Goal: Feedback & Contribution: Contribute content

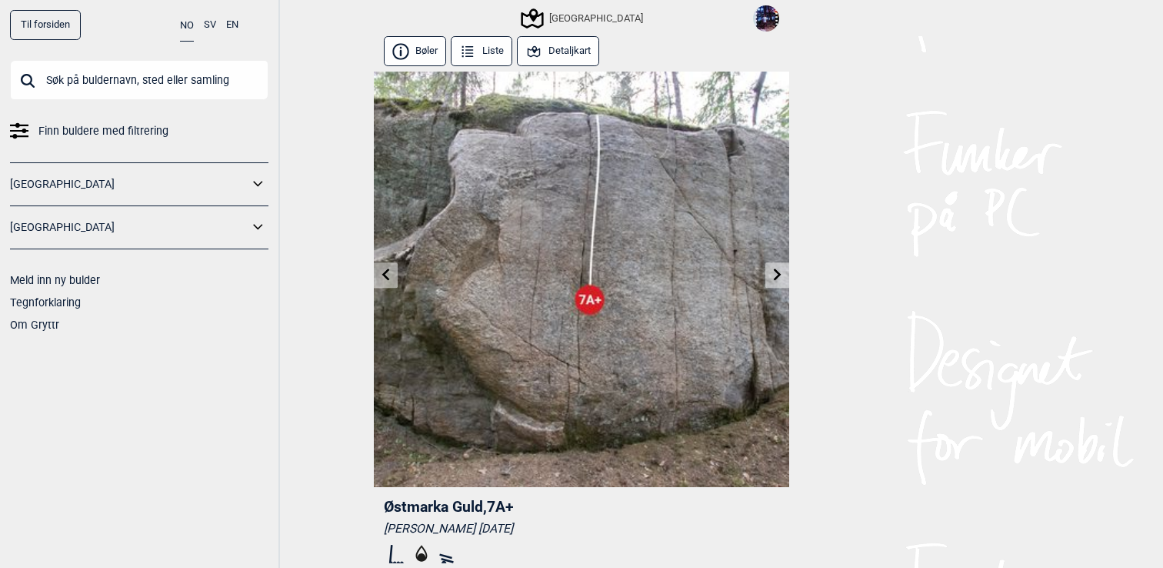
click at [780, 275] on icon at bounding box center [778, 275] width 12 height 12
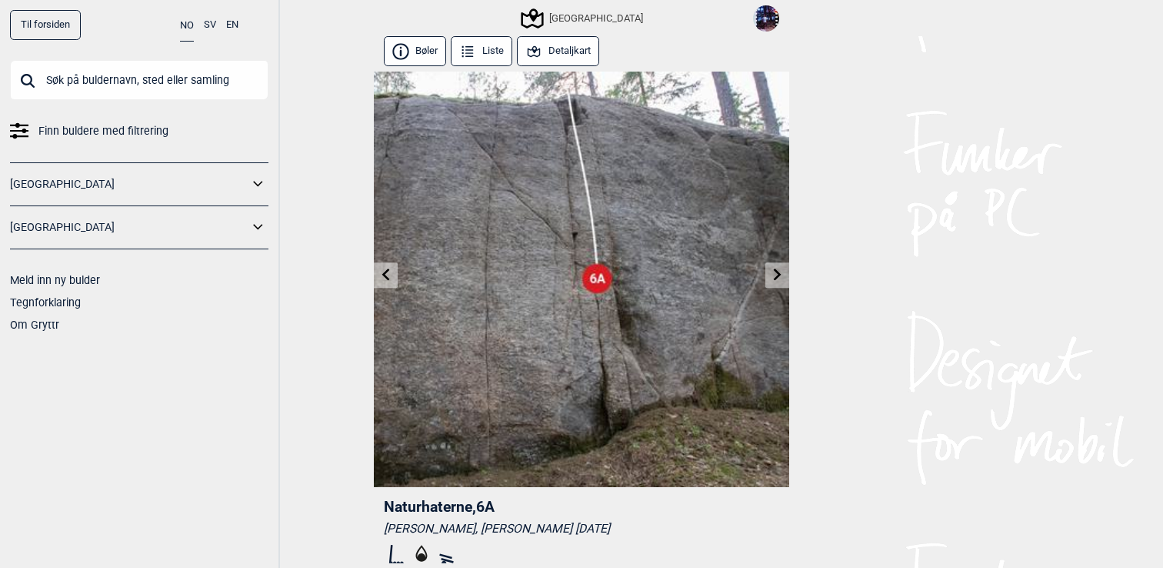
click at [780, 275] on icon at bounding box center [778, 275] width 8 height 12
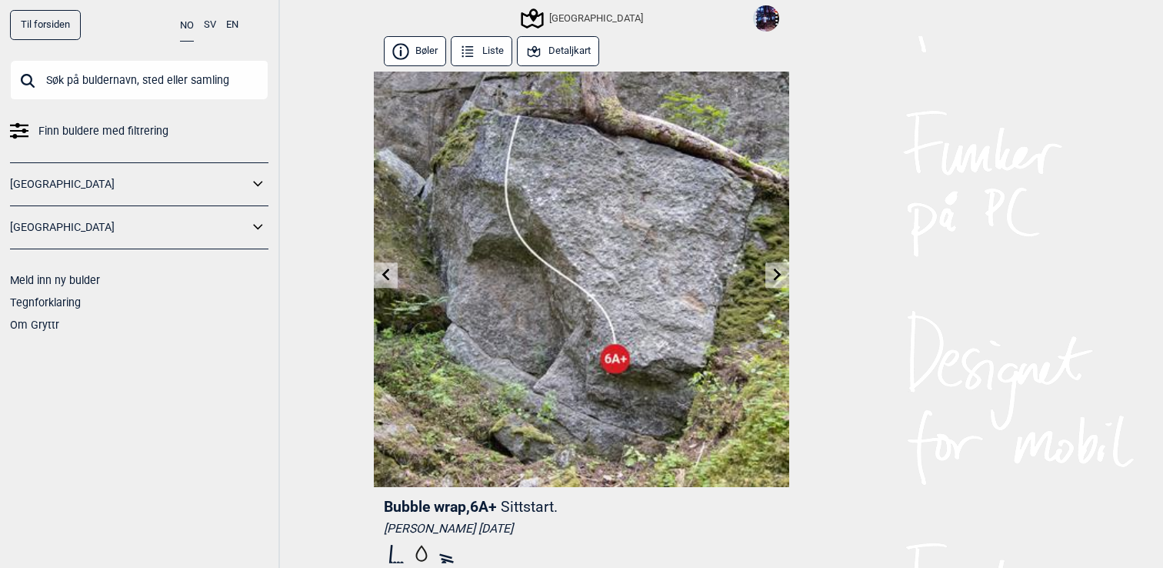
click at [773, 274] on icon at bounding box center [778, 275] width 12 height 12
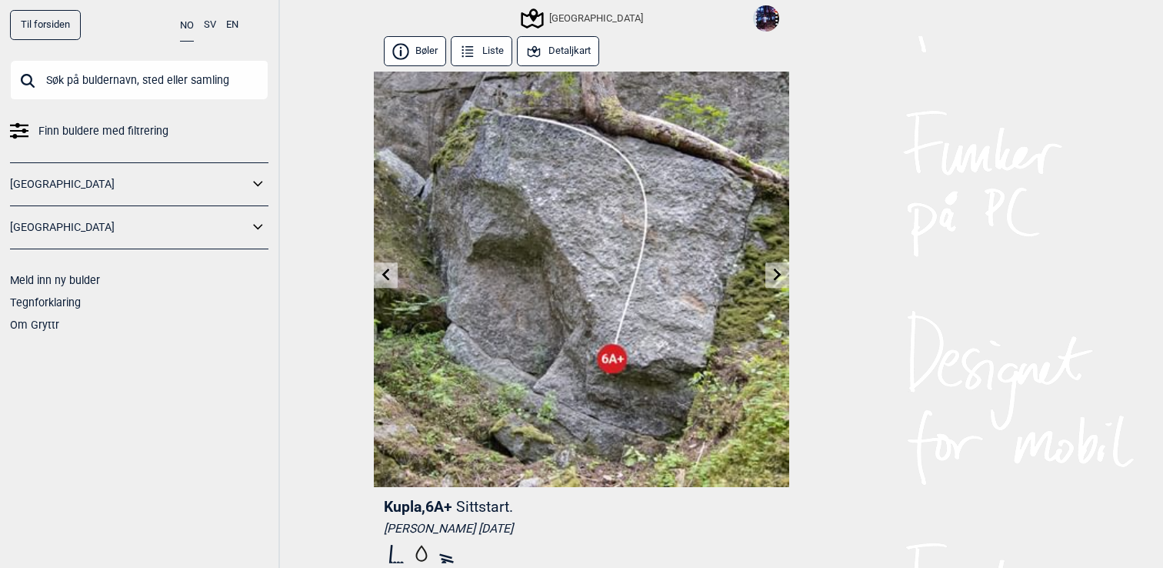
click at [389, 273] on icon at bounding box center [386, 275] width 12 height 12
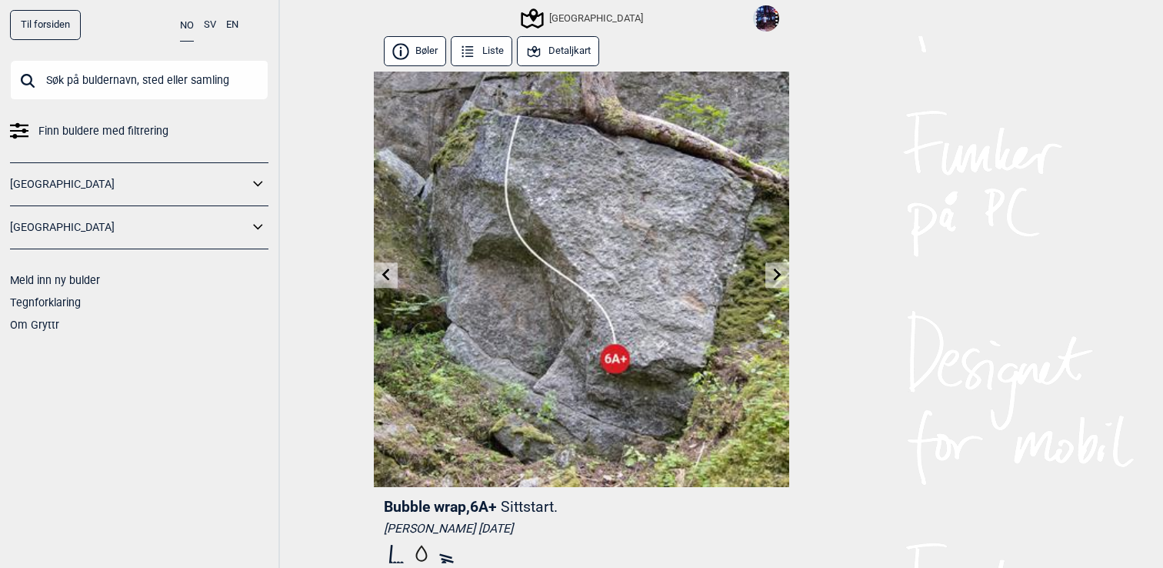
click at [389, 273] on icon at bounding box center [386, 275] width 12 height 12
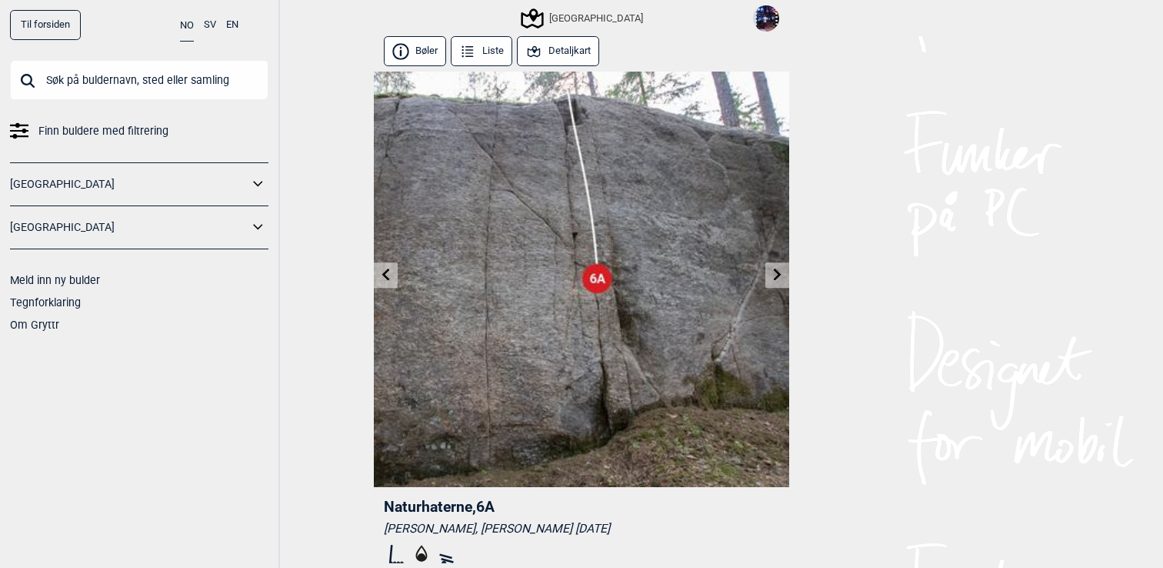
click at [389, 273] on icon at bounding box center [386, 275] width 12 height 12
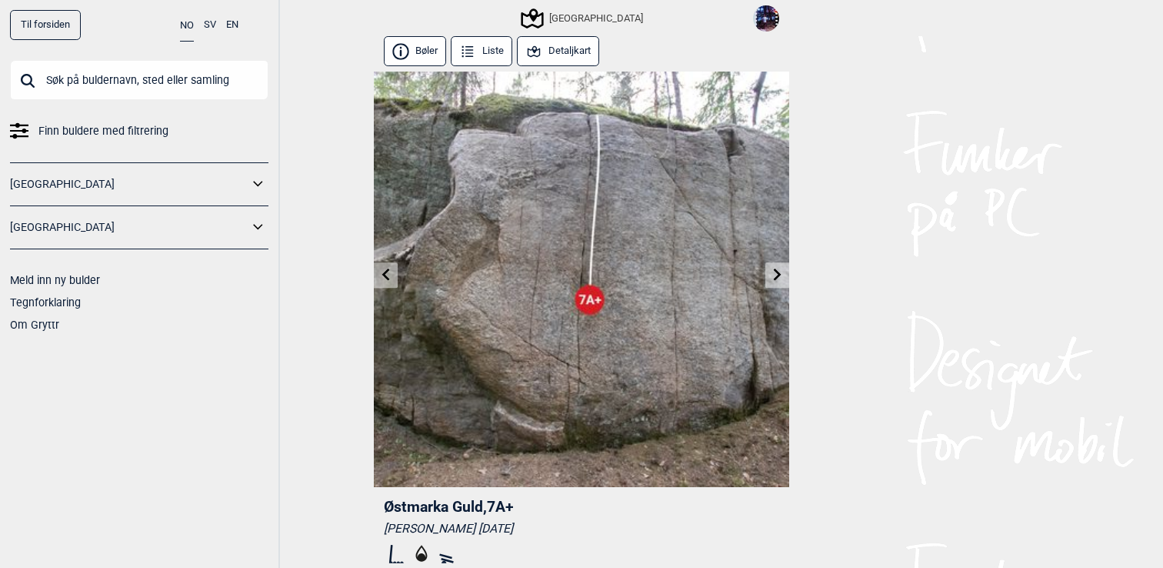
click at [389, 273] on icon at bounding box center [386, 275] width 12 height 12
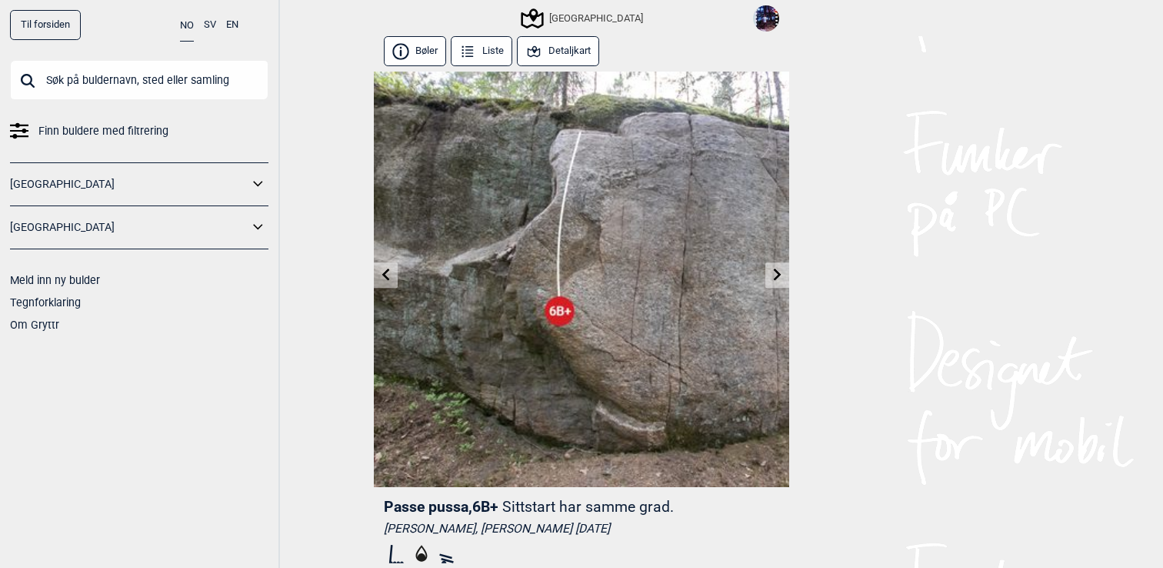
click at [389, 272] on icon at bounding box center [386, 275] width 12 height 12
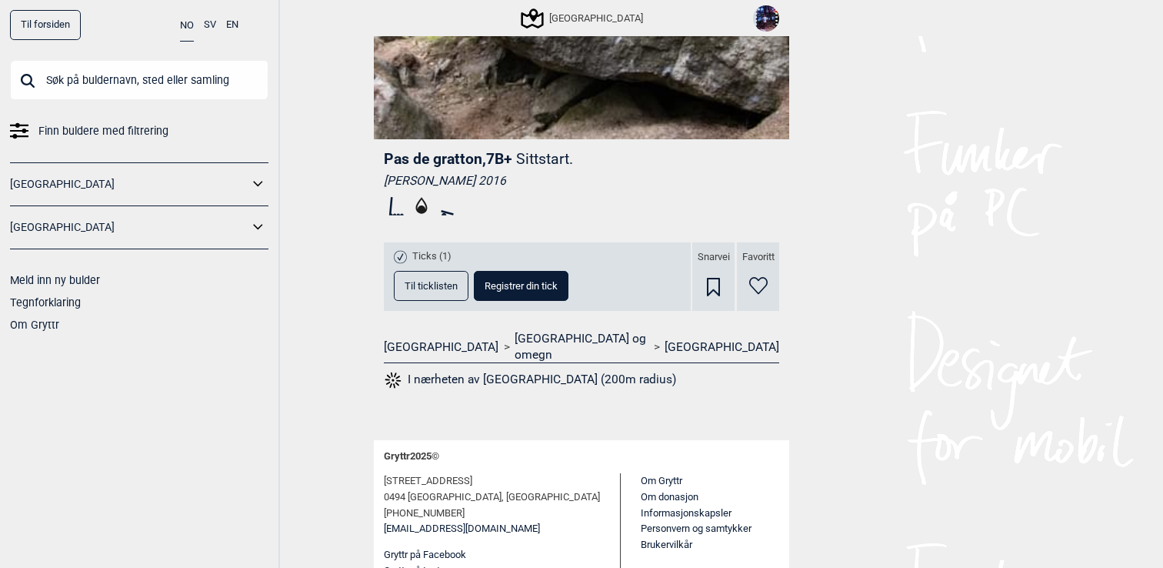
scroll to position [359, 0]
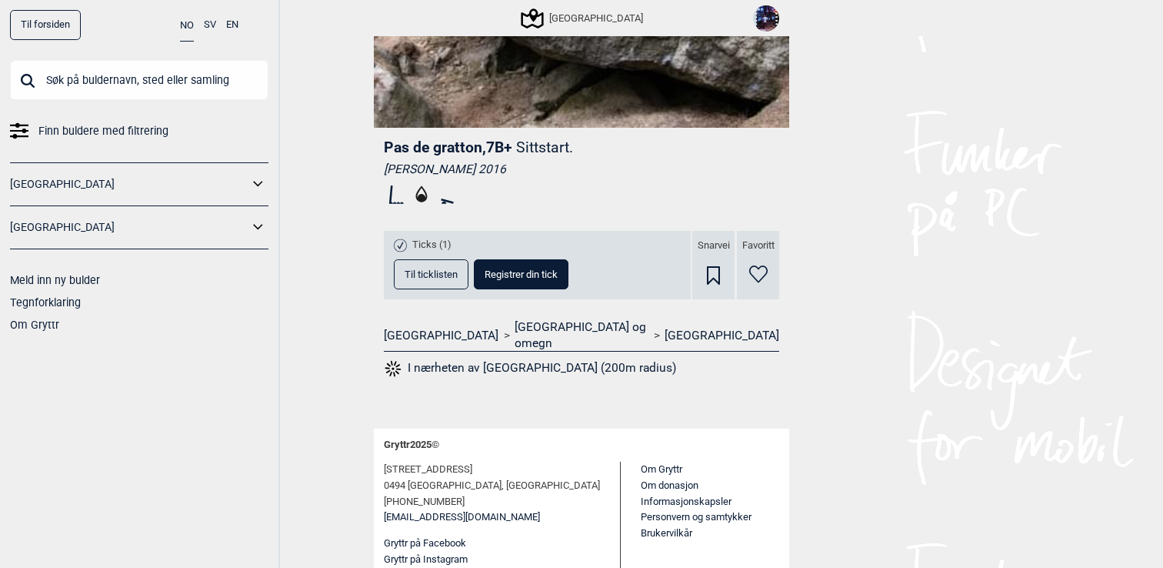
click at [414, 269] on span "Til ticklisten" at bounding box center [431, 274] width 53 height 10
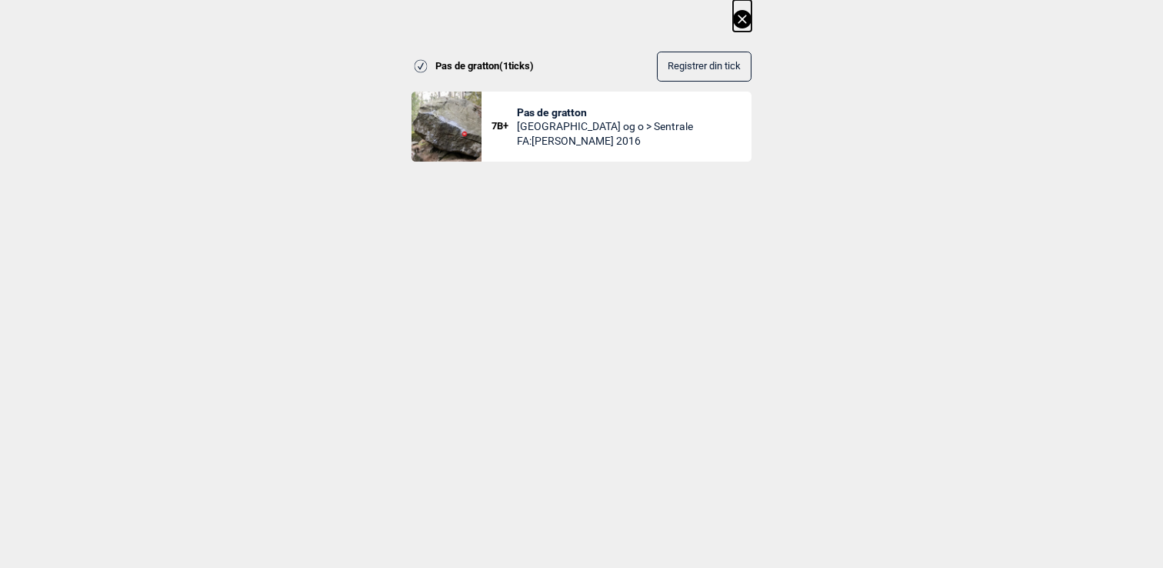
click at [632, 226] on div at bounding box center [582, 217] width 340 height 30
click at [742, 18] on icon at bounding box center [742, 19] width 8 height 8
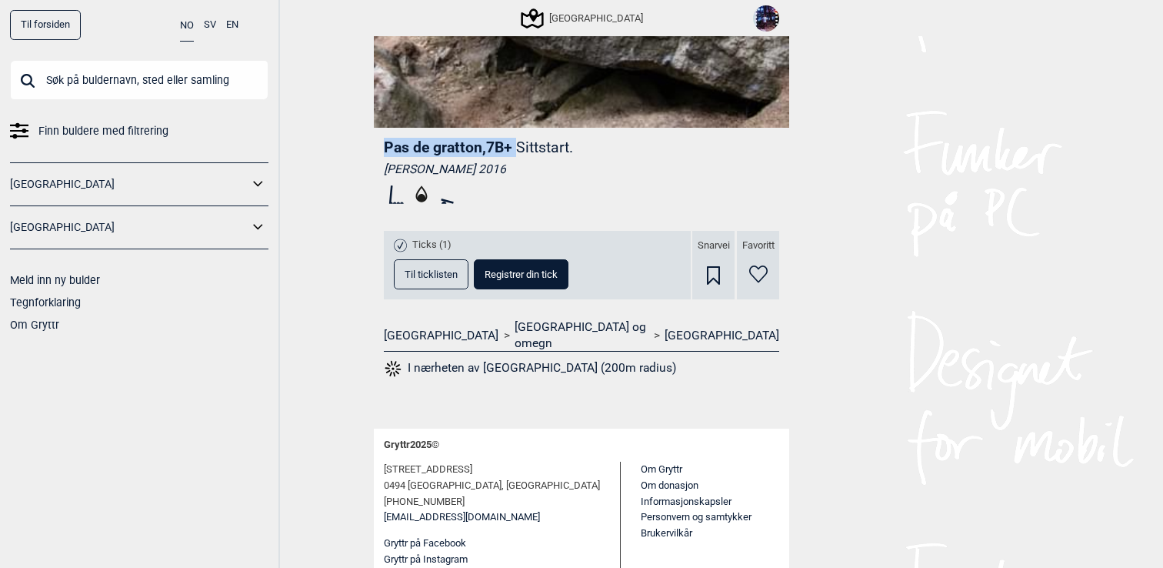
drag, startPoint x: 519, startPoint y: 147, endPoint x: 379, endPoint y: 145, distance: 139.3
click at [379, 145] on div "[STREET_ADDRESS] Sittstart. [PERSON_NAME] 2016 Ticks (1) Til ticklisten Registr…" at bounding box center [581, 264] width 415 height 272
copy header "[STREET_ADDRESS]"
click at [717, 214] on div "[STREET_ADDRESS] Sittstart. [PERSON_NAME] 2016 Ticks (1) Til ticklisten Registr…" at bounding box center [581, 264] width 415 height 272
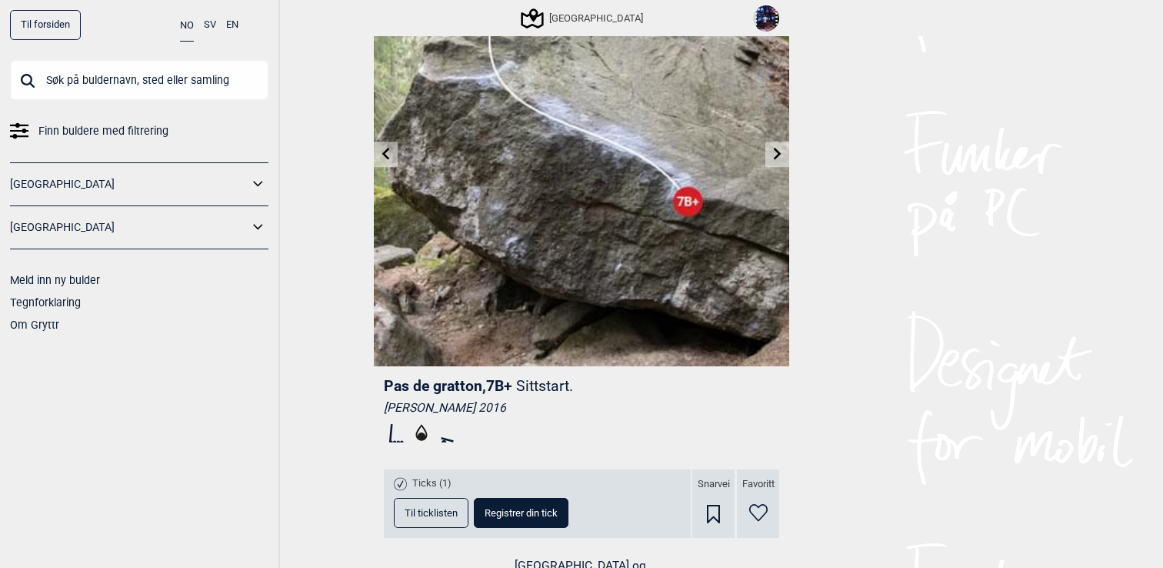
scroll to position [200, 0]
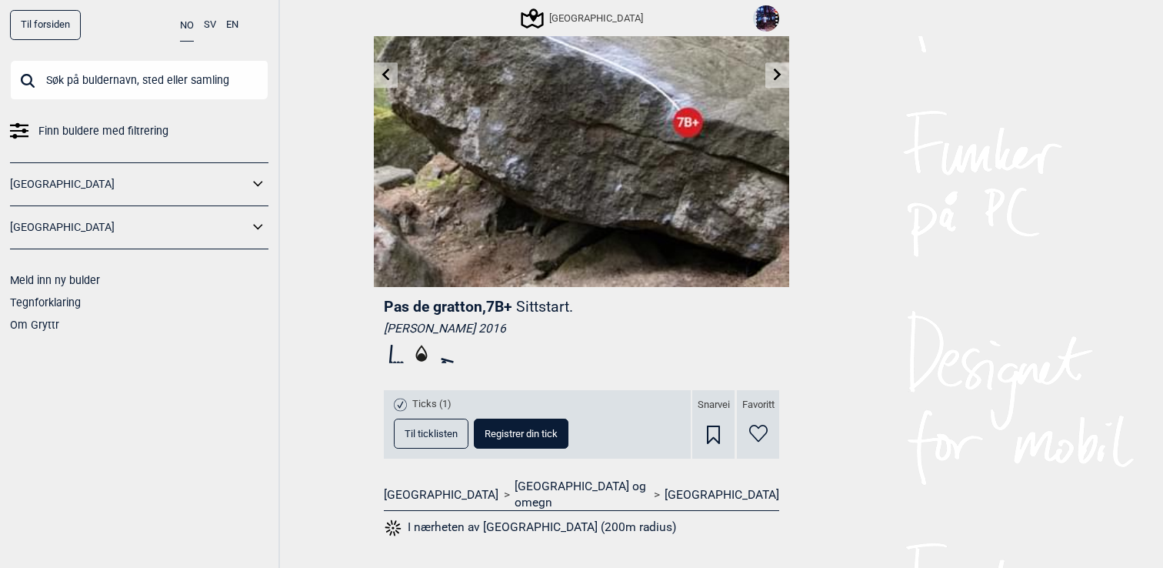
click at [752, 427] on icon at bounding box center [758, 434] width 18 height 18
click at [761, 431] on icon at bounding box center [758, 434] width 18 height 18
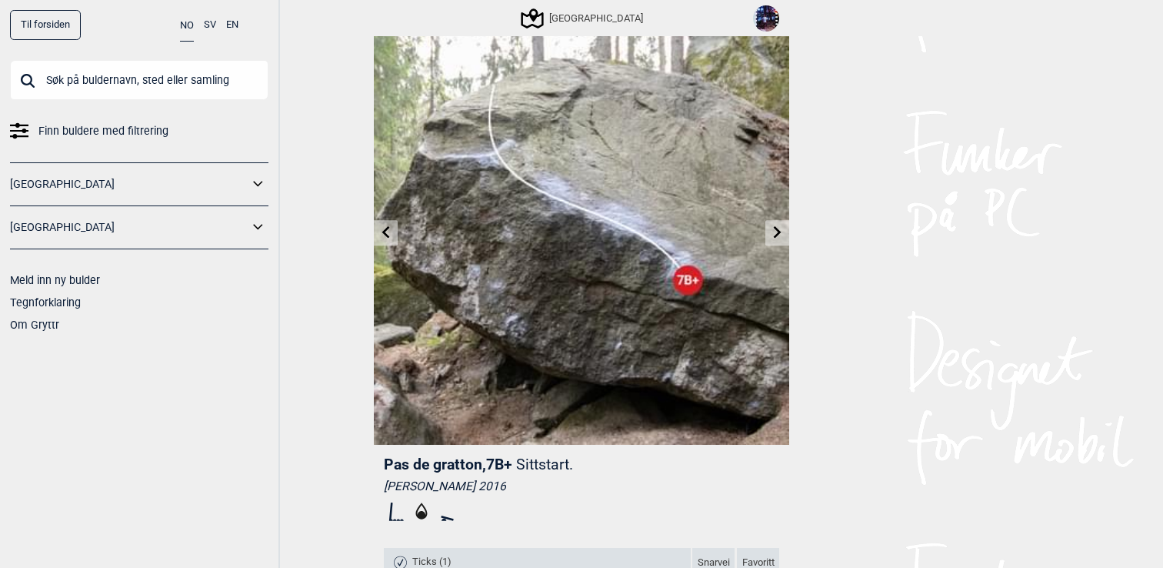
scroll to position [0, 0]
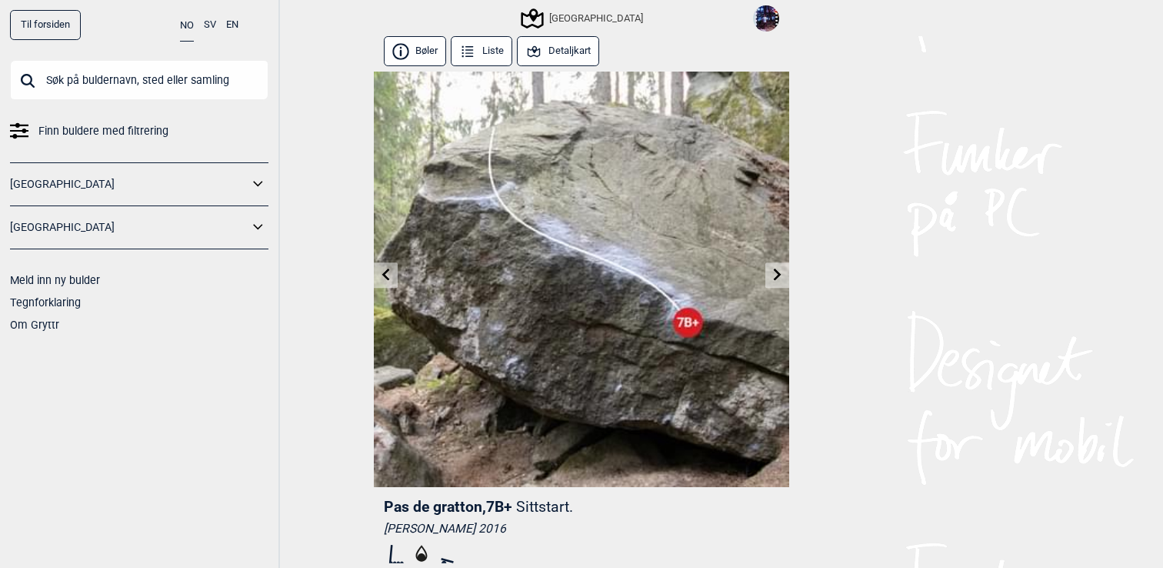
click at [554, 56] on button "Detaljkart" at bounding box center [558, 51] width 82 height 30
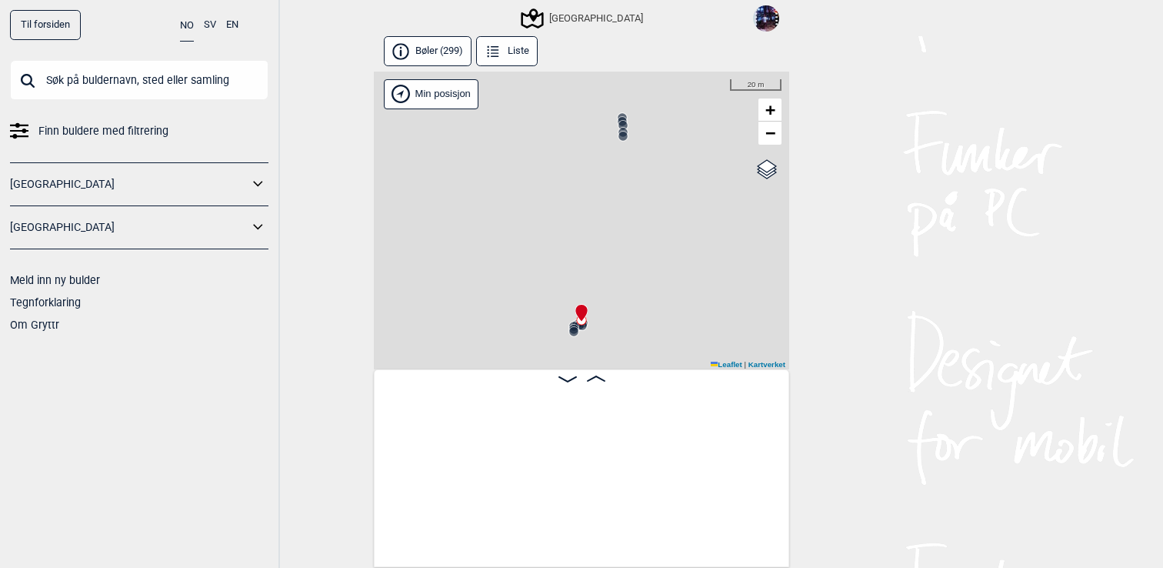
scroll to position [0, 29127]
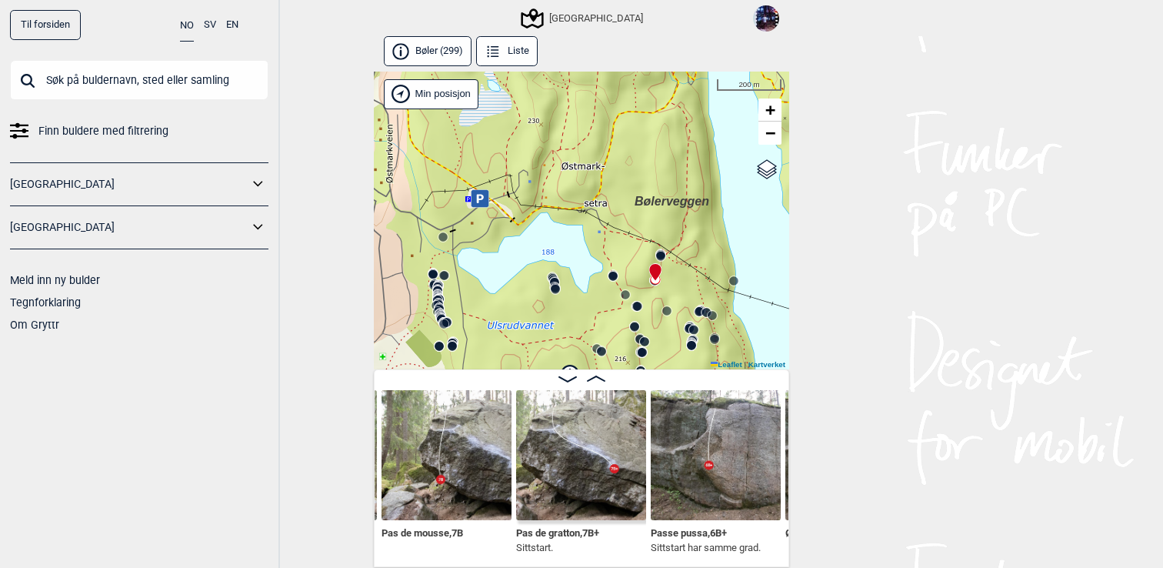
drag, startPoint x: 547, startPoint y: 339, endPoint x: 618, endPoint y: 319, distance: 73.6
click at [619, 319] on div "Speidersteinen Barnehageveggen Cowboyveggen Bølerveggen [GEOGRAPHIC_DATA]" at bounding box center [581, 221] width 415 height 299
click at [482, 199] on icon at bounding box center [480, 198] width 18 height 18
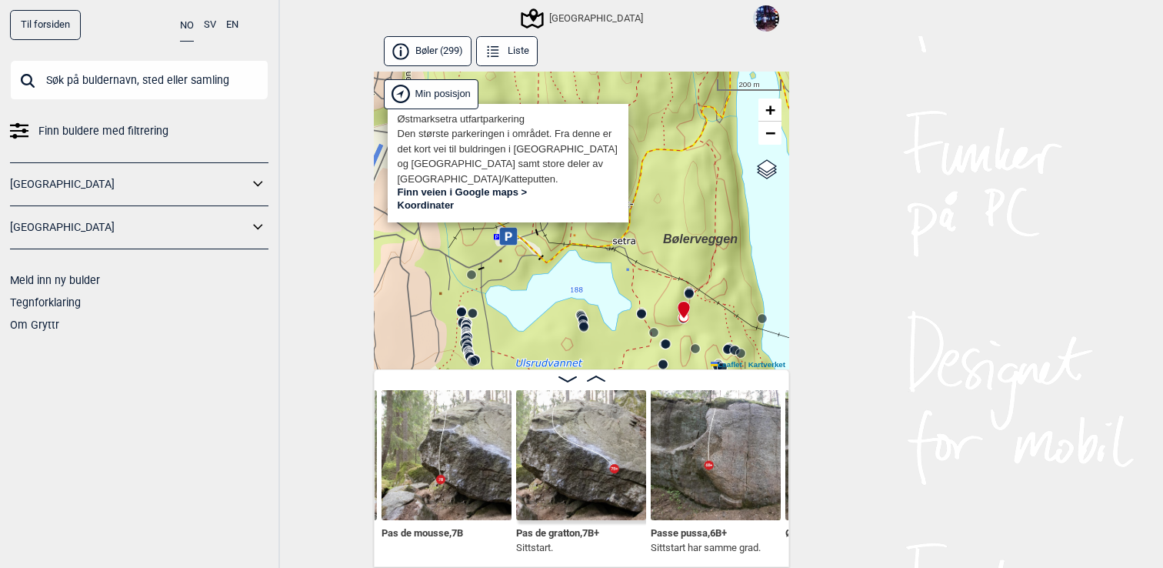
drag, startPoint x: 533, startPoint y: 191, endPoint x: 539, endPoint y: 229, distance: 39.0
click at [539, 229] on div "Speidersteinen Barnehageveggen Cowboyveggen Bølerveggen [GEOGRAPHIC_DATA]" at bounding box center [581, 221] width 415 height 299
click at [579, 259] on div "Speidersteinen Barnehageveggen Cowboyveggen Bølerveggen [GEOGRAPHIC_DATA]" at bounding box center [581, 221] width 415 height 299
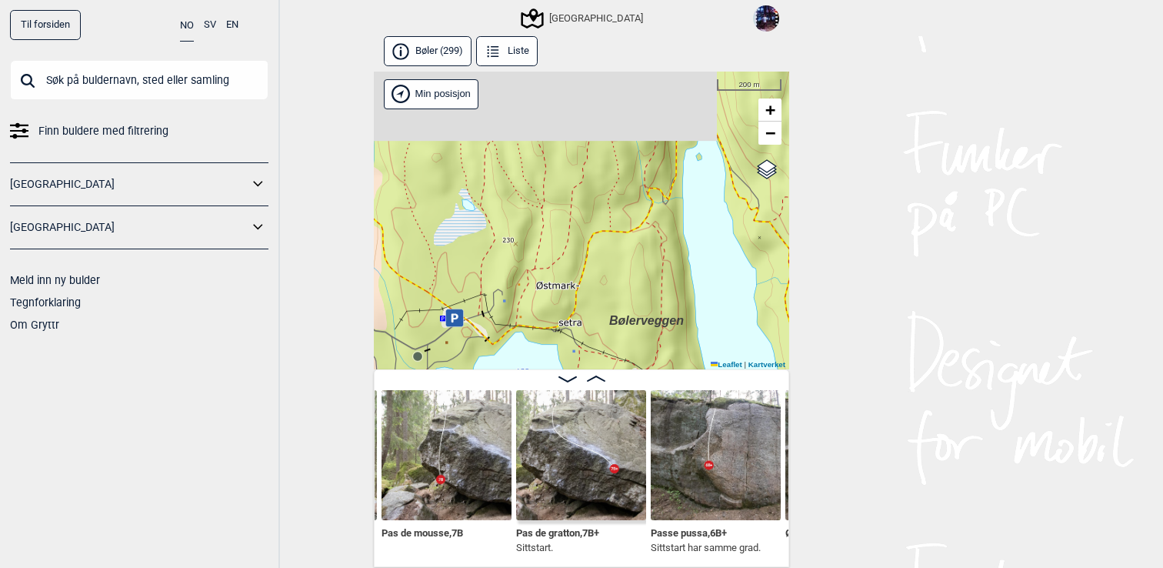
drag, startPoint x: 631, startPoint y: 214, endPoint x: 578, endPoint y: 295, distance: 96.7
click at [577, 295] on div "Speidersteinen Barnehageveggen Cowboyveggen Bølerveggen [GEOGRAPHIC_DATA]" at bounding box center [581, 221] width 415 height 299
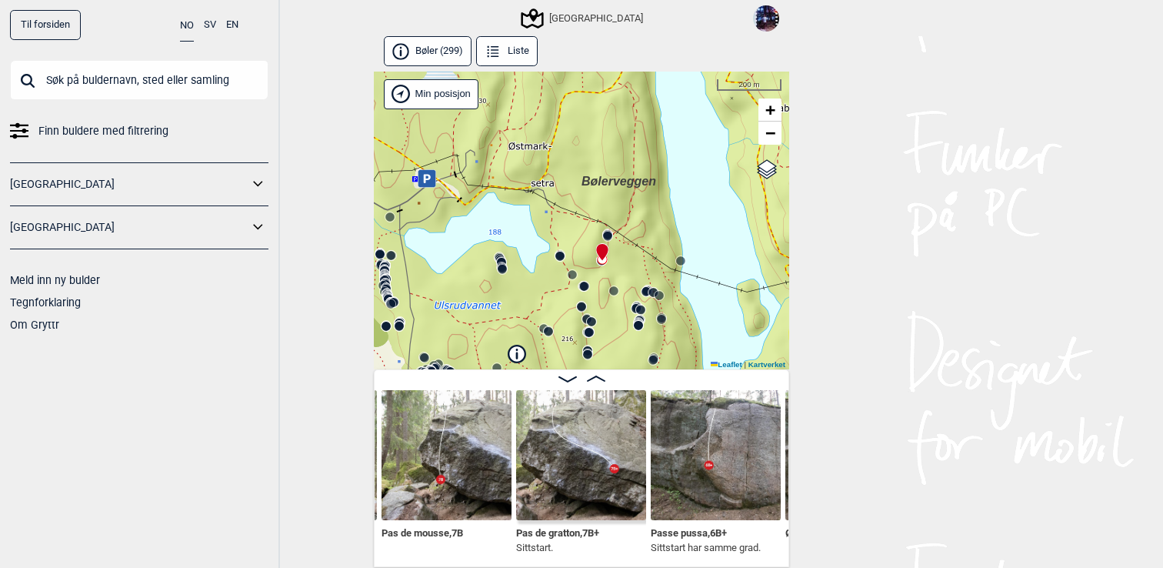
drag, startPoint x: 578, startPoint y: 295, endPoint x: 549, endPoint y: 146, distance: 151.3
click at [549, 146] on div "Speidersteinen Barnehageveggen Cowboyveggen Bølerveggen [GEOGRAPHIC_DATA]" at bounding box center [581, 221] width 415 height 299
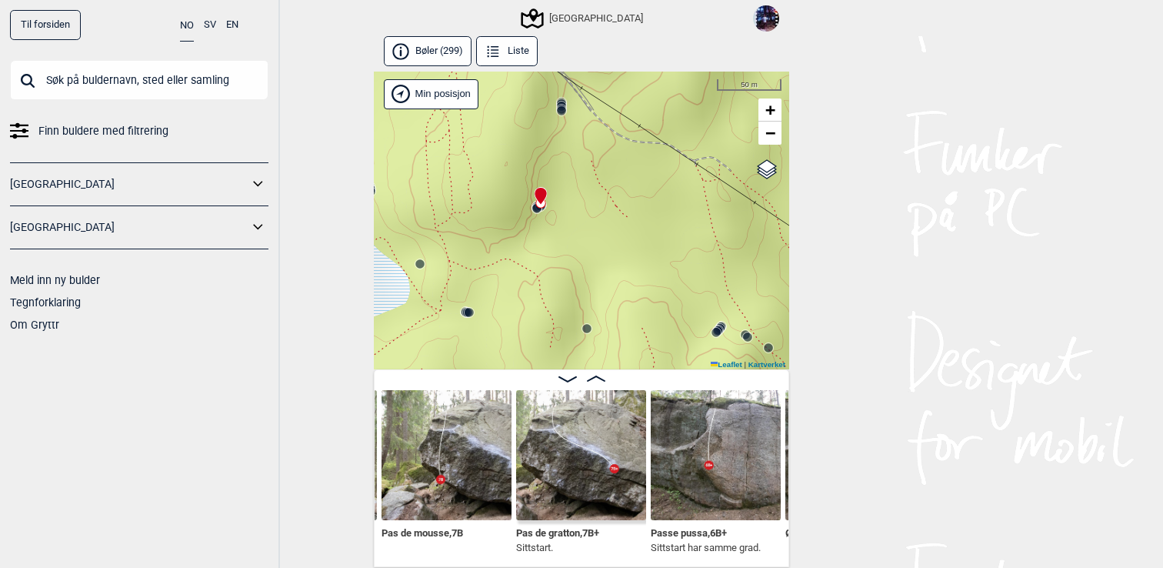
click at [447, 443] on img at bounding box center [447, 455] width 130 height 130
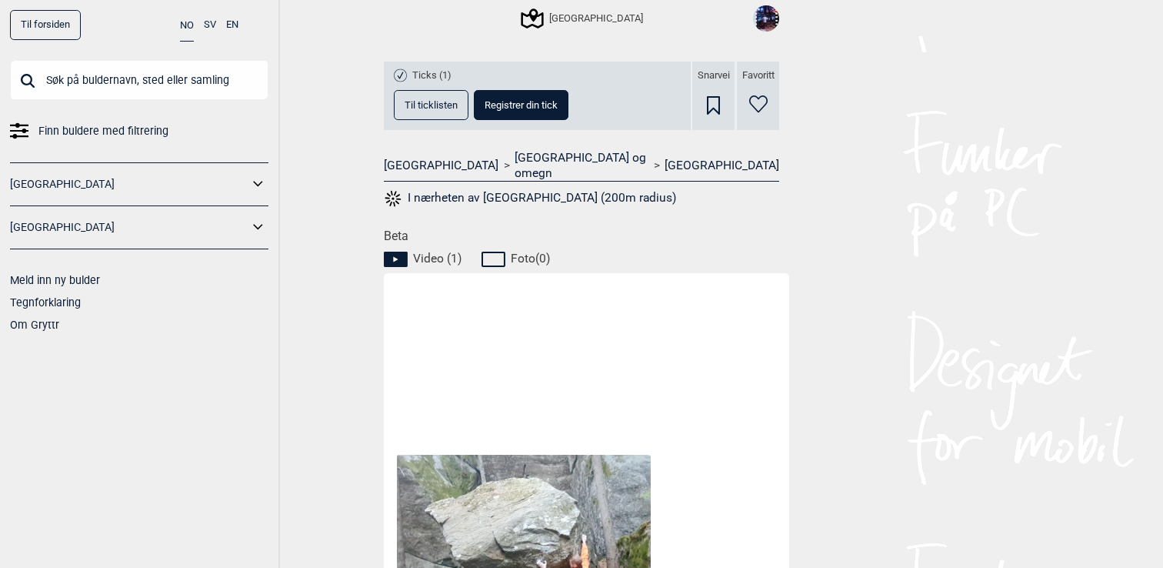
scroll to position [682, 0]
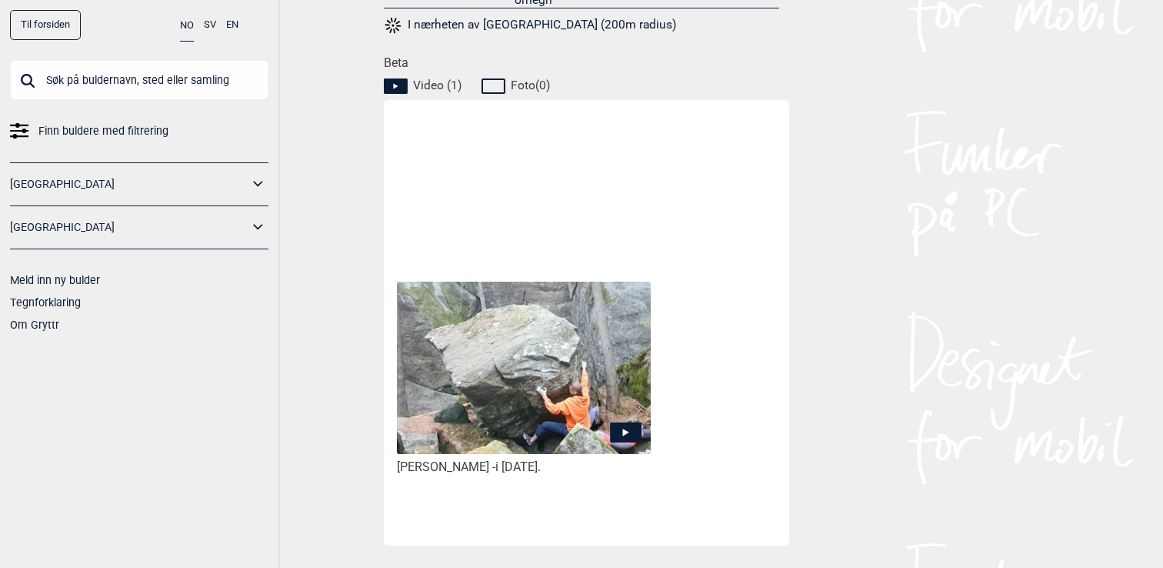
click at [537, 403] on img at bounding box center [524, 369] width 254 height 174
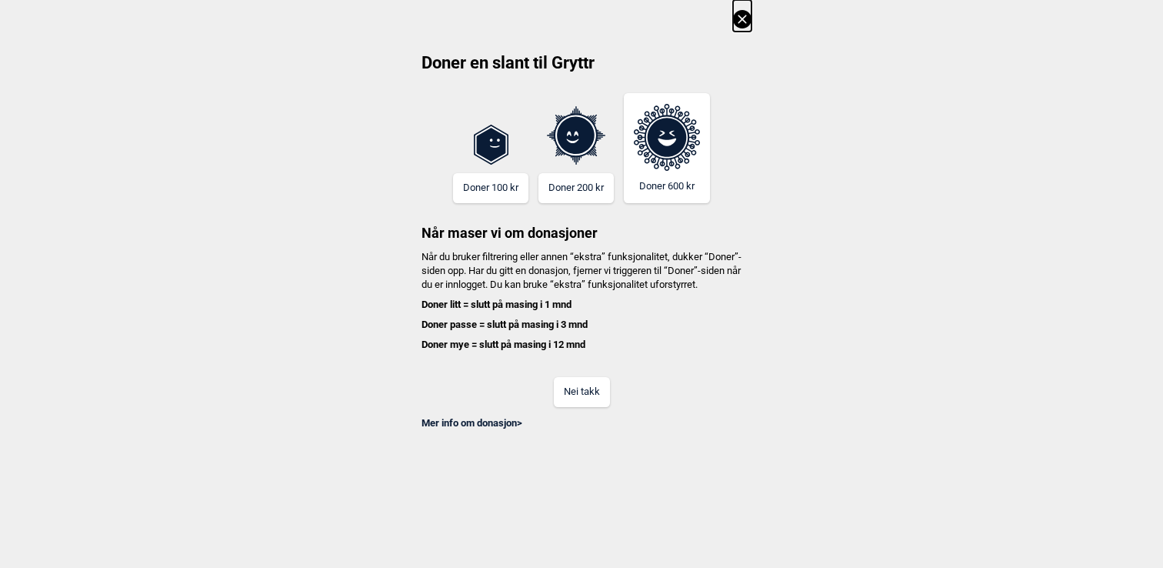
click at [578, 407] on button "Nei takk" at bounding box center [582, 392] width 56 height 30
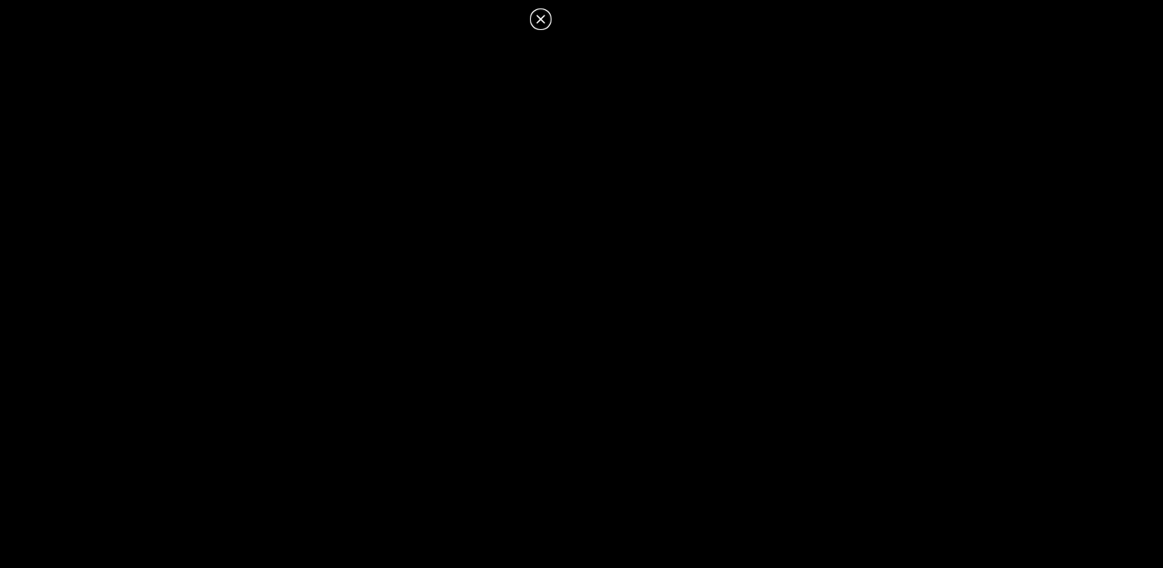
click at [543, 17] on icon at bounding box center [541, 19] width 18 height 18
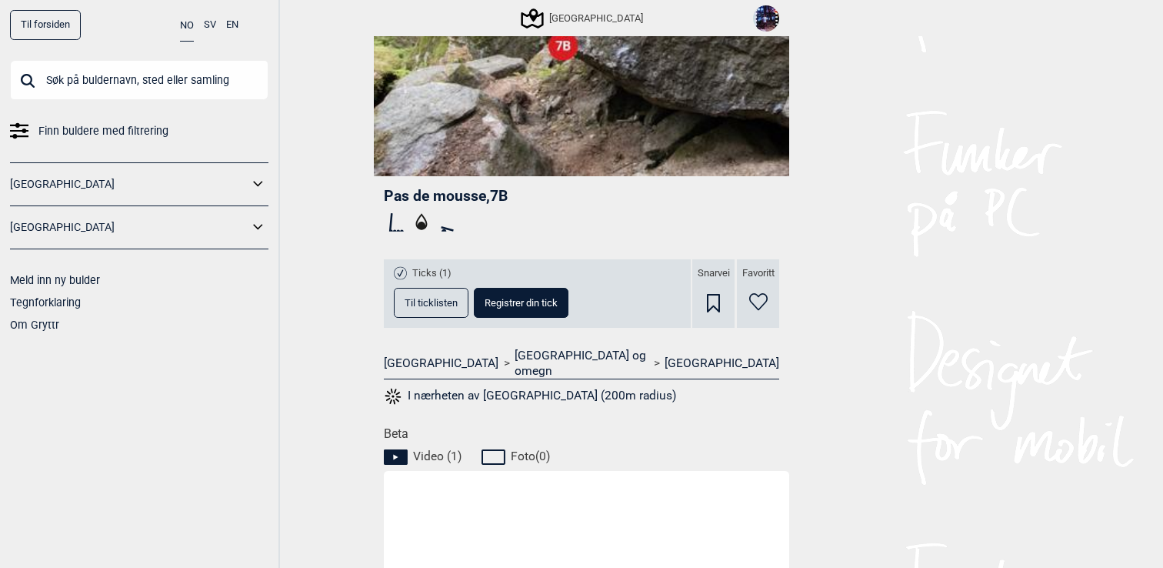
scroll to position [307, 0]
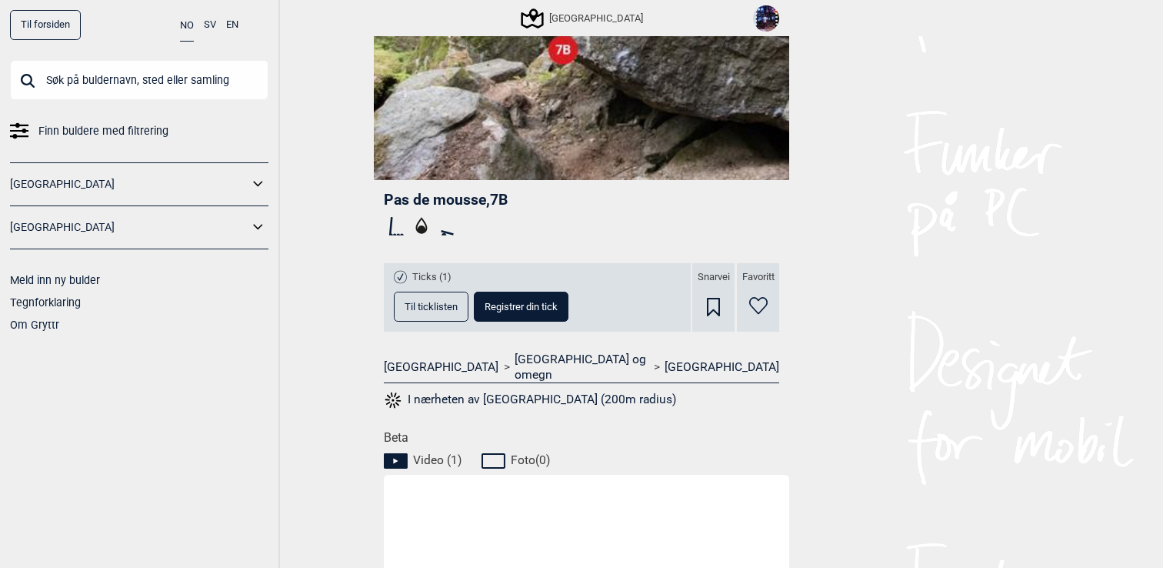
click at [758, 305] on icon at bounding box center [758, 306] width 18 height 18
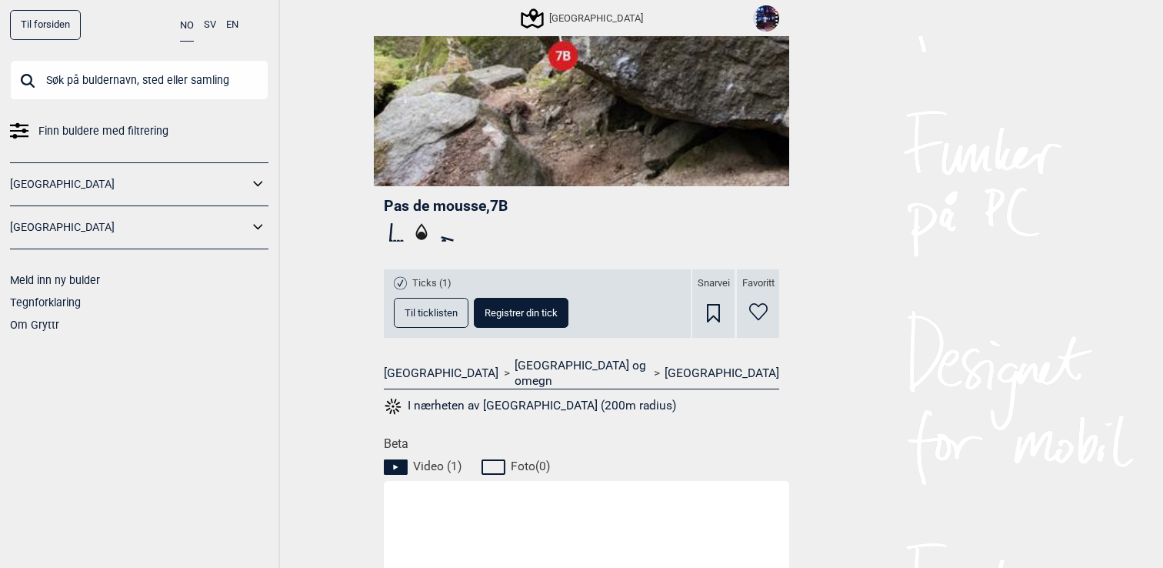
scroll to position [302, 0]
click at [757, 309] on icon at bounding box center [758, 311] width 18 height 18
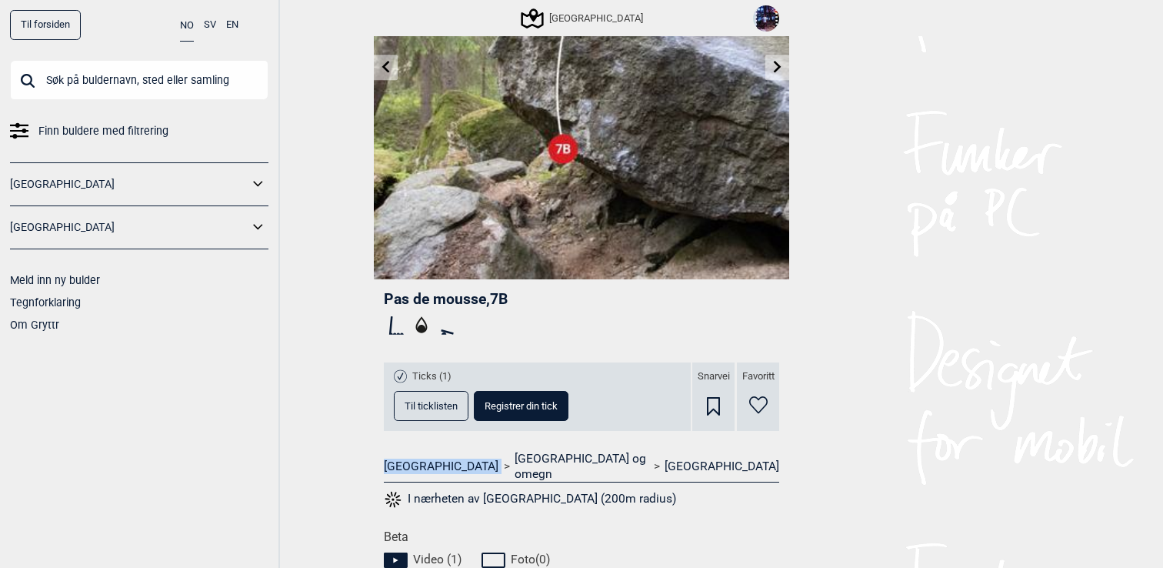
scroll to position [0, 0]
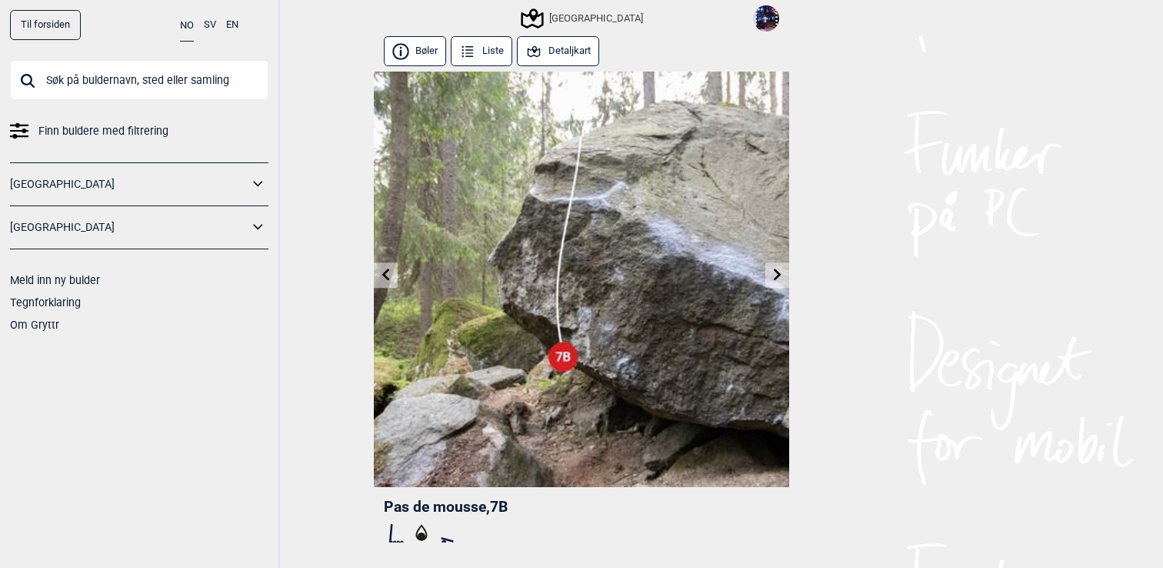
click at [577, 44] on button "Detaljkart" at bounding box center [558, 51] width 82 height 30
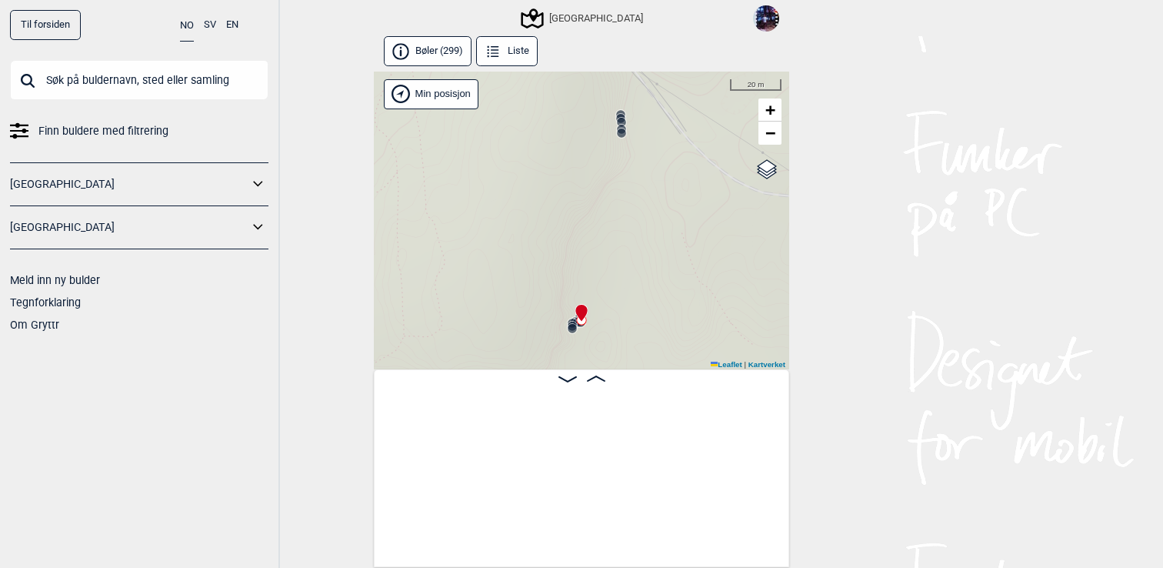
scroll to position [0, 28997]
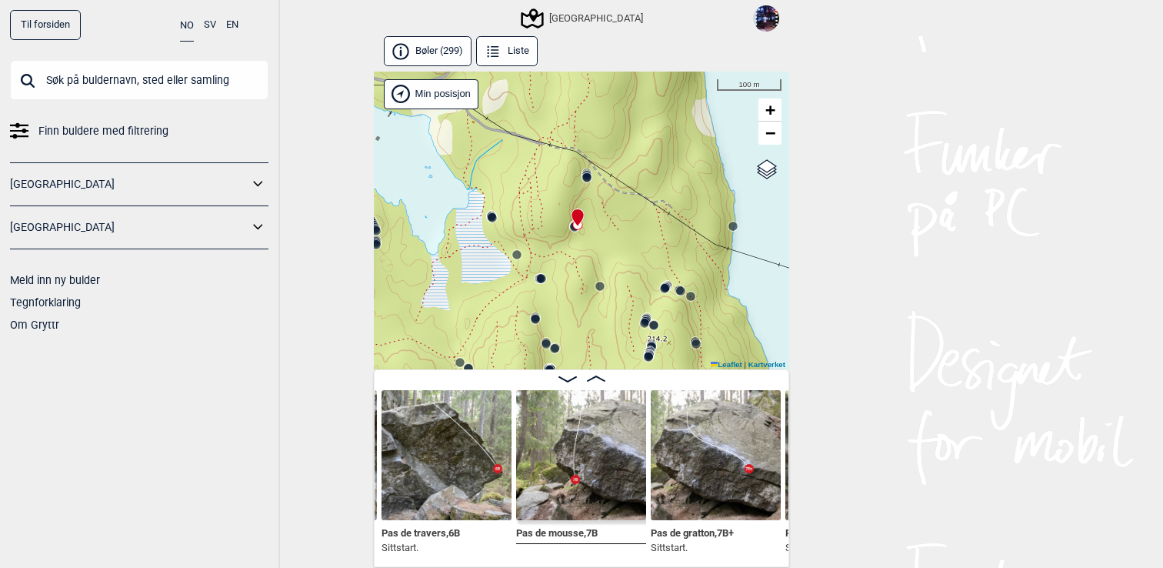
click at [492, 218] on circle at bounding box center [492, 217] width 9 height 9
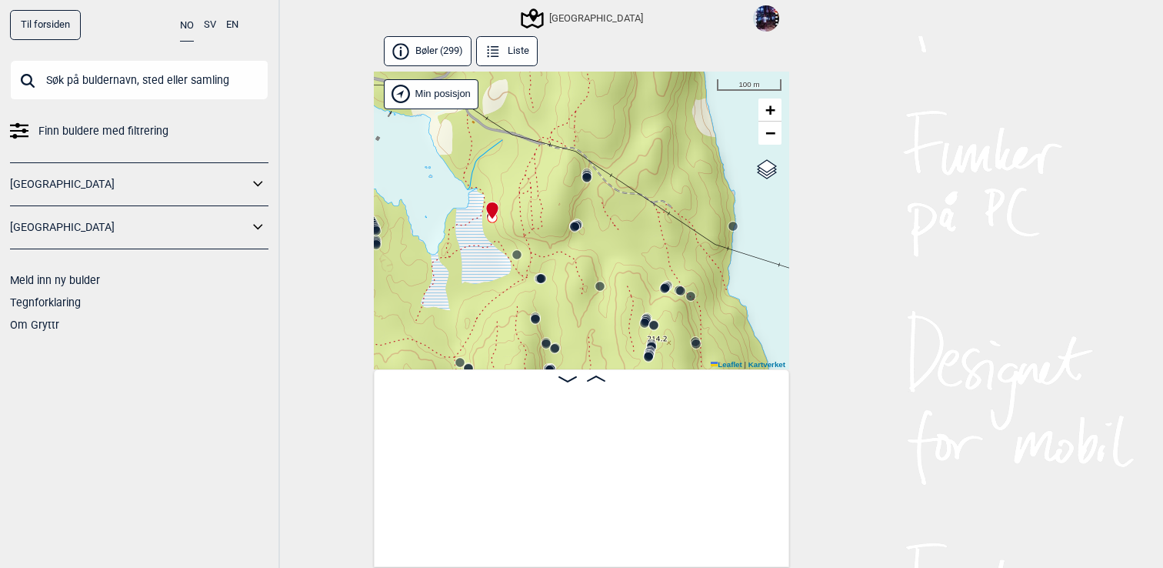
scroll to position [0, 27437]
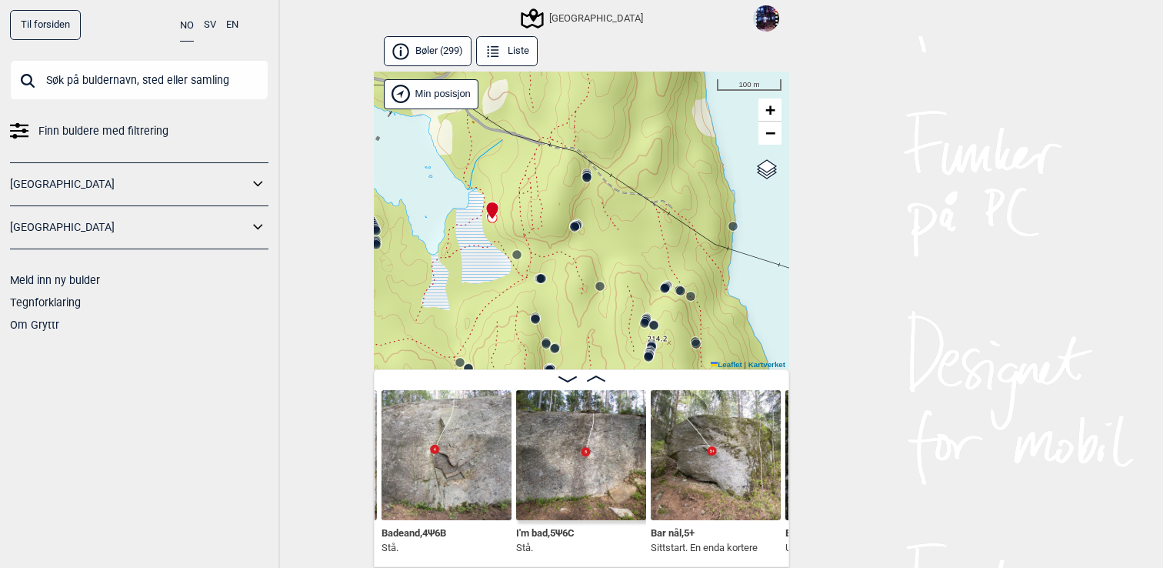
click at [542, 281] on circle at bounding box center [541, 278] width 9 height 9
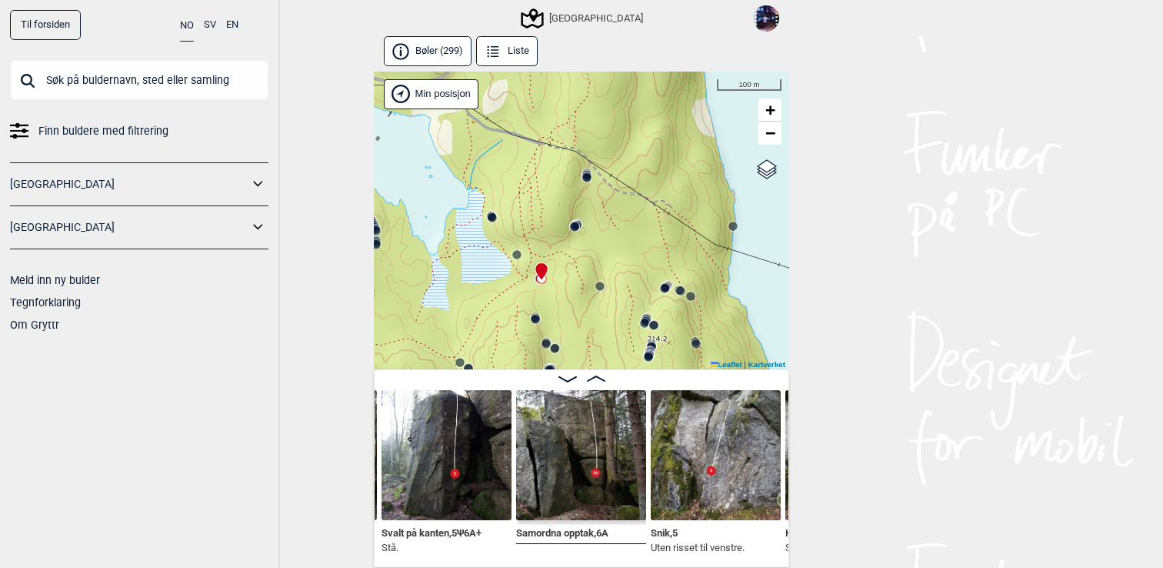
click at [600, 293] on div "Speidersteinen Barnehageveggen Cowboyveggen Bølerveggen [GEOGRAPHIC_DATA]" at bounding box center [581, 221] width 415 height 299
click at [599, 285] on circle at bounding box center [600, 286] width 9 height 9
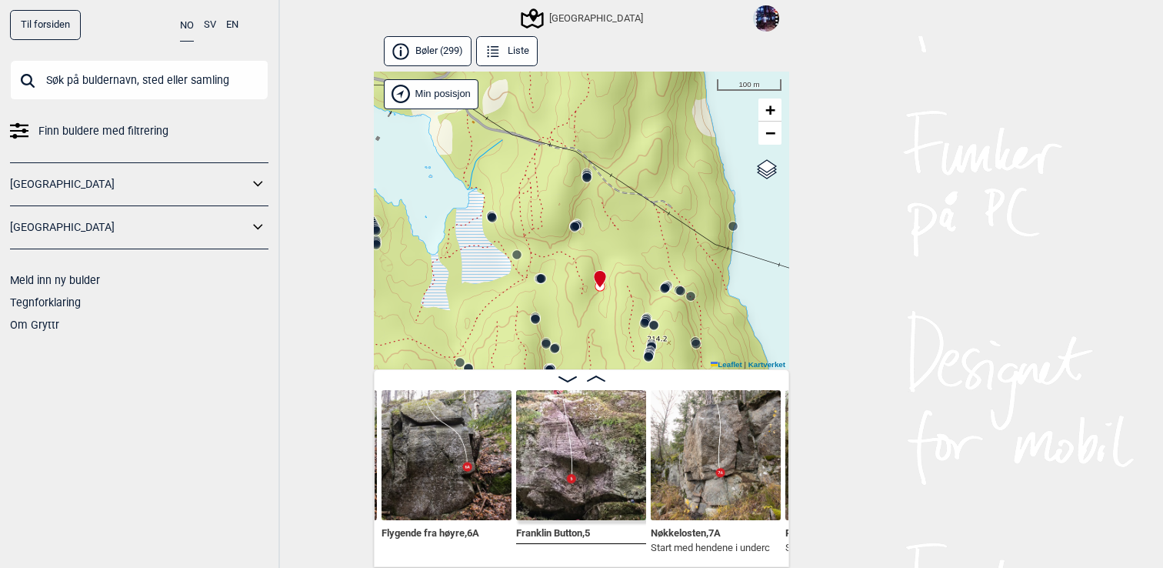
click at [705, 454] on img at bounding box center [716, 455] width 130 height 130
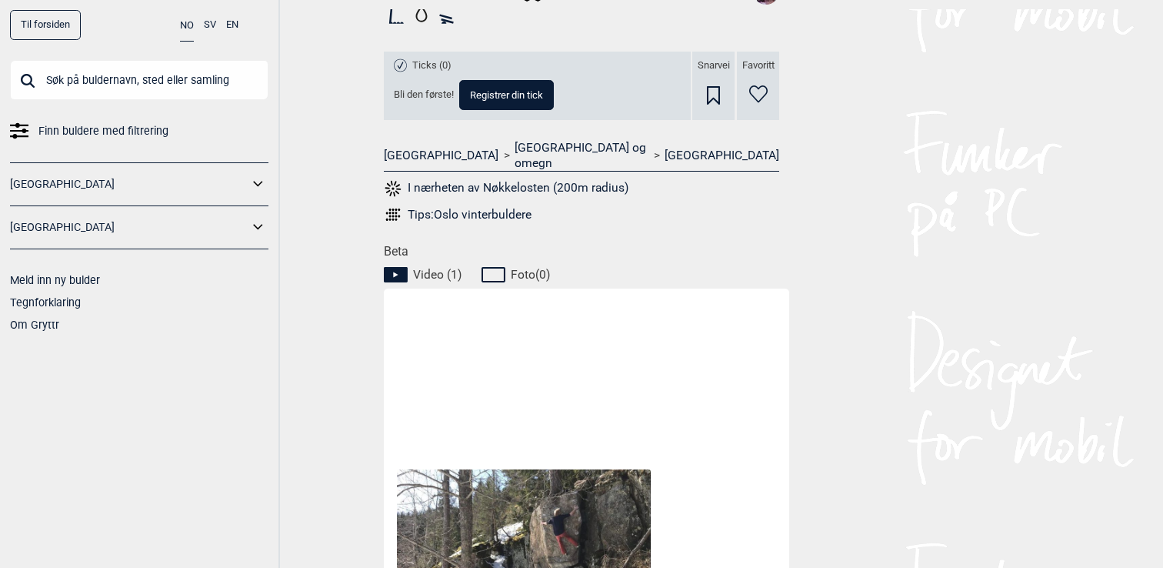
scroll to position [663, 0]
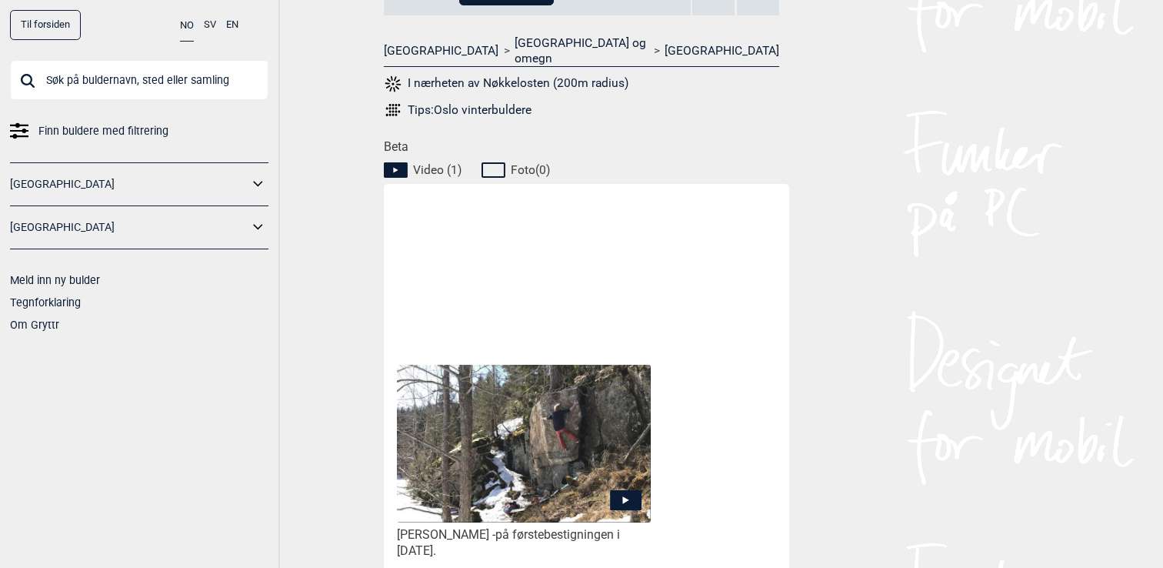
click at [564, 438] on img at bounding box center [524, 444] width 254 height 158
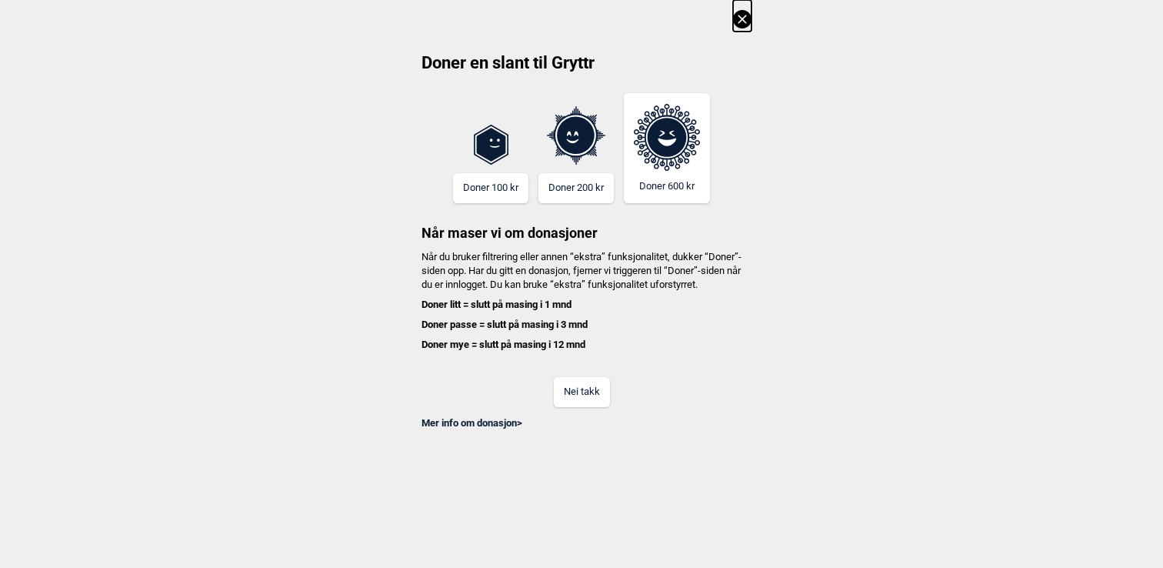
click at [567, 407] on button "Nei takk" at bounding box center [582, 392] width 56 height 30
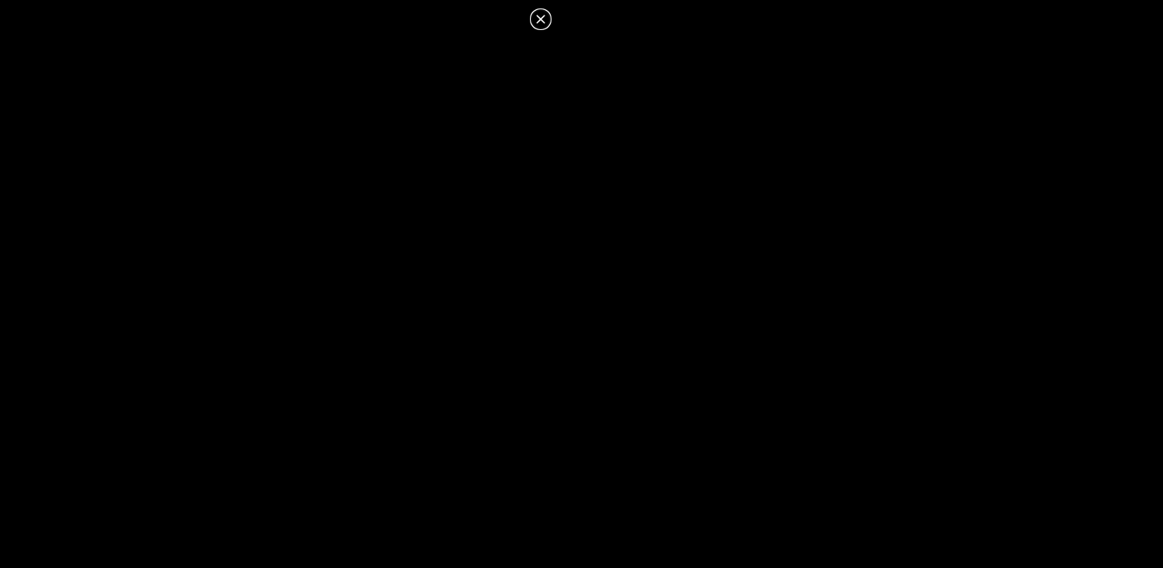
click at [539, 17] on icon at bounding box center [540, 19] width 8 height 8
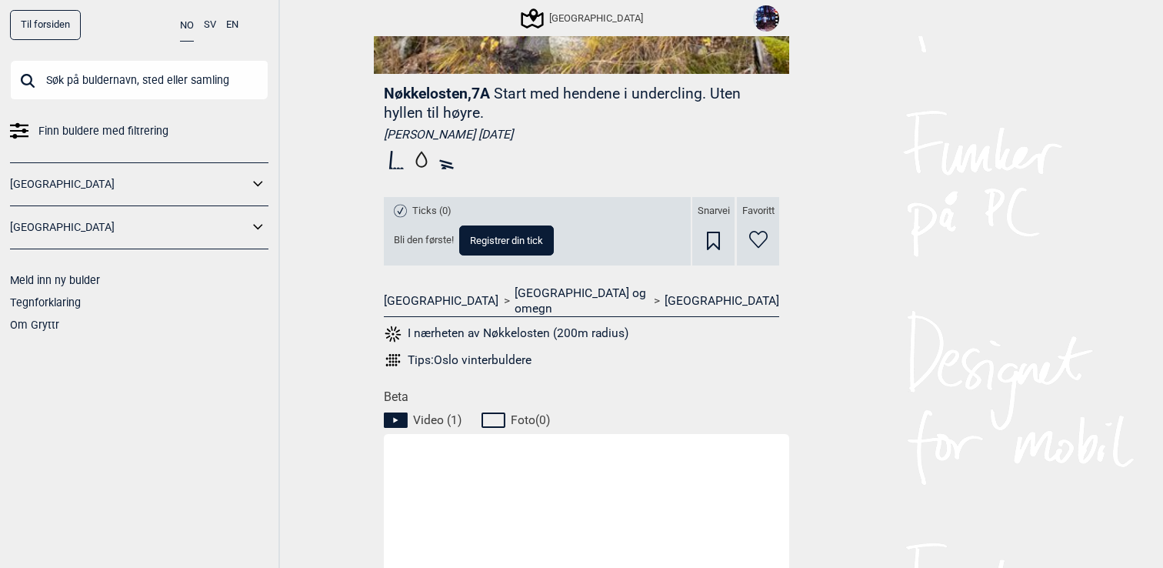
scroll to position [403, 0]
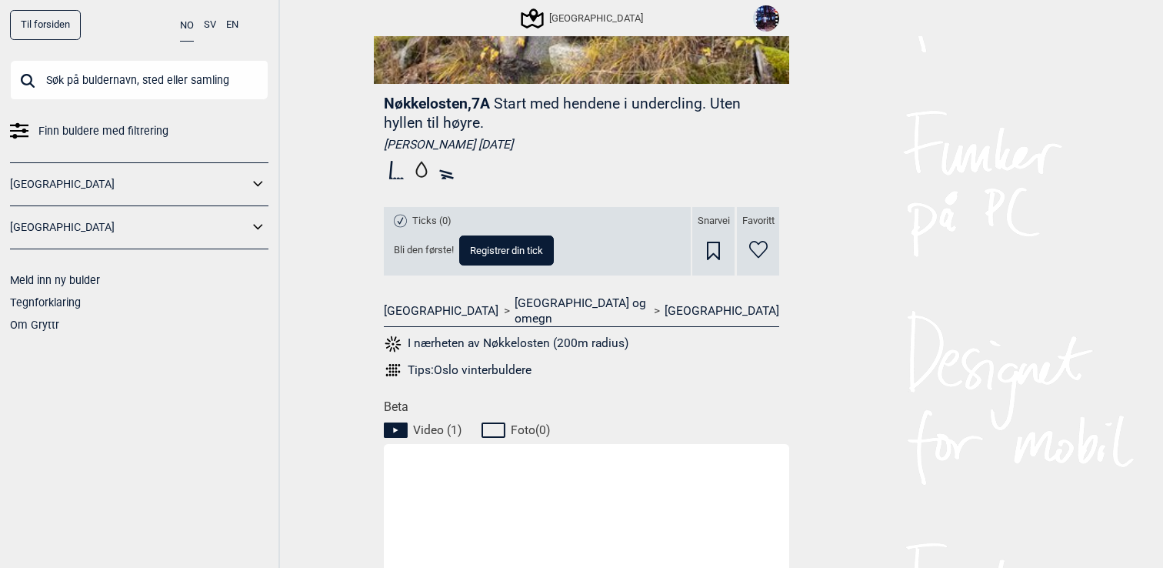
click at [761, 247] on icon at bounding box center [758, 250] width 18 height 18
click at [713, 246] on icon at bounding box center [713, 251] width 13 height 18
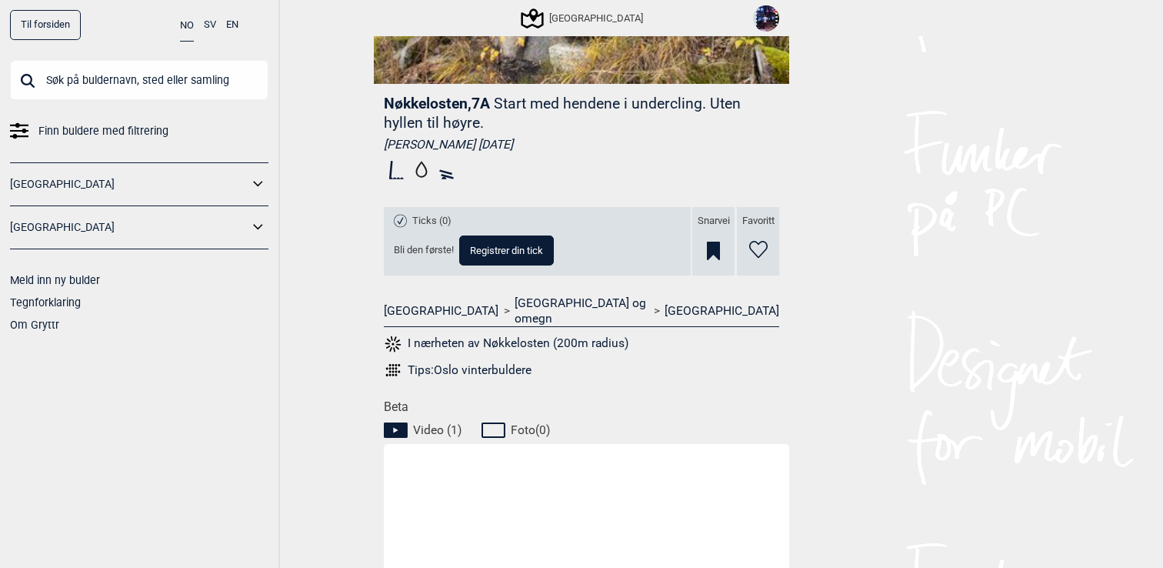
click at [752, 251] on icon at bounding box center [758, 249] width 18 height 17
click at [759, 248] on icon at bounding box center [758, 250] width 18 height 18
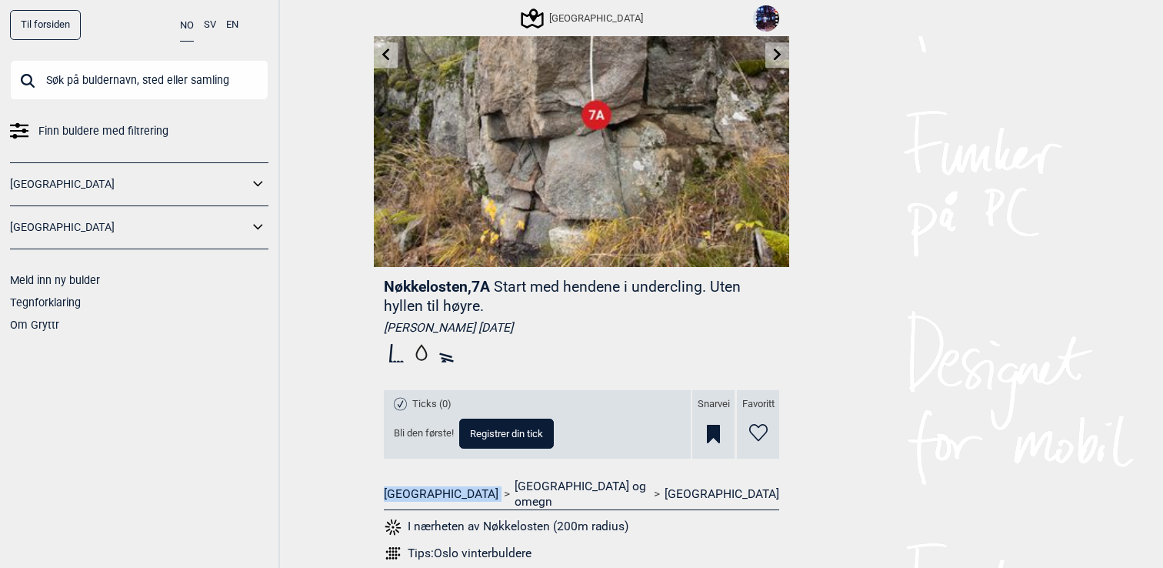
scroll to position [155, 0]
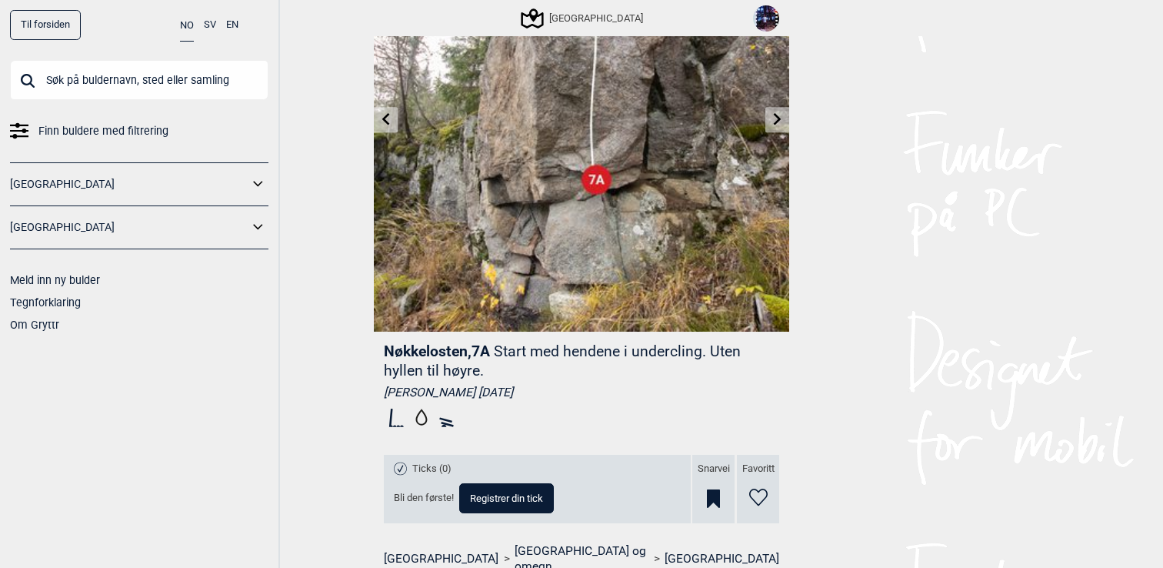
click at [813, 271] on div "Til forsiden NO SV EN Finn buldere med filtrering [GEOGRAPHIC_DATA] [GEOGRAPHIC…" at bounding box center [581, 129] width 1163 height 568
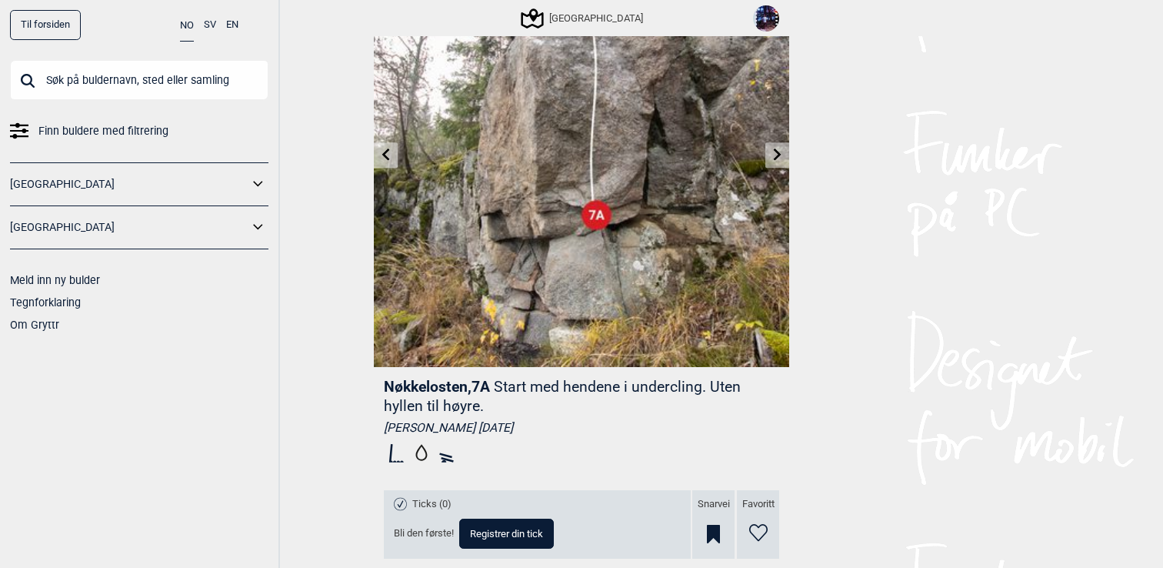
scroll to position [32, 0]
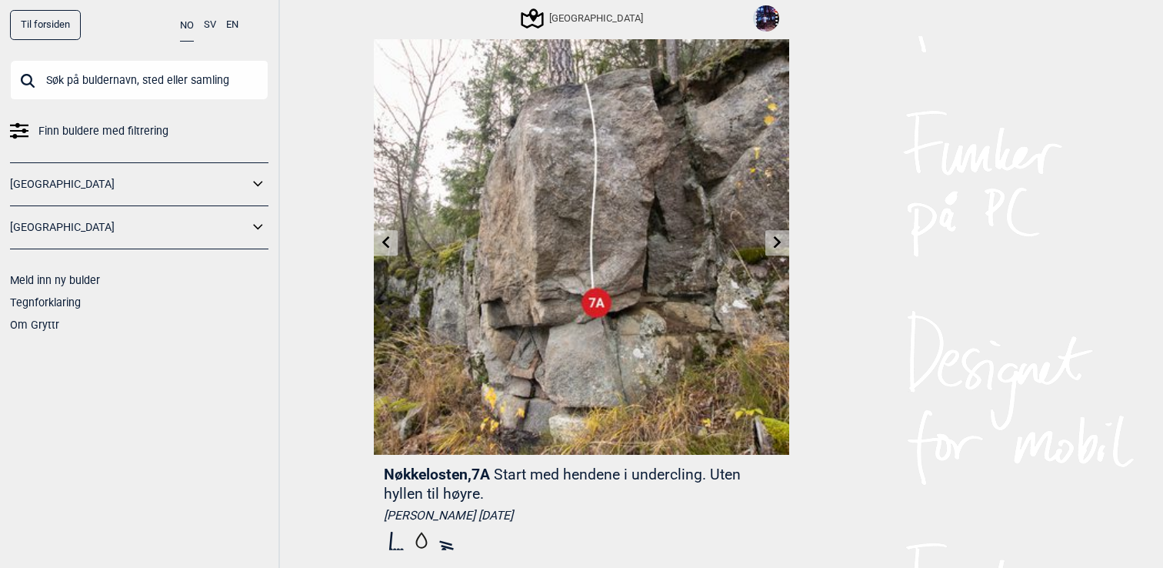
click at [776, 242] on icon at bounding box center [778, 242] width 12 height 12
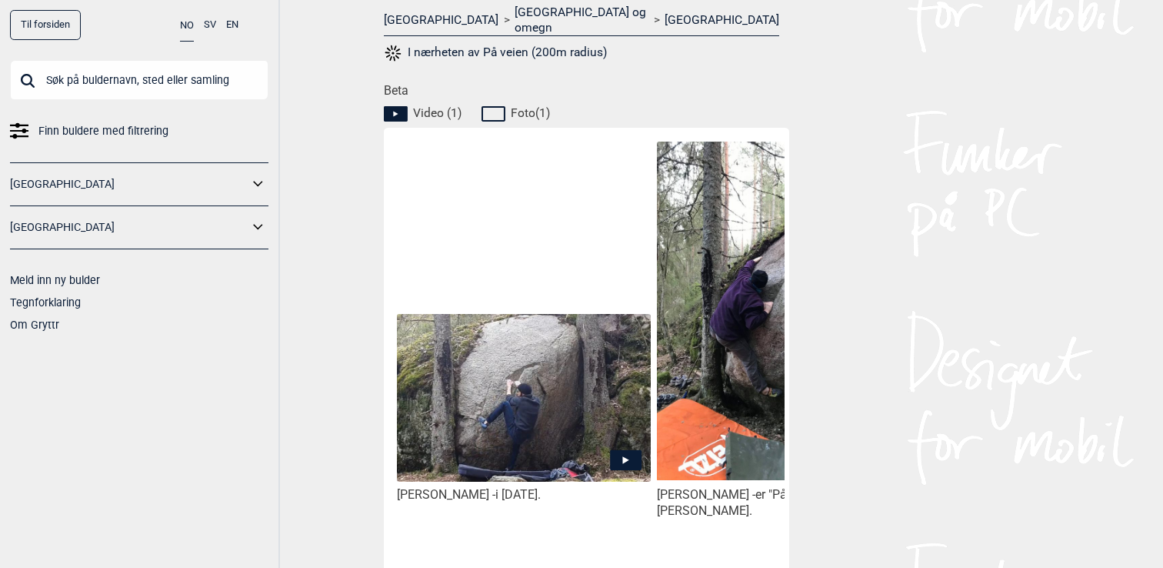
scroll to position [713, 0]
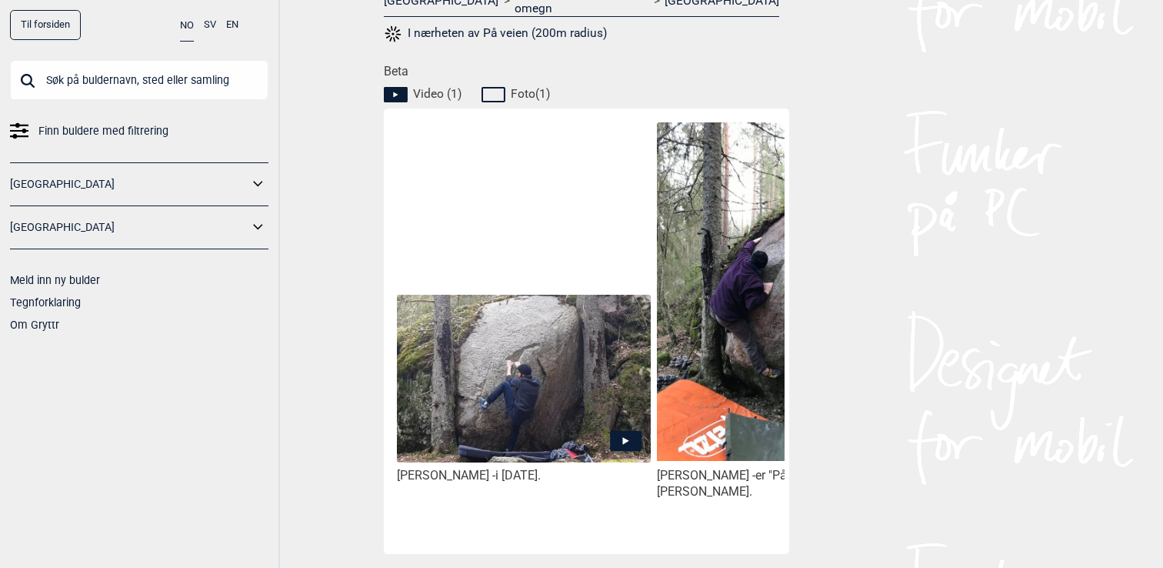
click at [549, 396] on img at bounding box center [524, 379] width 254 height 168
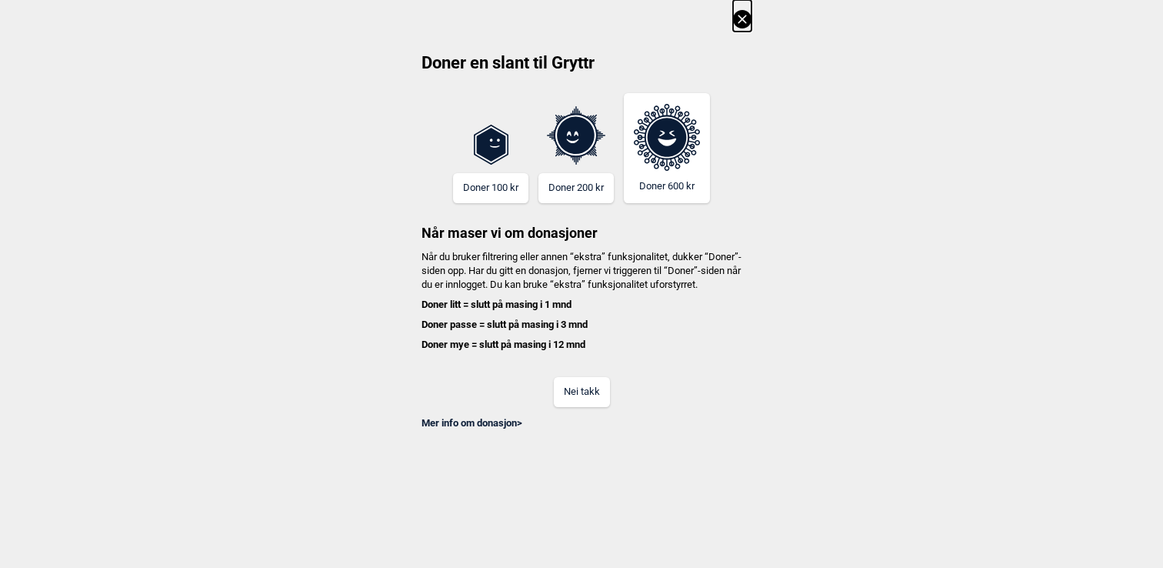
click at [576, 407] on button "Nei takk" at bounding box center [582, 392] width 56 height 30
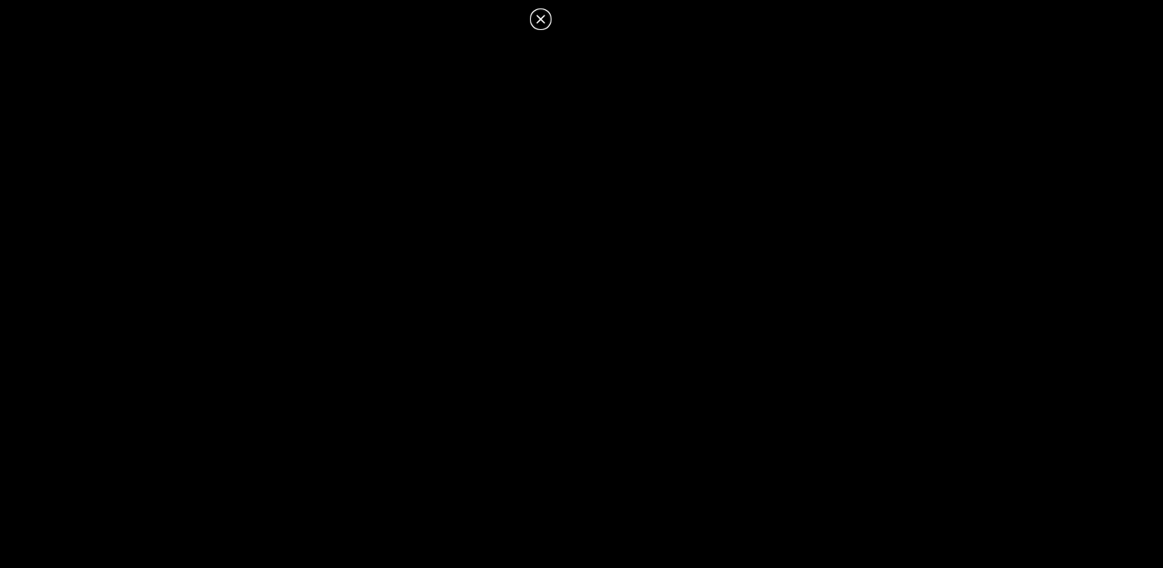
click at [535, 20] on icon at bounding box center [541, 19] width 18 height 18
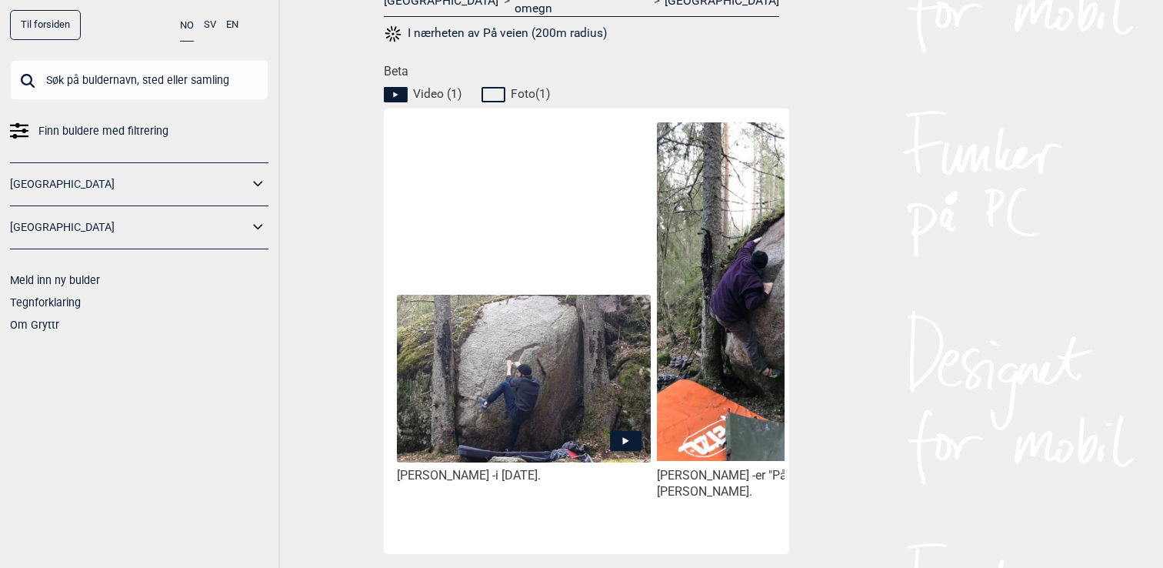
scroll to position [0, 129]
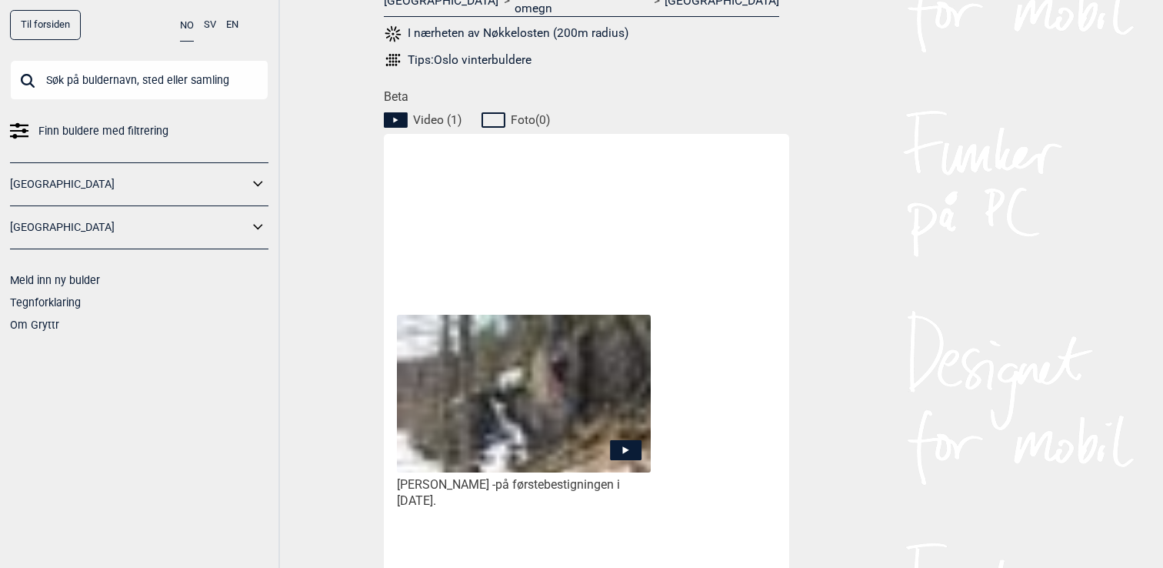
scroll to position [32, 0]
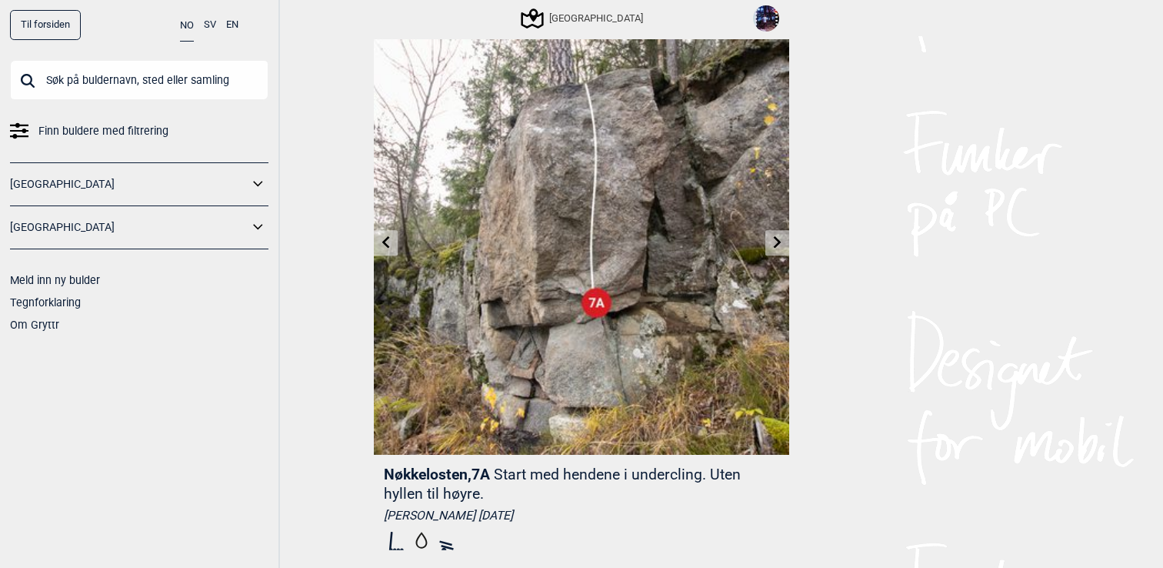
click at [768, 246] on link at bounding box center [778, 242] width 24 height 25
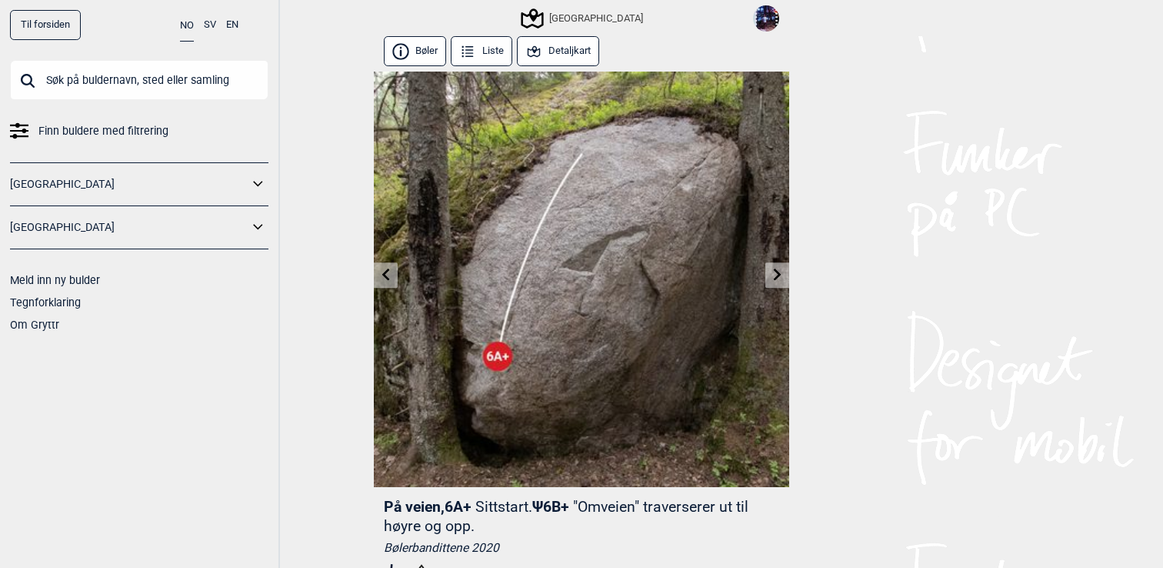
click at [768, 246] on img at bounding box center [581, 279] width 415 height 415
click at [779, 278] on icon at bounding box center [778, 275] width 12 height 12
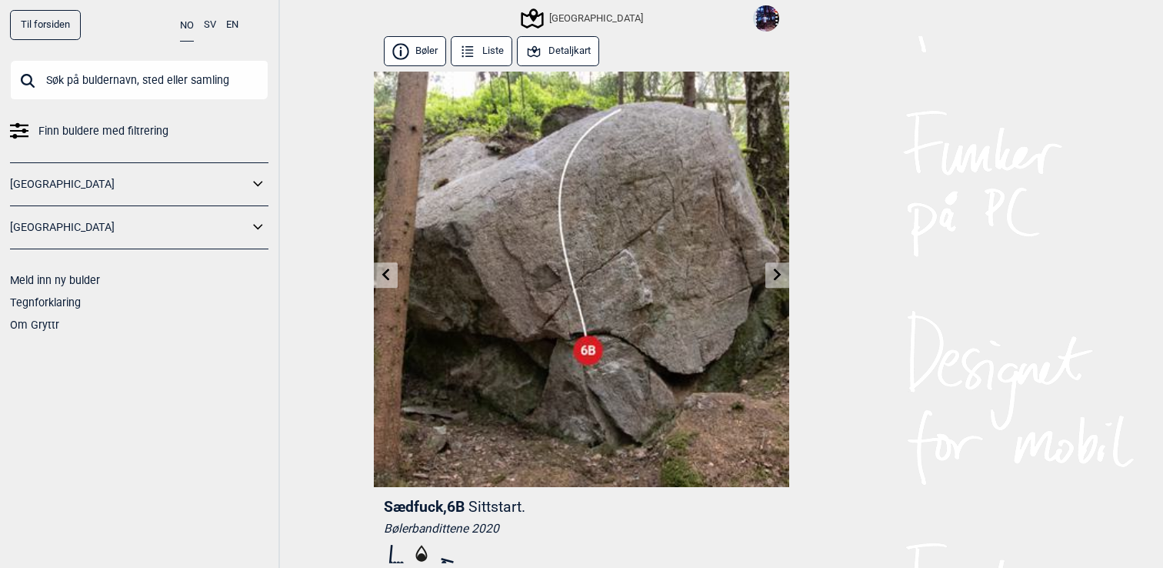
click at [782, 272] on icon at bounding box center [778, 275] width 12 height 12
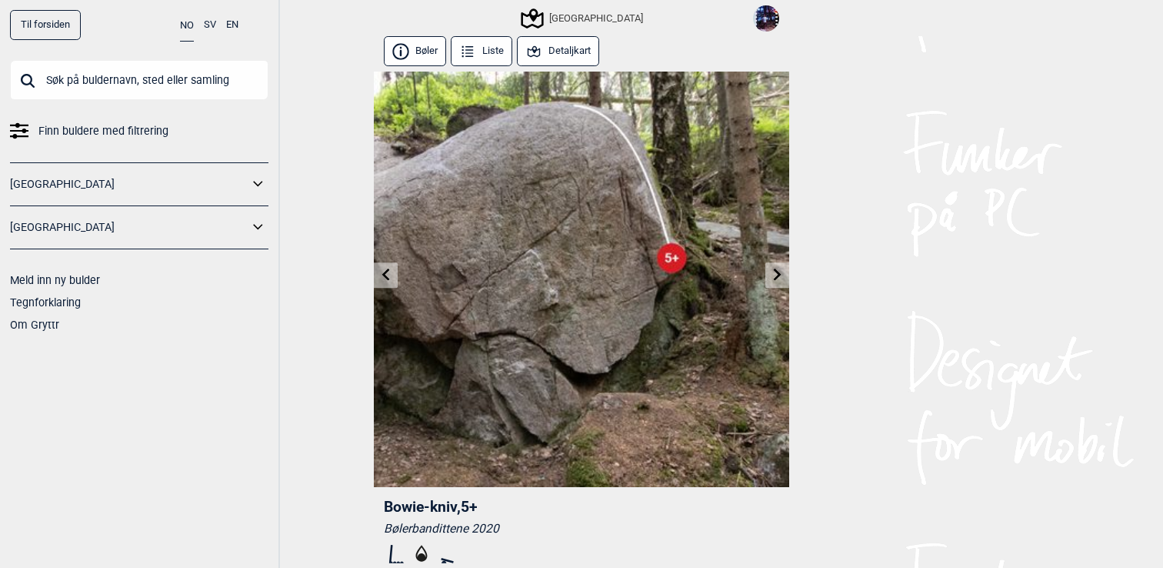
click at [782, 272] on icon at bounding box center [778, 275] width 12 height 12
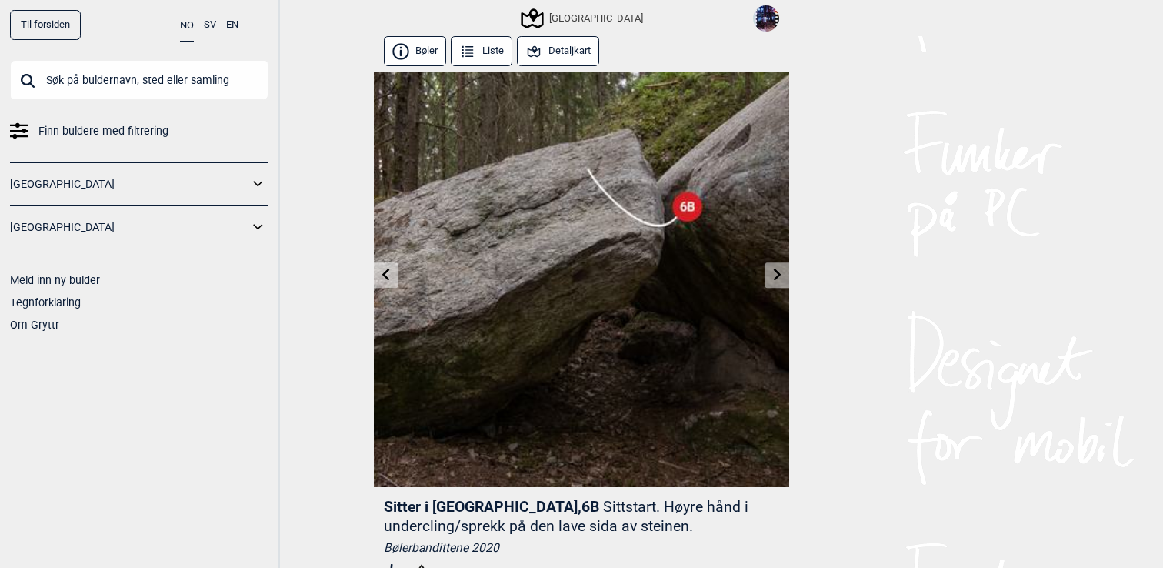
click at [782, 272] on icon at bounding box center [778, 275] width 12 height 12
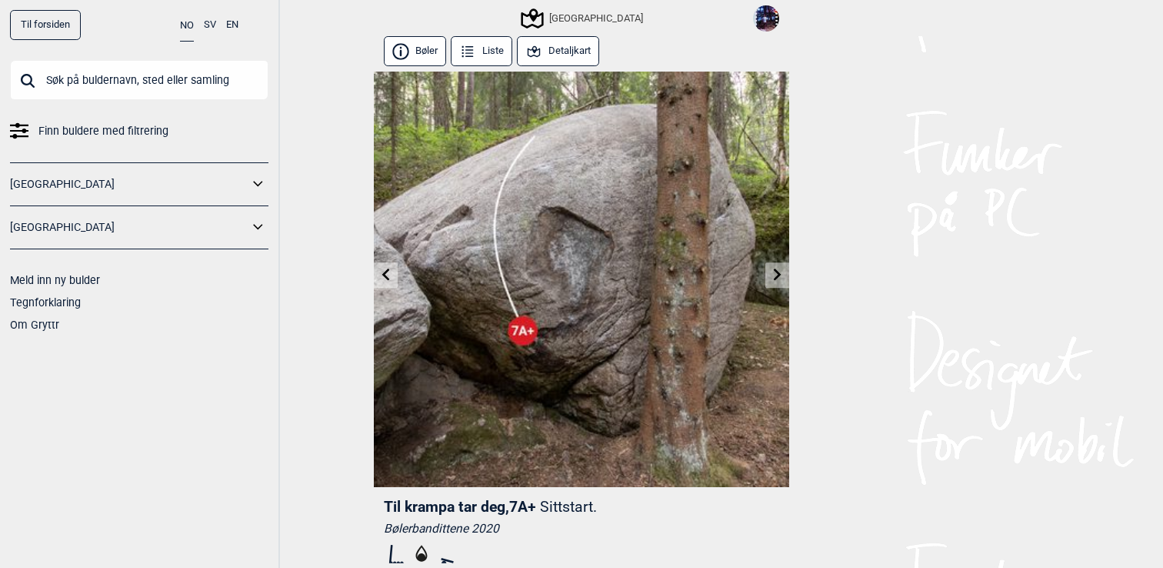
click at [782, 272] on icon at bounding box center [778, 275] width 12 height 12
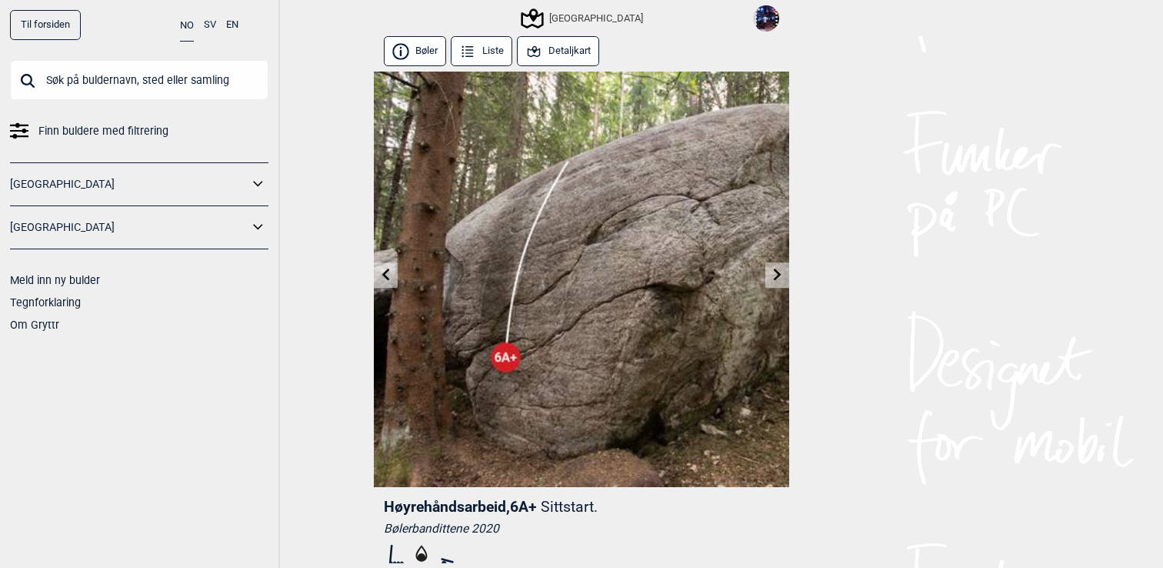
click at [776, 274] on icon at bounding box center [778, 275] width 12 height 12
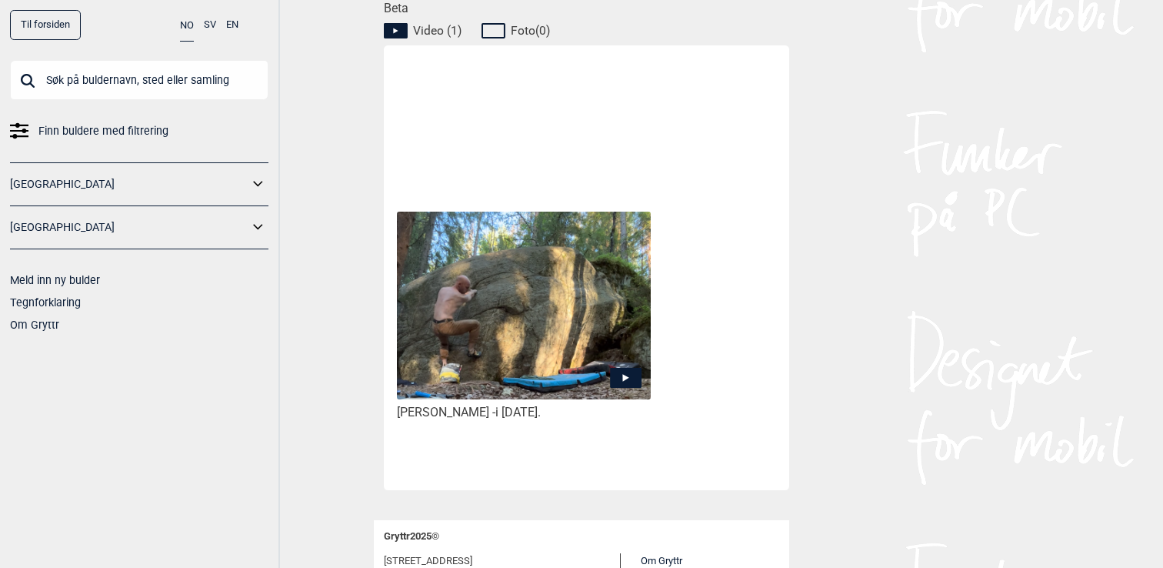
scroll to position [789, 0]
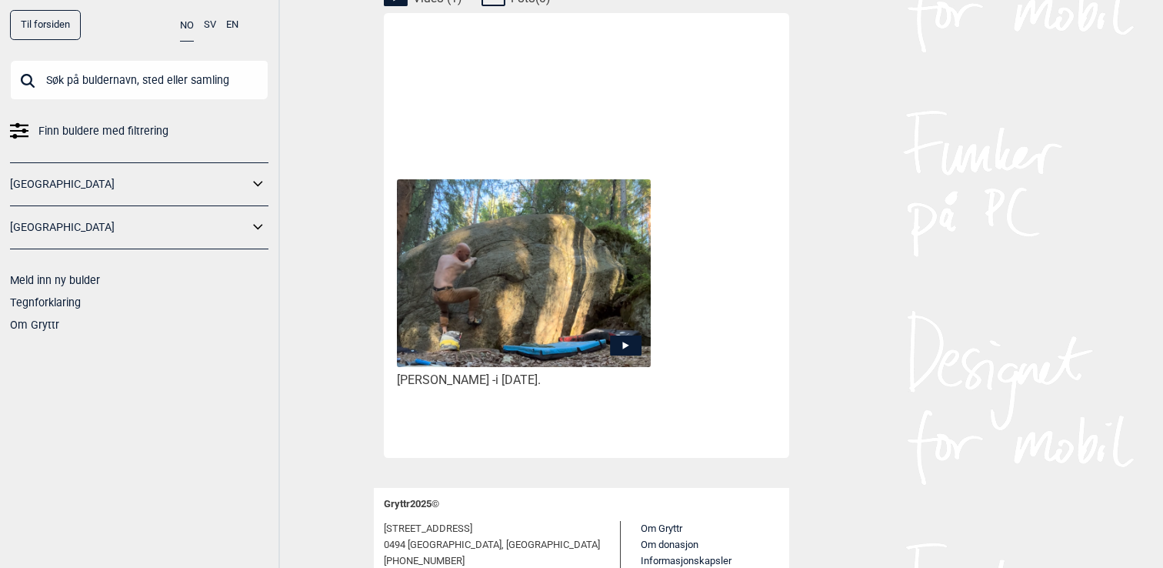
click at [546, 261] on img at bounding box center [524, 273] width 254 height 189
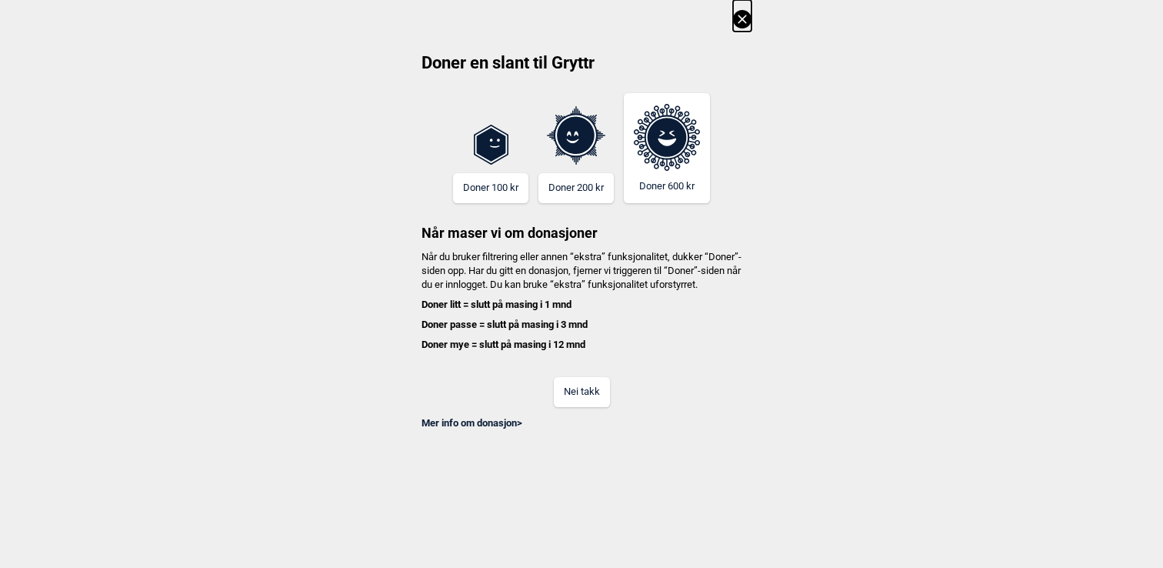
click at [564, 402] on button "Nei takk" at bounding box center [582, 392] width 56 height 30
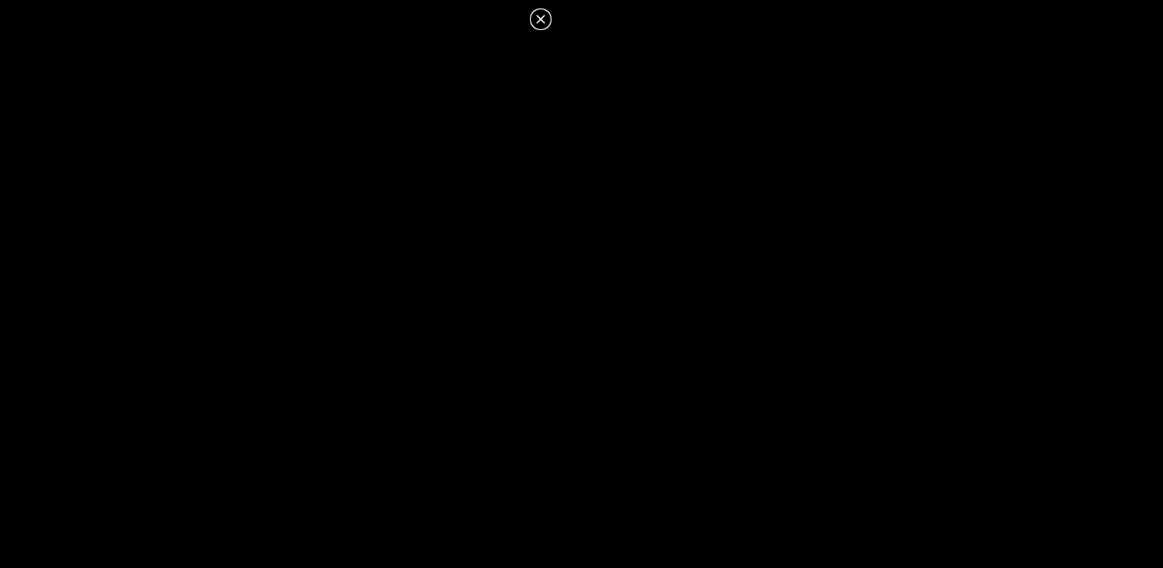
click at [538, 20] on icon at bounding box center [541, 19] width 18 height 18
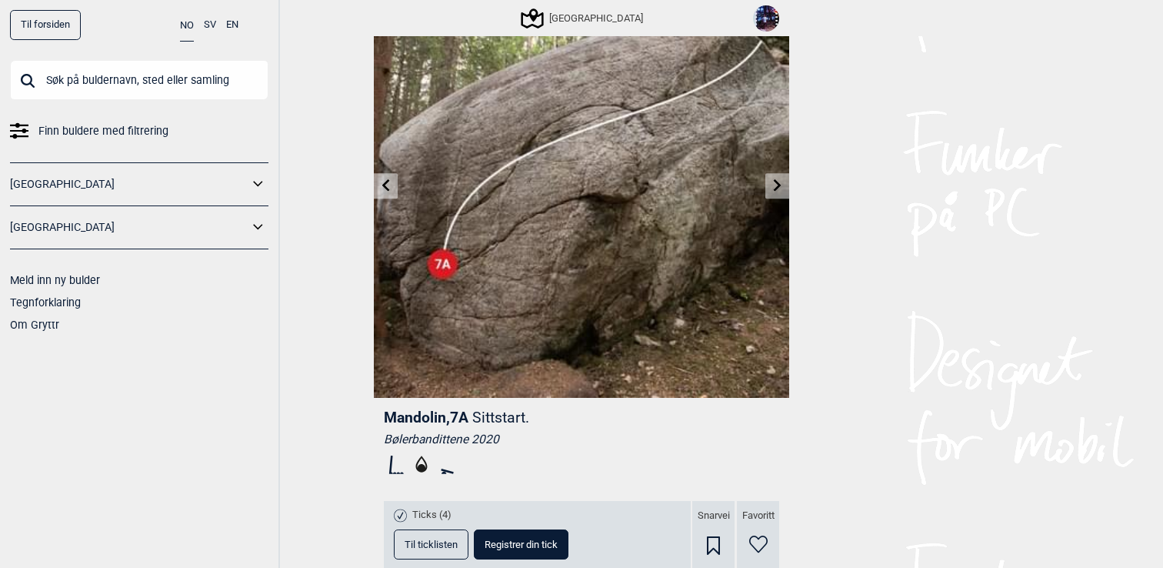
scroll to position [0, 0]
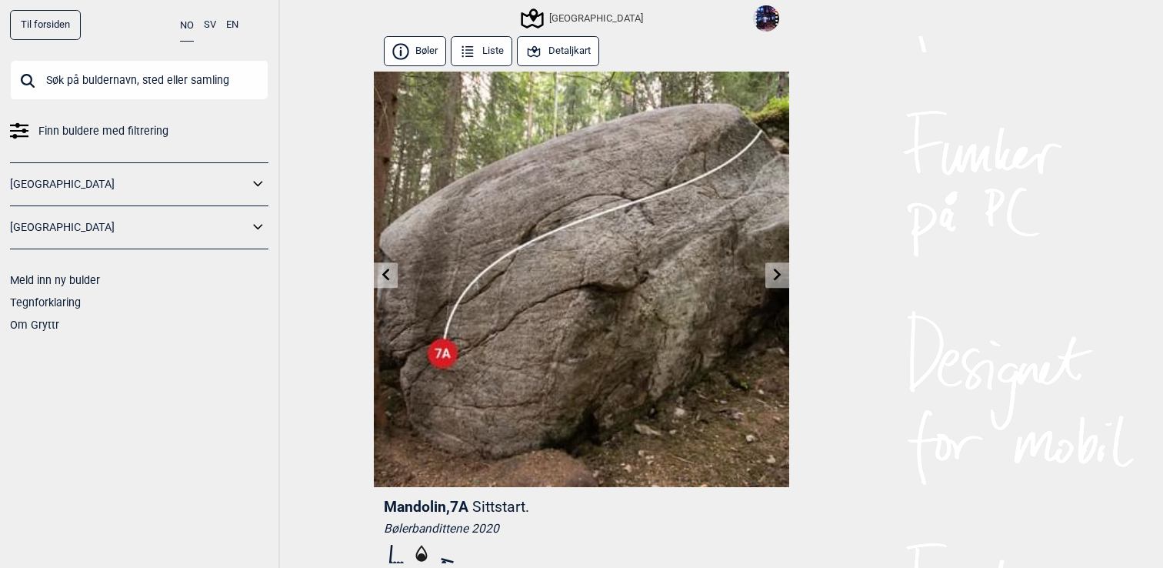
click at [783, 273] on link at bounding box center [778, 274] width 24 height 25
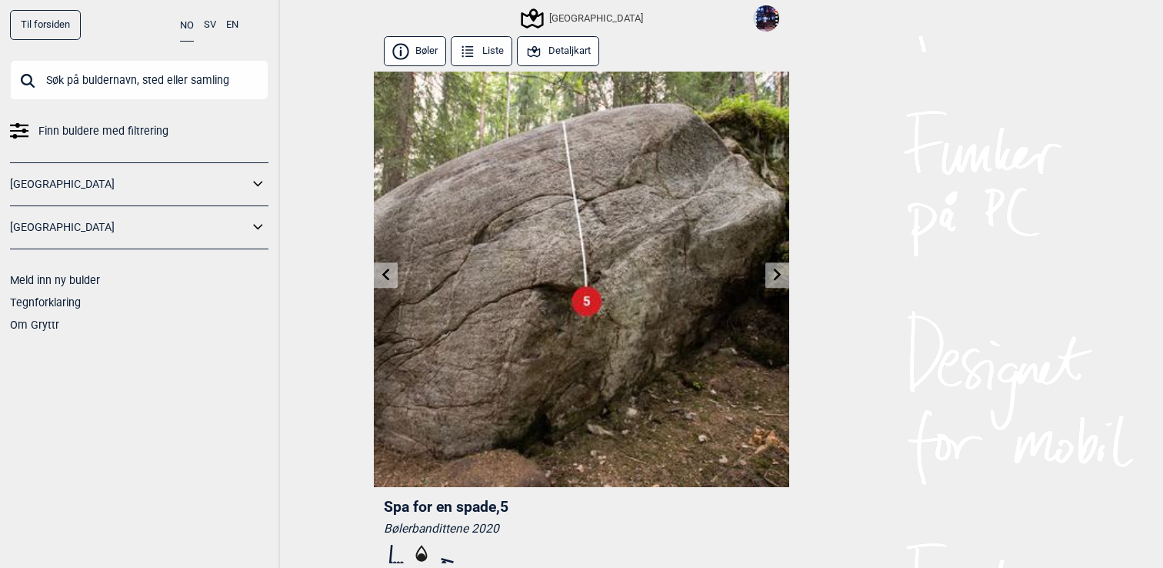
click at [780, 277] on icon at bounding box center [778, 275] width 12 height 12
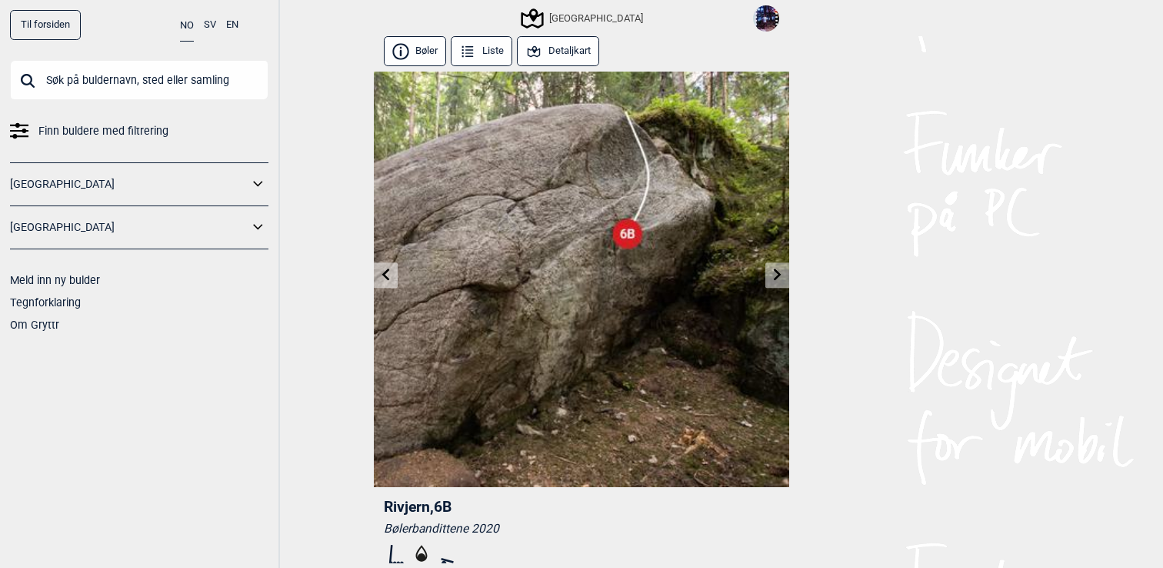
click at [780, 277] on icon at bounding box center [778, 275] width 12 height 12
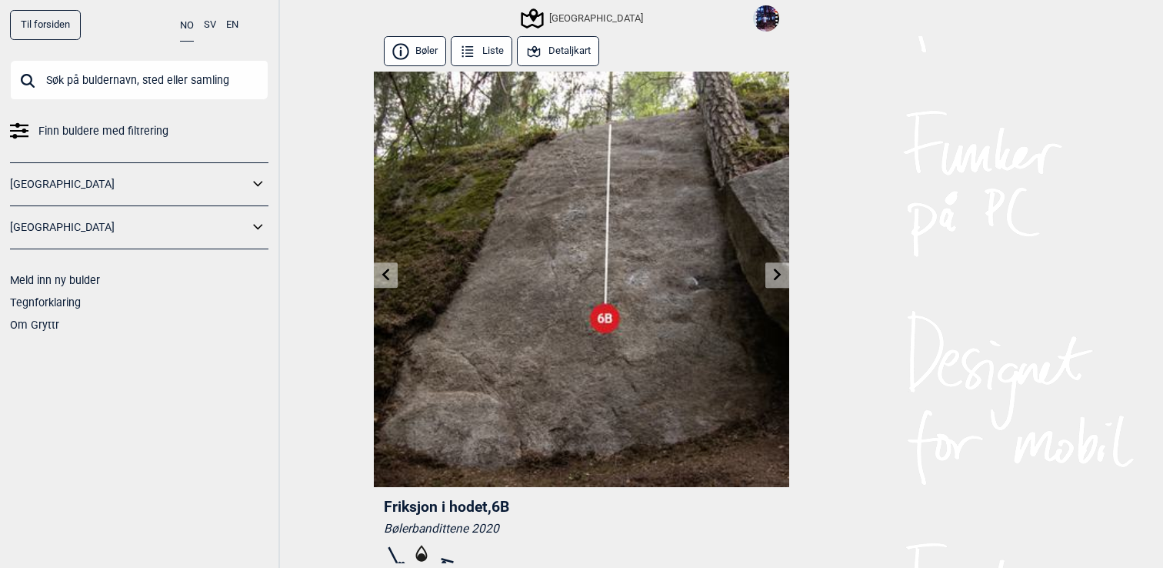
click at [780, 277] on icon at bounding box center [778, 275] width 12 height 12
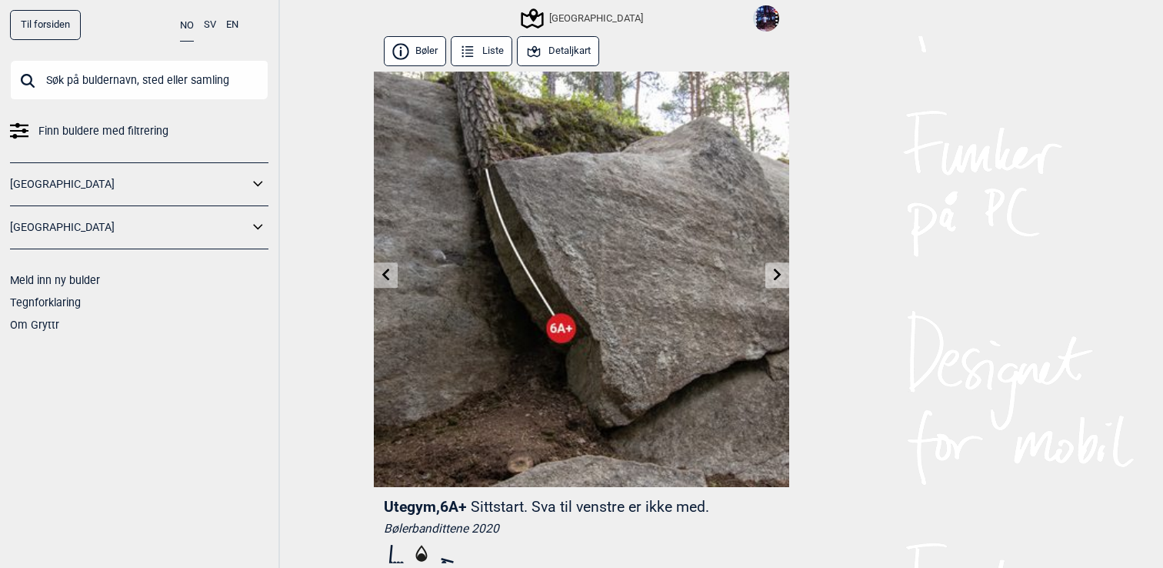
click at [780, 277] on icon at bounding box center [778, 275] width 12 height 12
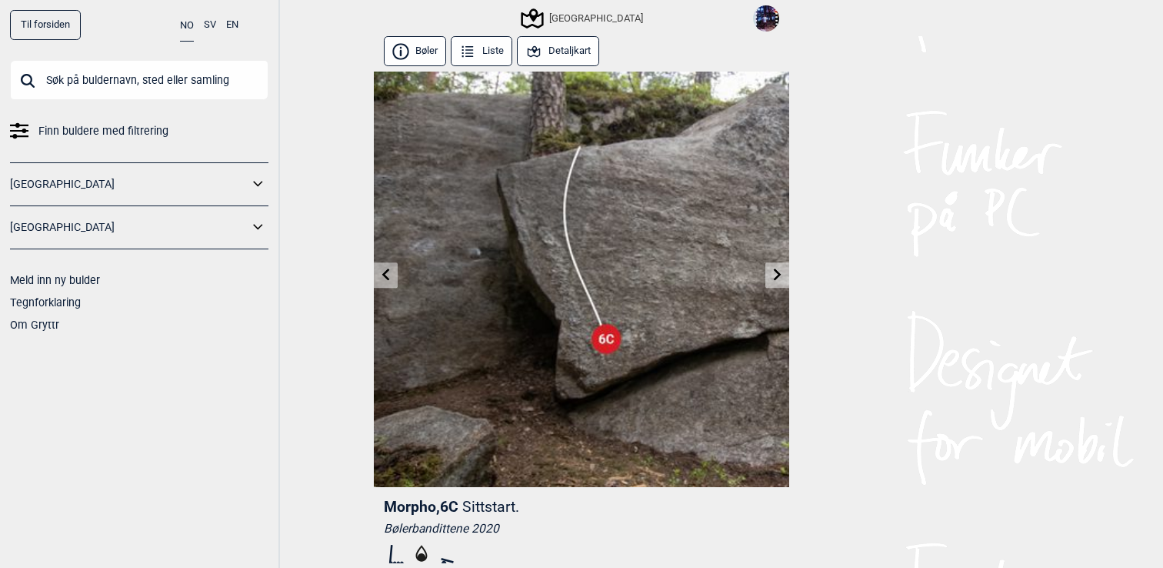
click at [780, 277] on icon at bounding box center [778, 275] width 12 height 12
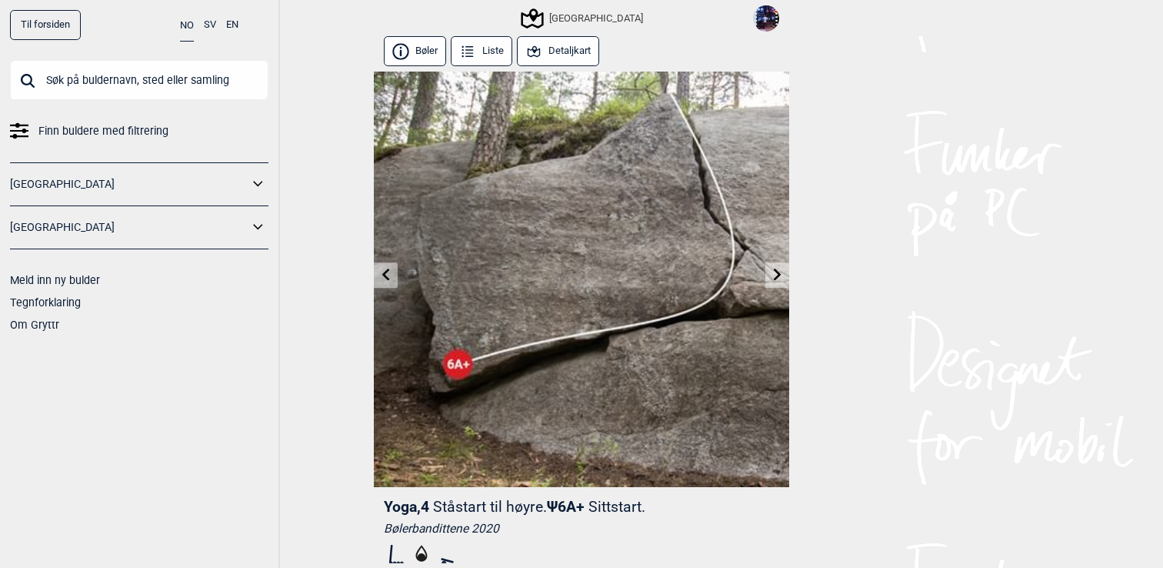
click at [780, 277] on icon at bounding box center [778, 275] width 12 height 12
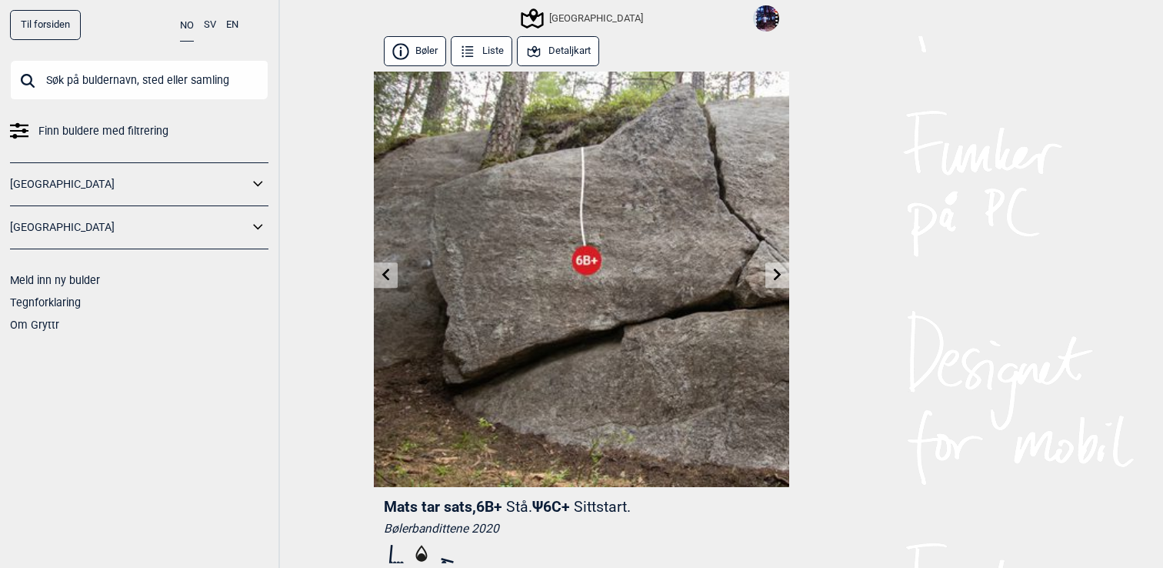
click at [780, 277] on icon at bounding box center [778, 275] width 12 height 12
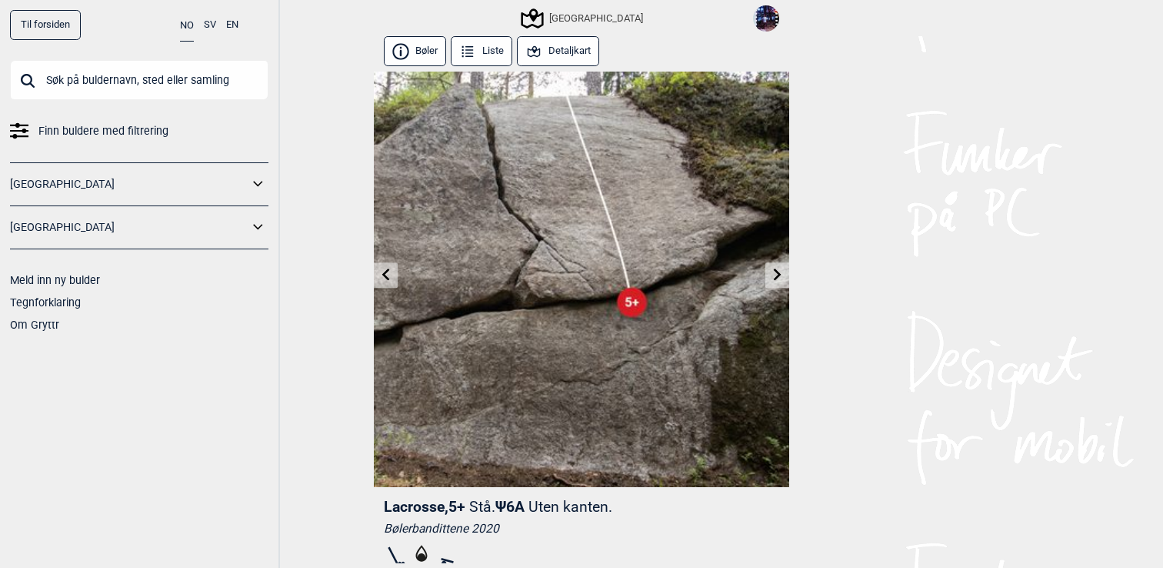
click at [780, 277] on icon at bounding box center [778, 275] width 12 height 12
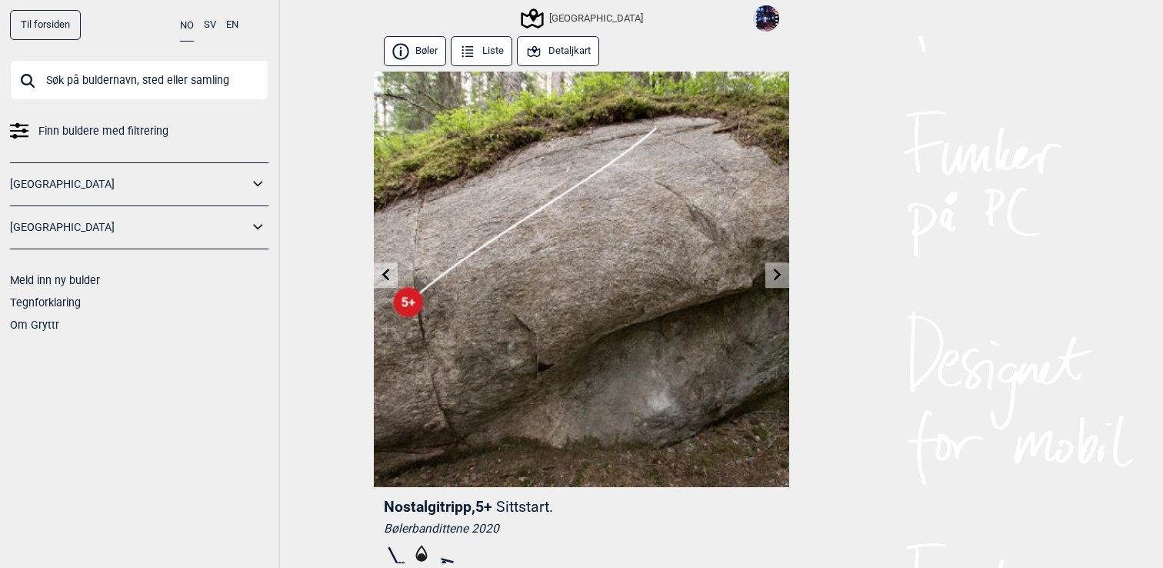
click at [757, 279] on img at bounding box center [581, 279] width 415 height 415
click at [768, 274] on link at bounding box center [778, 274] width 24 height 25
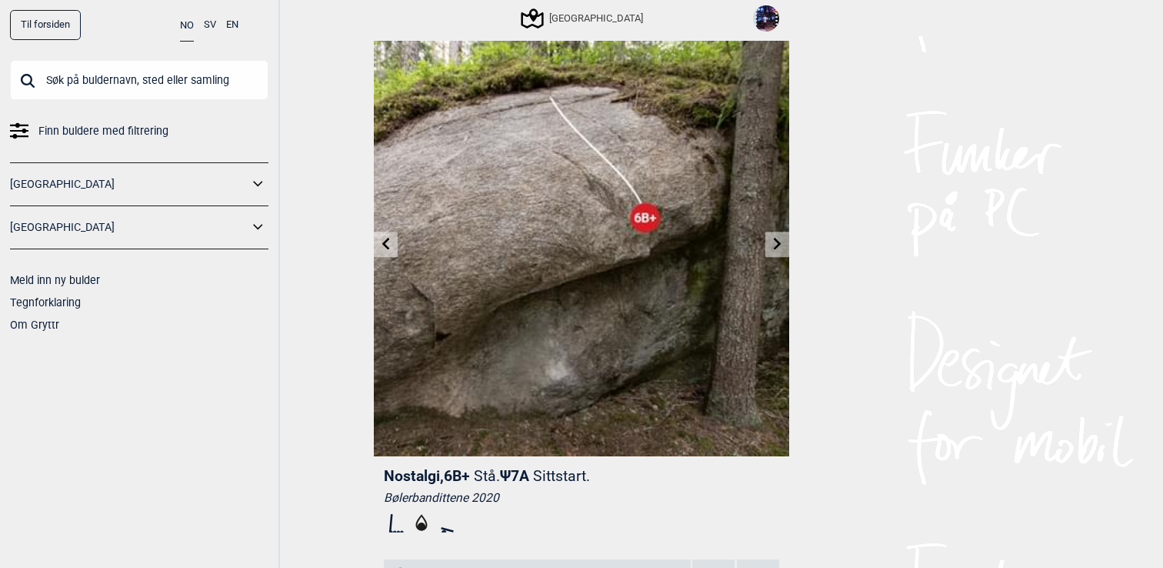
scroll to position [29, 0]
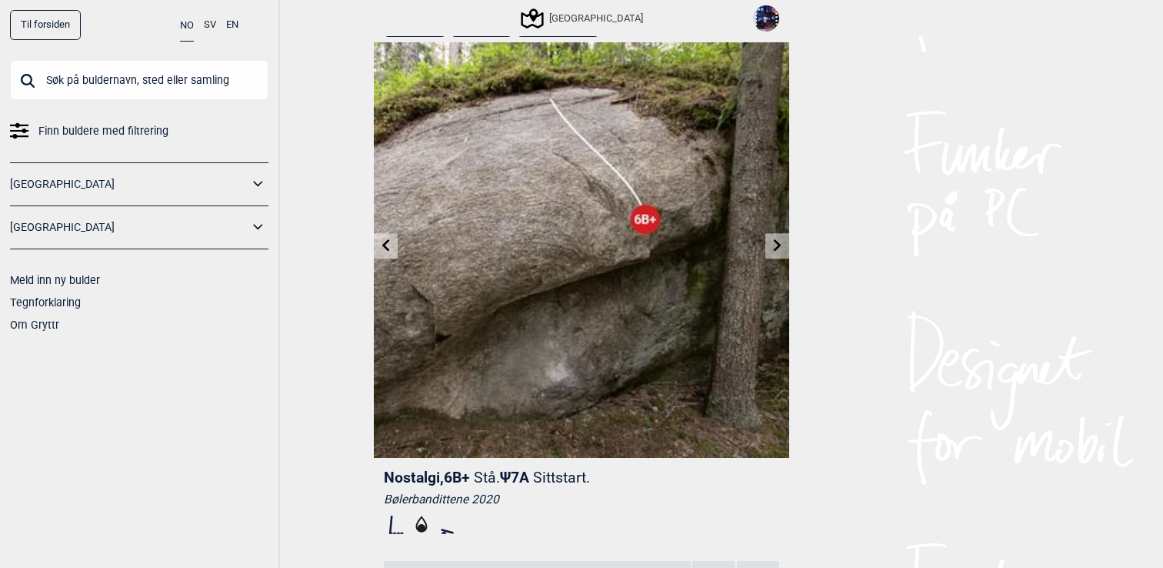
click at [772, 244] on icon at bounding box center [778, 245] width 12 height 12
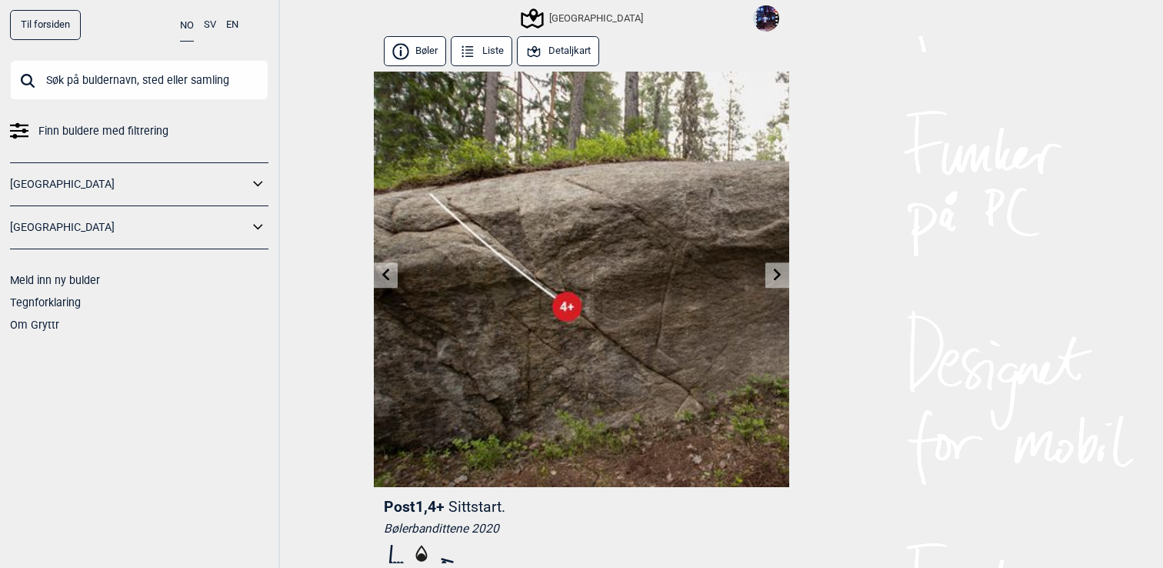
click at [777, 272] on icon at bounding box center [778, 275] width 8 height 12
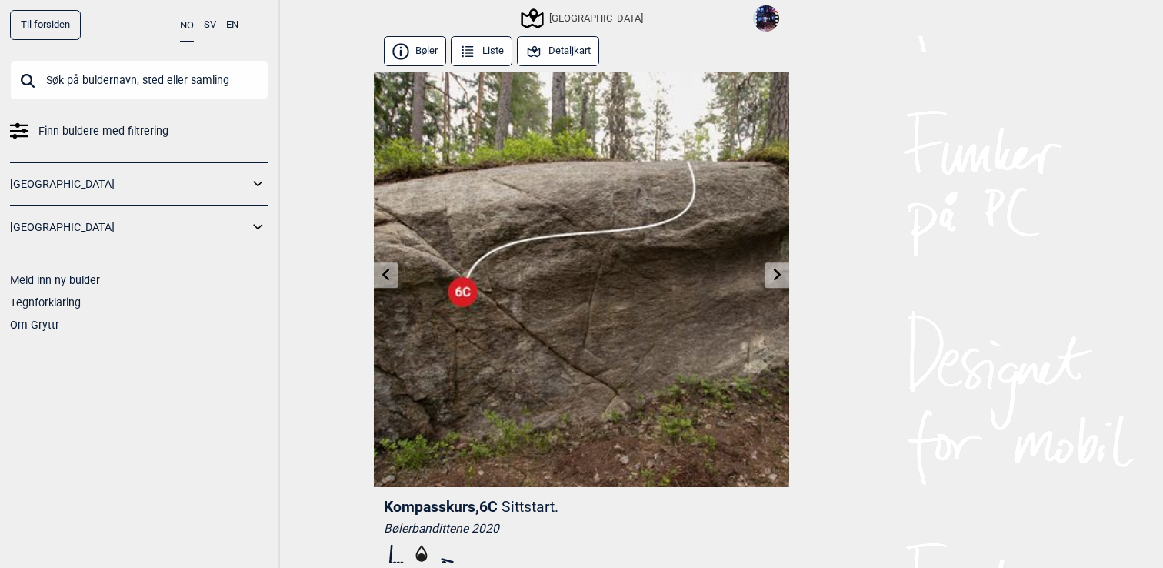
click at [777, 287] on link at bounding box center [778, 274] width 24 height 25
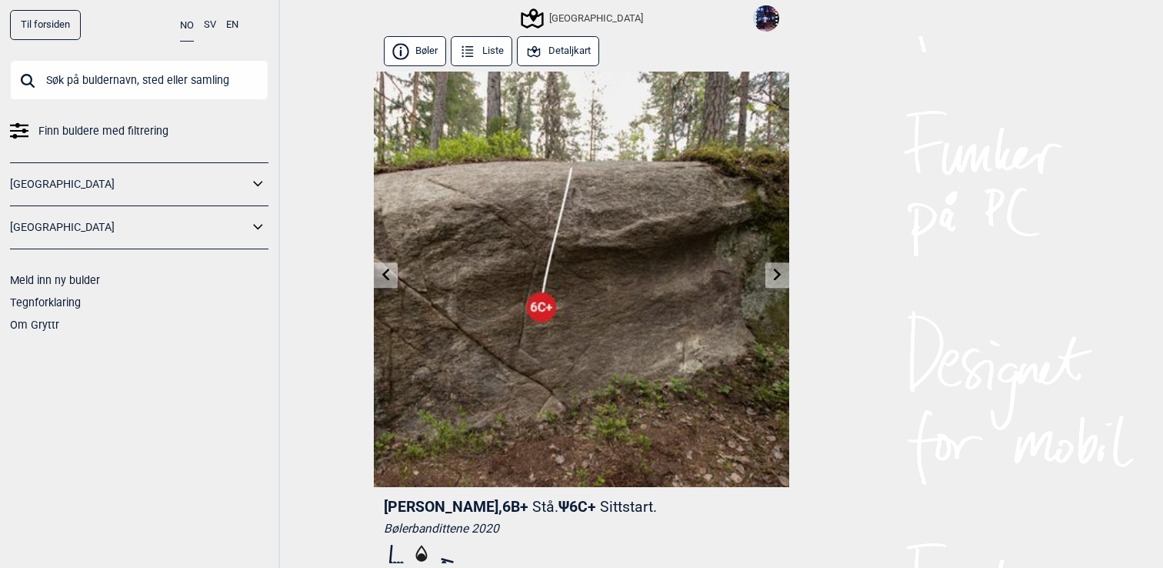
click at [777, 279] on icon at bounding box center [778, 275] width 12 height 12
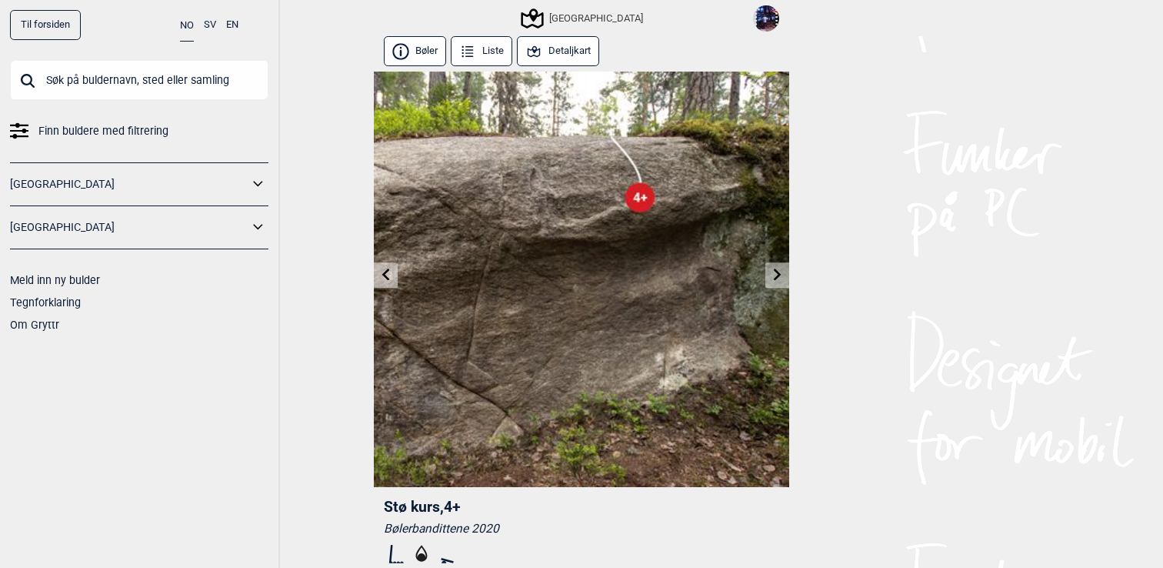
click at [777, 279] on icon at bounding box center [778, 275] width 12 height 12
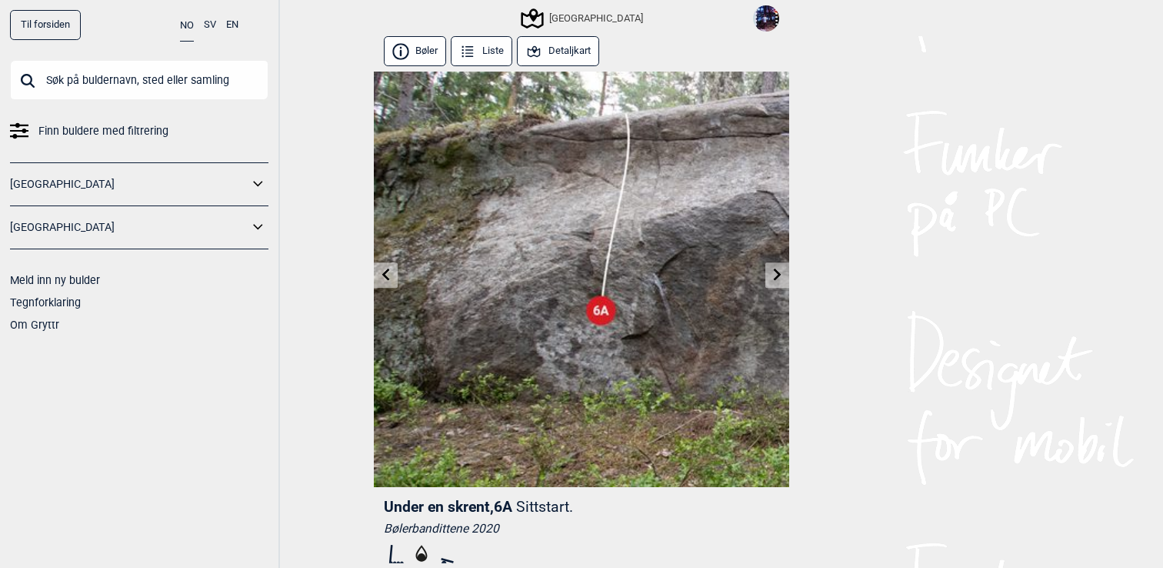
click at [777, 279] on icon at bounding box center [778, 275] width 12 height 12
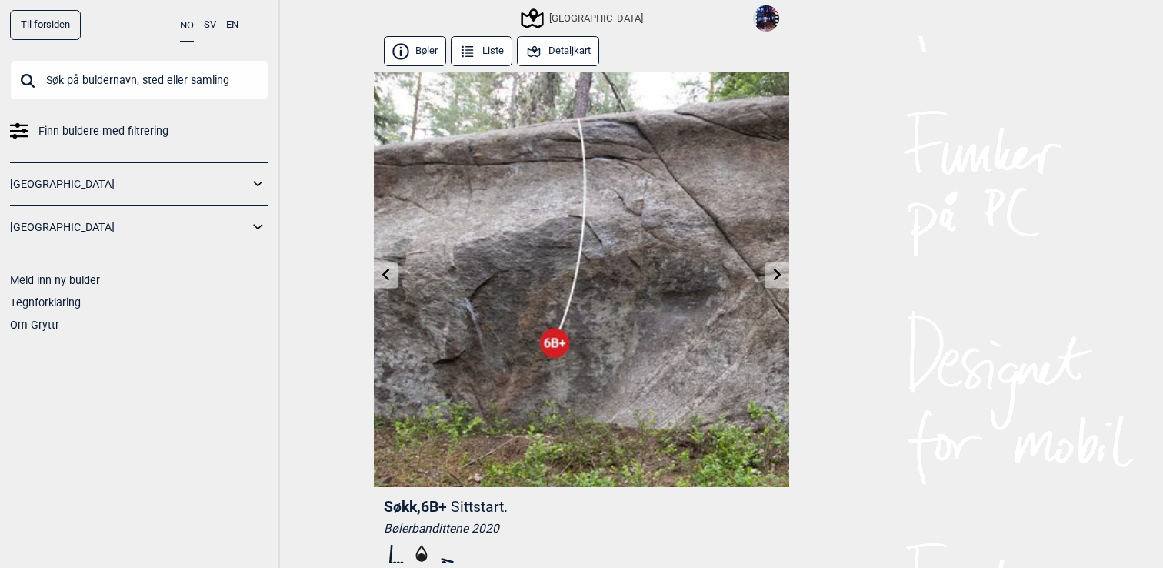
click at [777, 279] on icon at bounding box center [778, 275] width 12 height 12
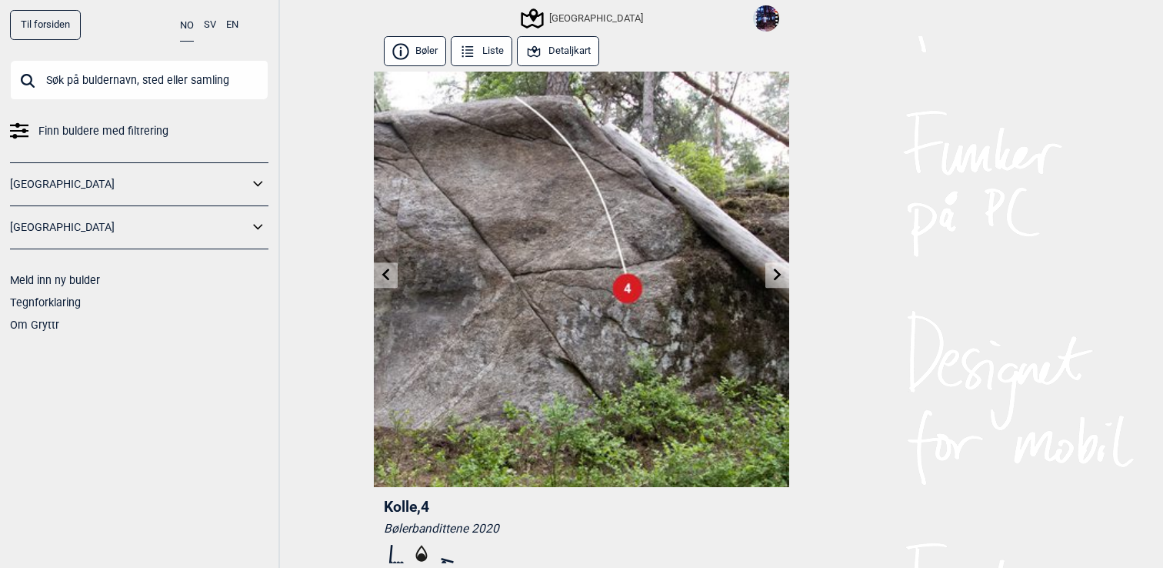
click at [777, 279] on icon at bounding box center [778, 275] width 12 height 12
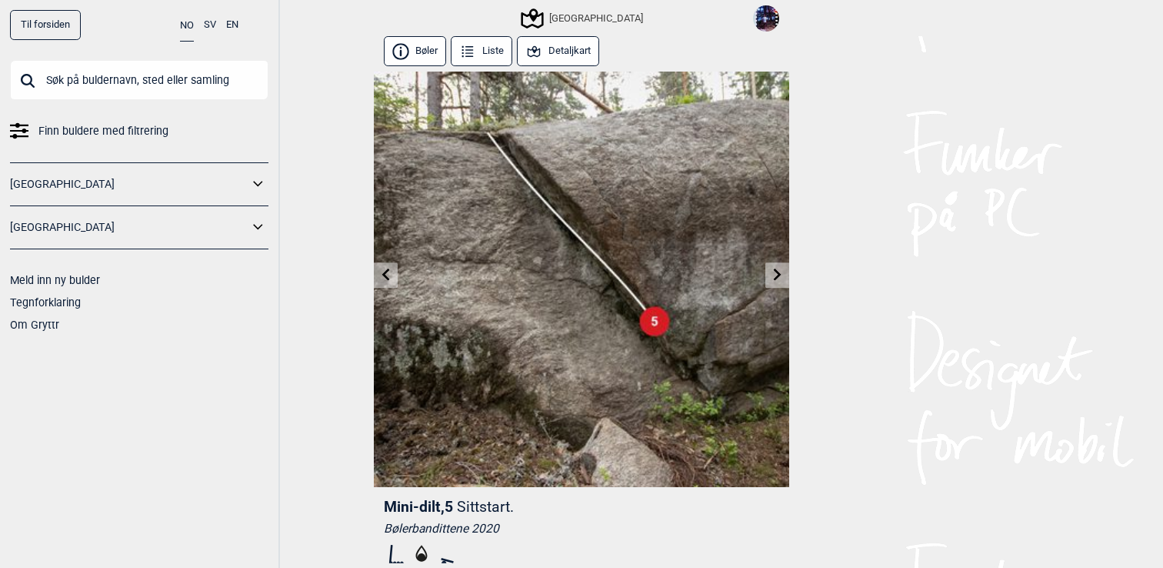
click at [563, 52] on button "Detaljkart" at bounding box center [558, 51] width 82 height 30
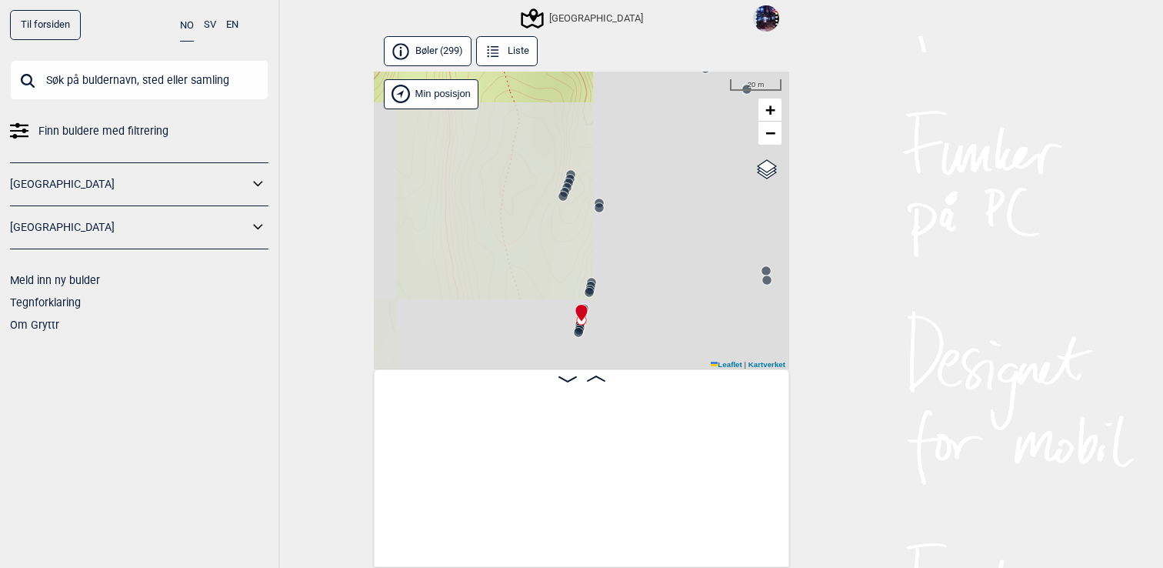
scroll to position [0, 35238]
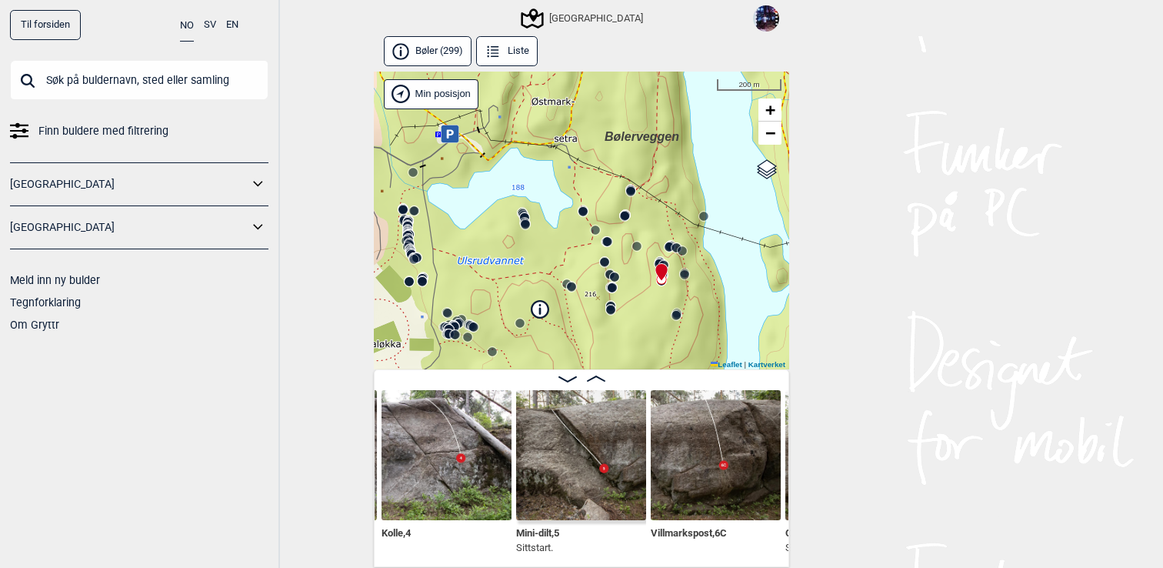
click at [707, 215] on circle at bounding box center [703, 216] width 9 height 9
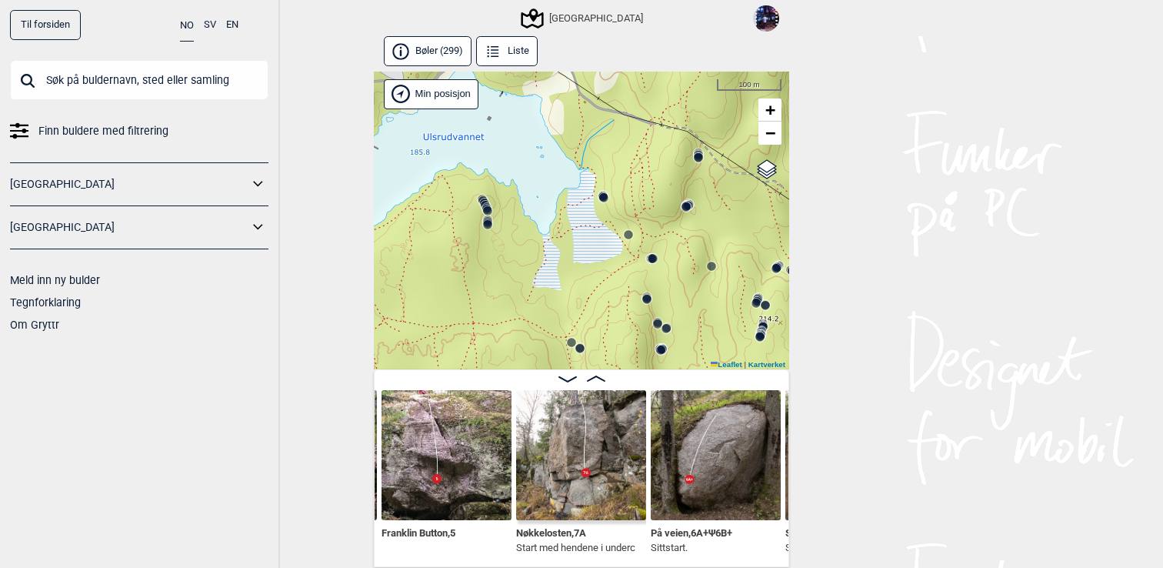
click at [603, 199] on circle at bounding box center [603, 197] width 9 height 9
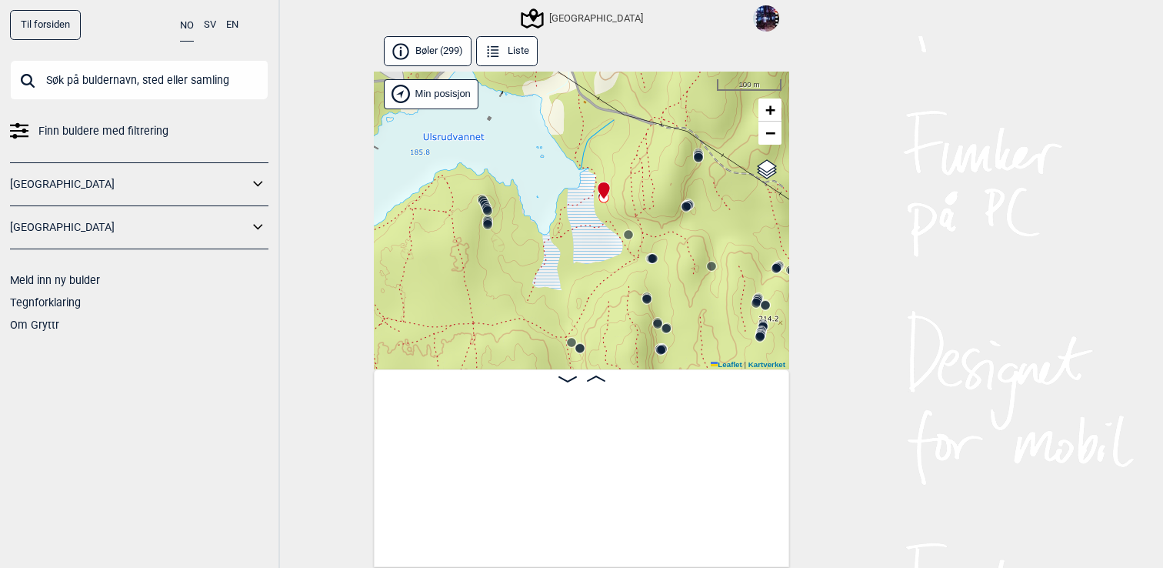
scroll to position [0, 27437]
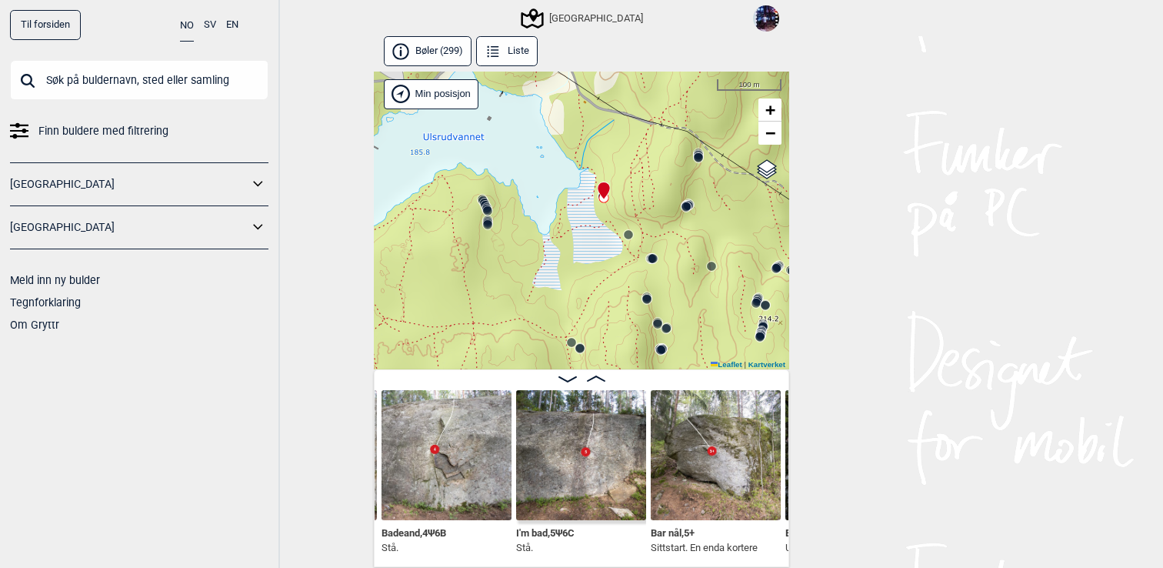
click at [482, 202] on icon at bounding box center [487, 208] width 12 height 12
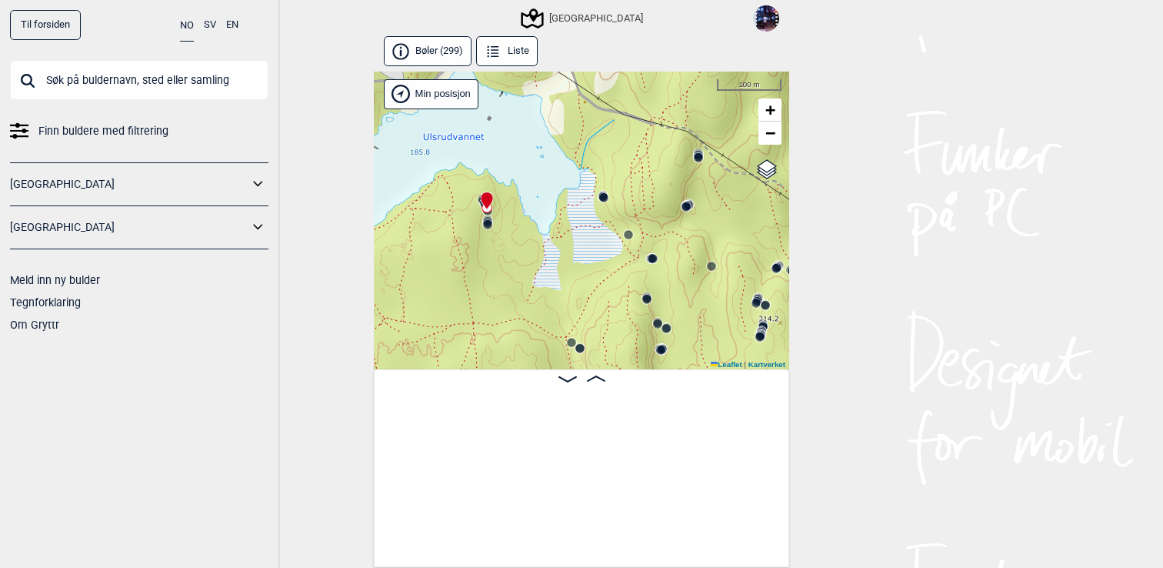
scroll to position [0, 25356]
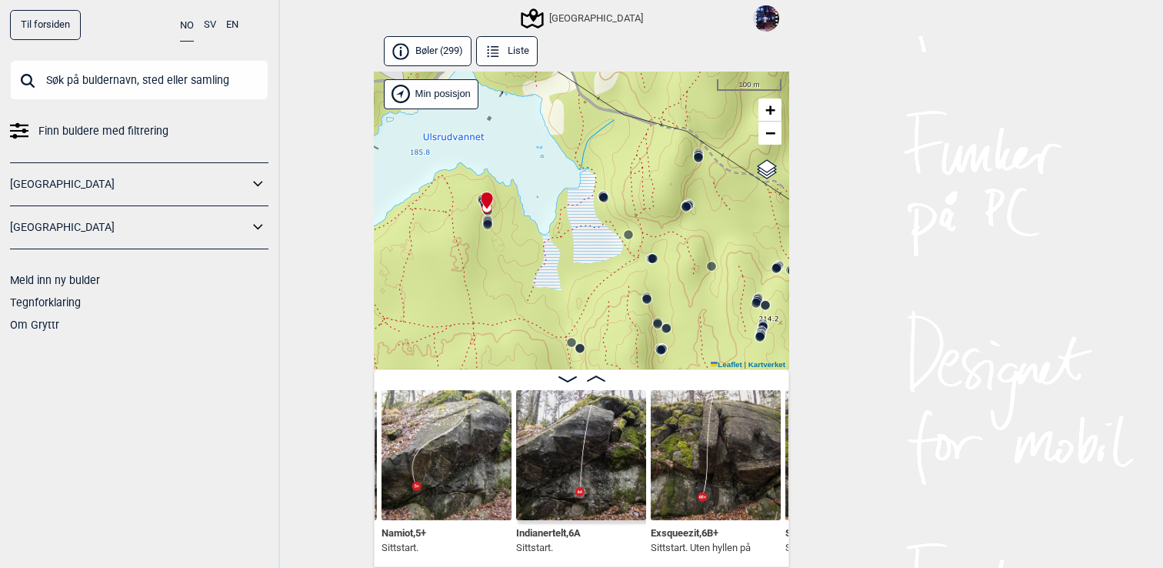
click at [483, 199] on icon at bounding box center [487, 200] width 12 height 17
click at [487, 220] on circle at bounding box center [487, 224] width 9 height 9
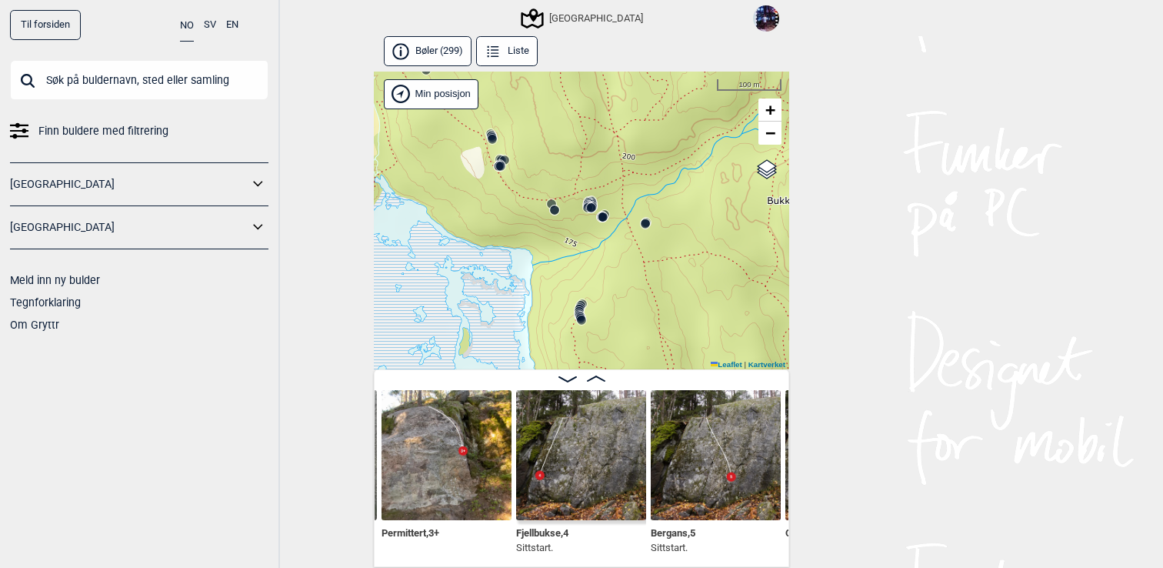
click at [550, 205] on icon at bounding box center [555, 210] width 12 height 12
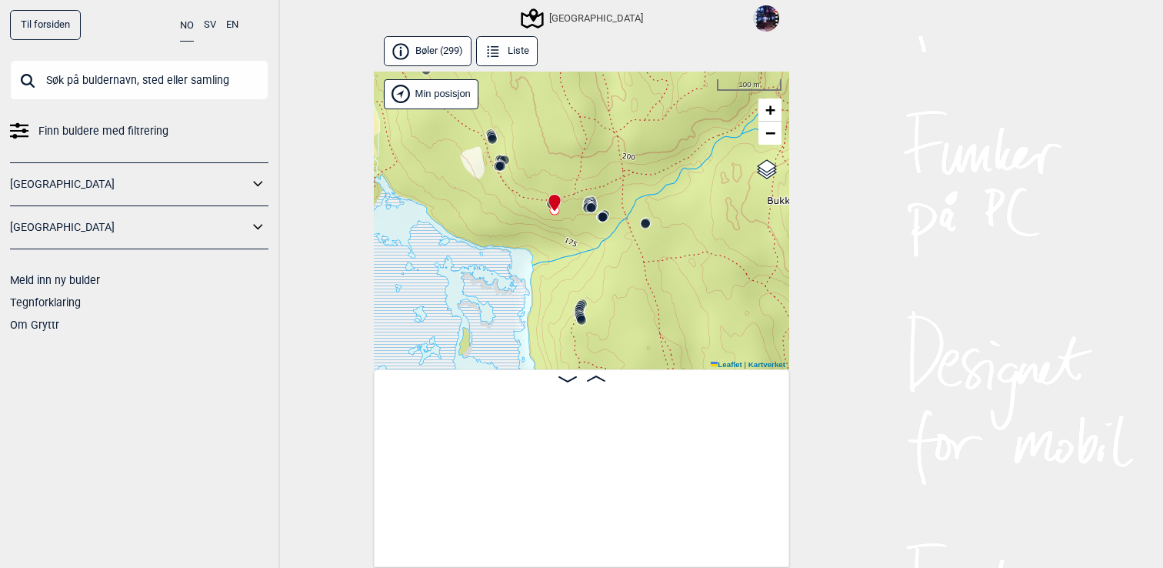
scroll to position [0, 19635]
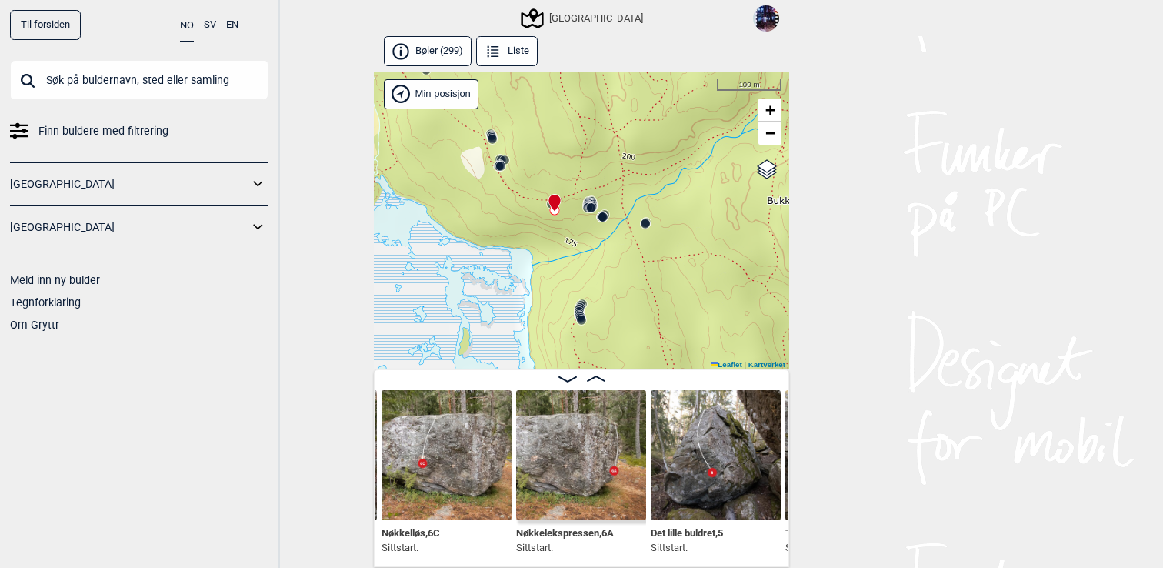
click at [593, 200] on icon at bounding box center [588, 206] width 12 height 12
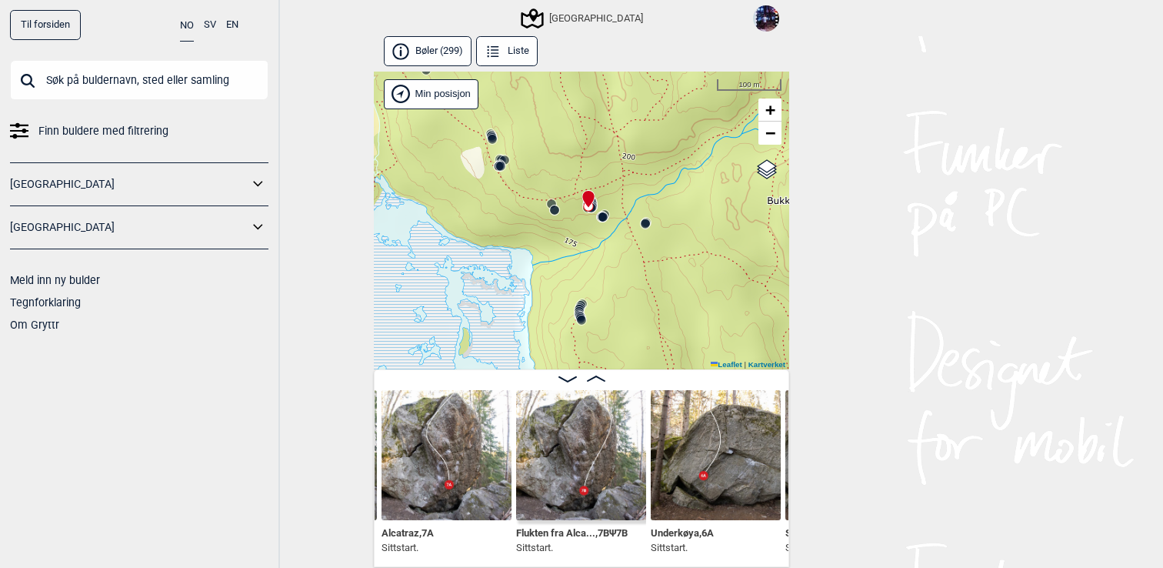
click at [410, 512] on img at bounding box center [447, 455] width 130 height 130
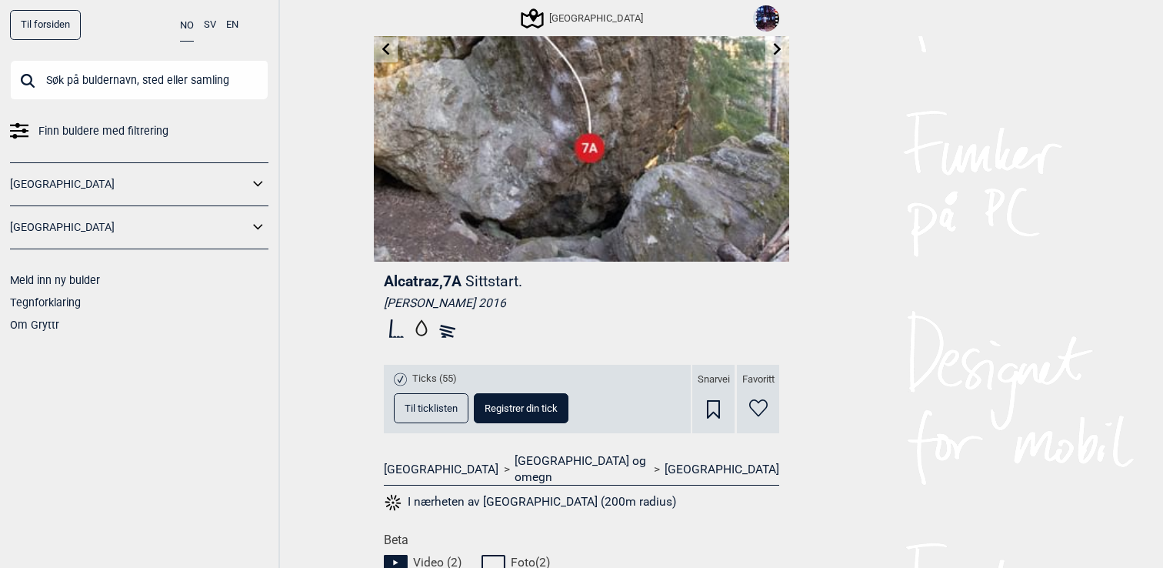
scroll to position [353, 0]
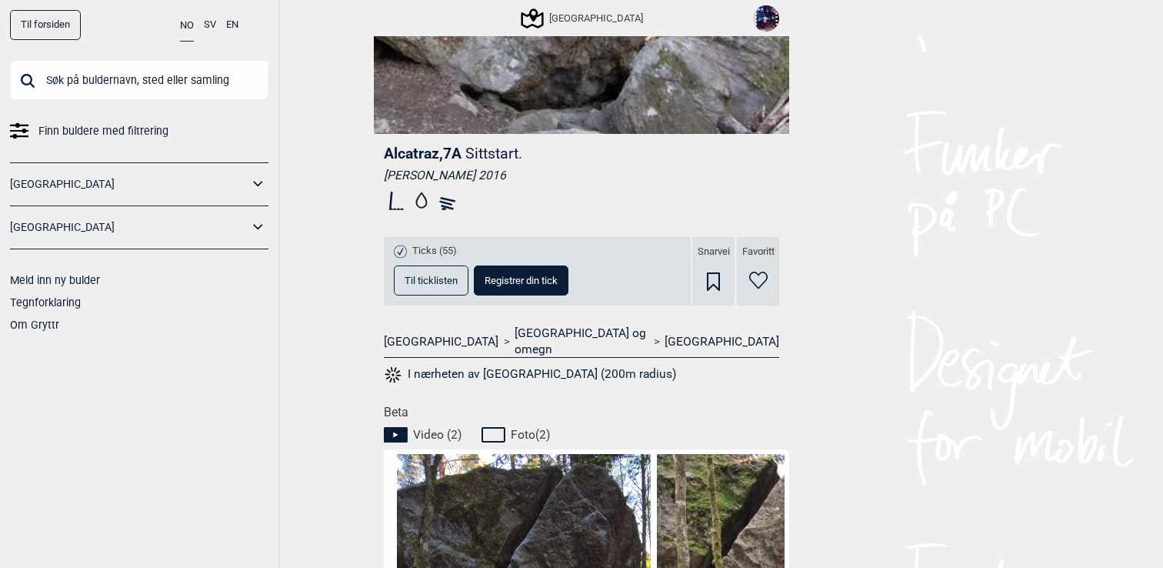
click at [442, 282] on span "Til ticklisten" at bounding box center [431, 280] width 53 height 10
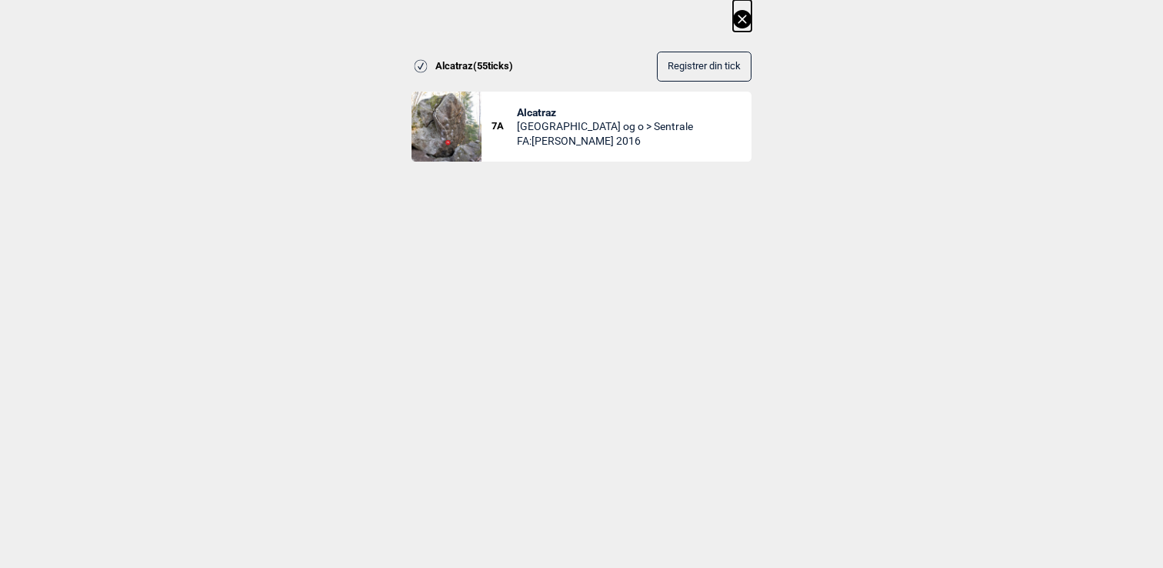
click at [706, 75] on button "Registrer din tick" at bounding box center [704, 67] width 95 height 30
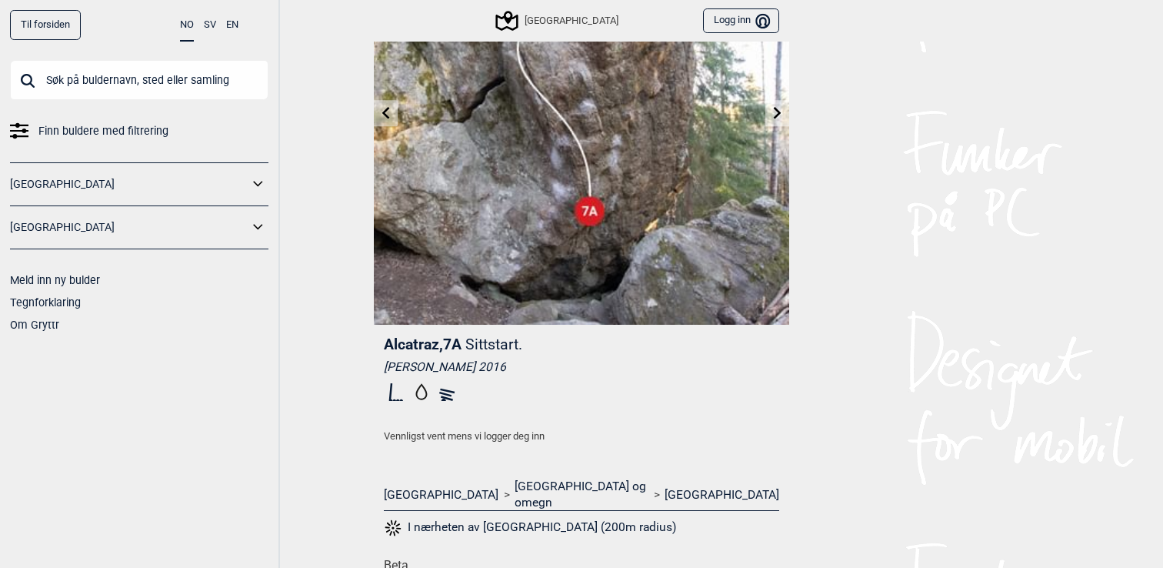
scroll to position [162, 0]
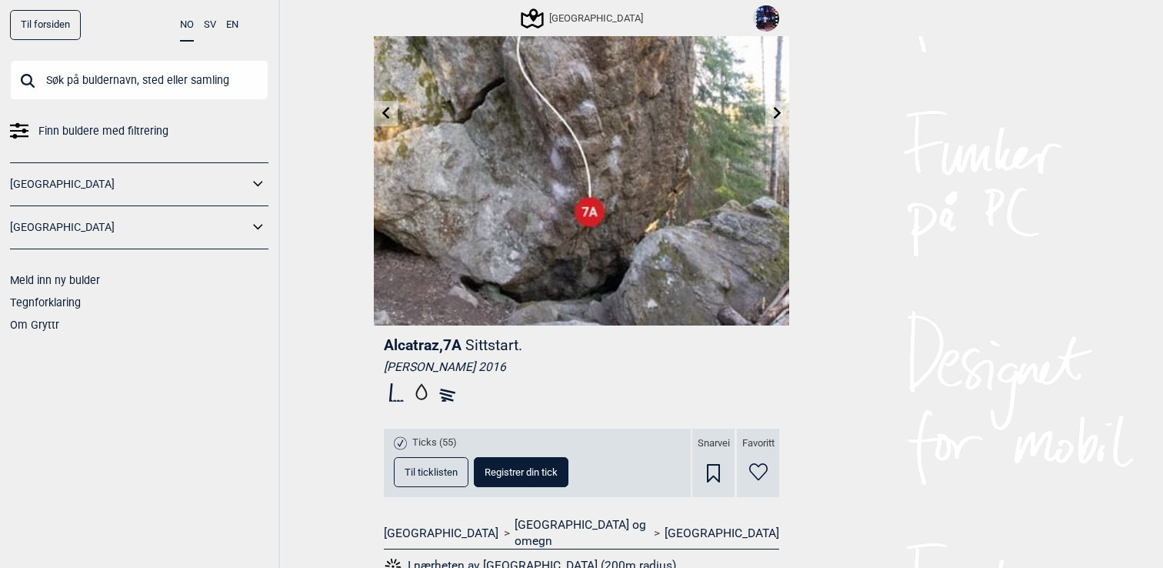
click at [539, 463] on button "Registrer din tick" at bounding box center [521, 472] width 95 height 30
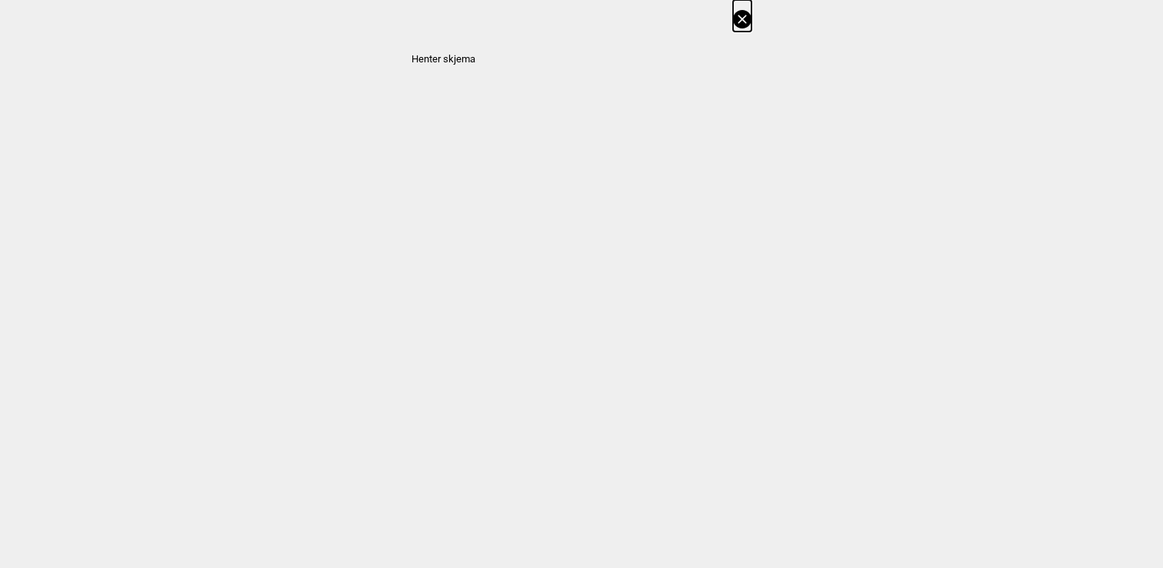
select select "384"
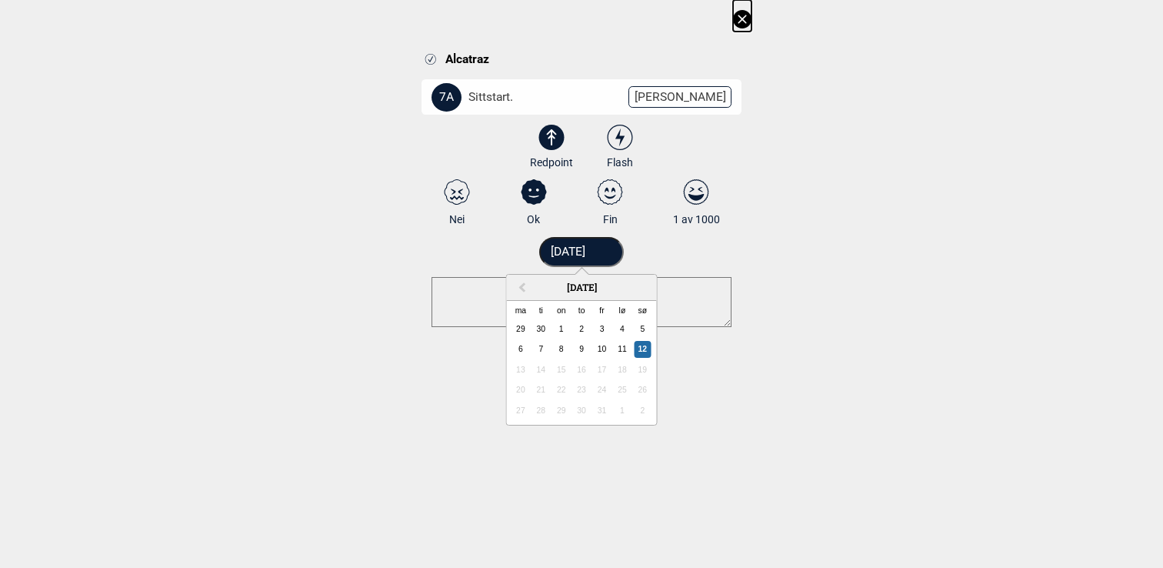
click at [588, 255] on input "12.10.2025" at bounding box center [581, 252] width 85 height 30
click at [625, 350] on div "11" at bounding box center [622, 349] width 17 height 17
type input "11.10.2025"
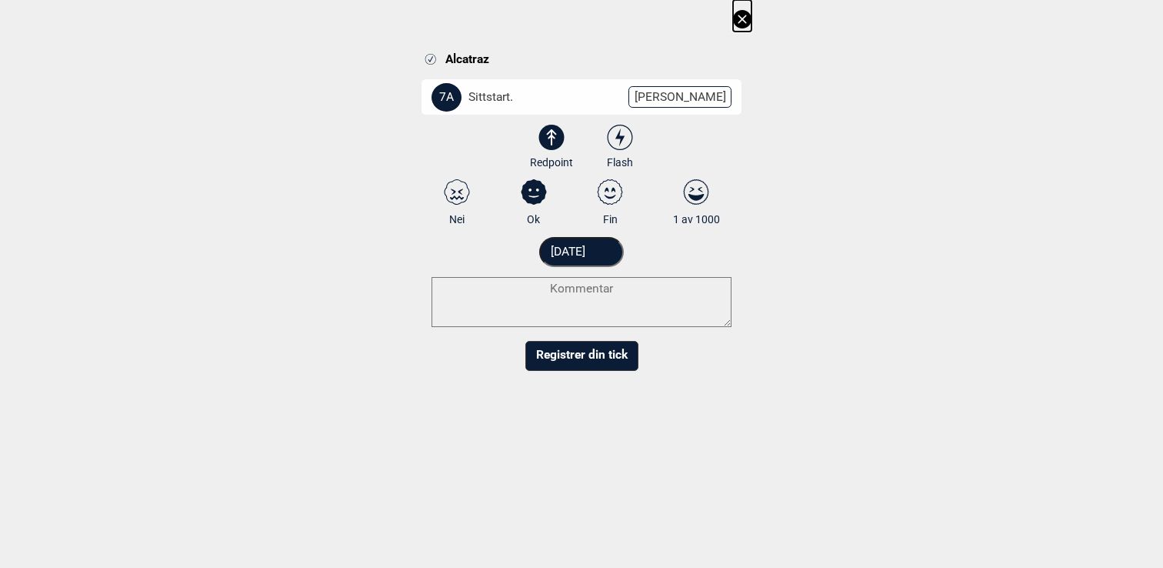
click at [699, 379] on div "Alcatraz 7A Sittstart. Endre grad 3 3+ 4 4+ 5 5+ 6A 6A+ 6B 6B+ 6C 6C+ 7A 7A+ 7B…" at bounding box center [582, 216] width 340 height 329
click at [616, 363] on button "Registrer din tick" at bounding box center [582, 356] width 113 height 30
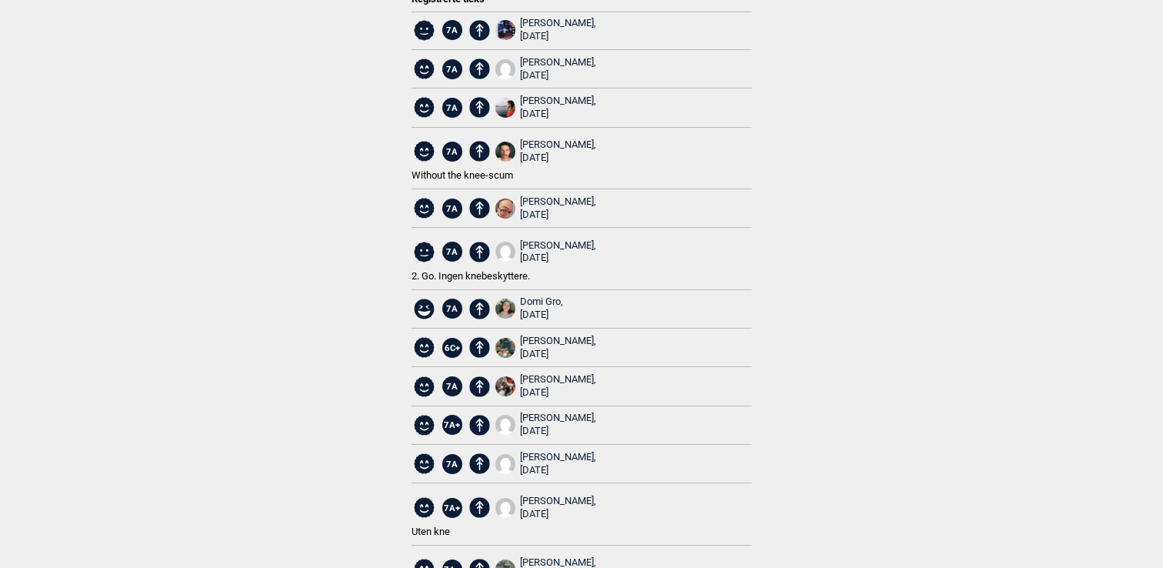
scroll to position [0, 0]
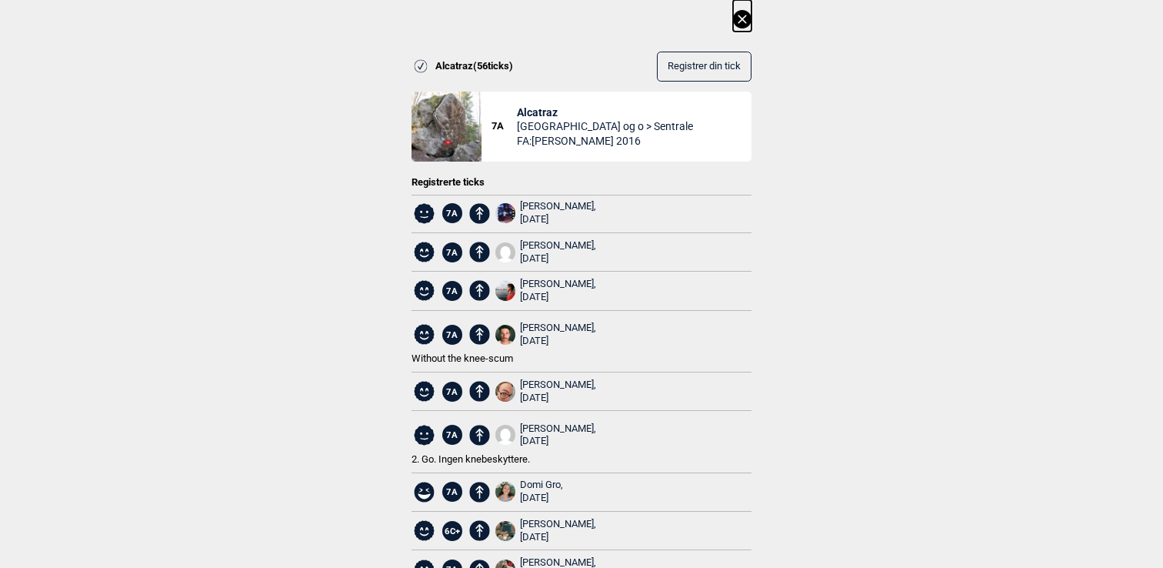
click at [746, 22] on icon at bounding box center [742, 19] width 18 height 18
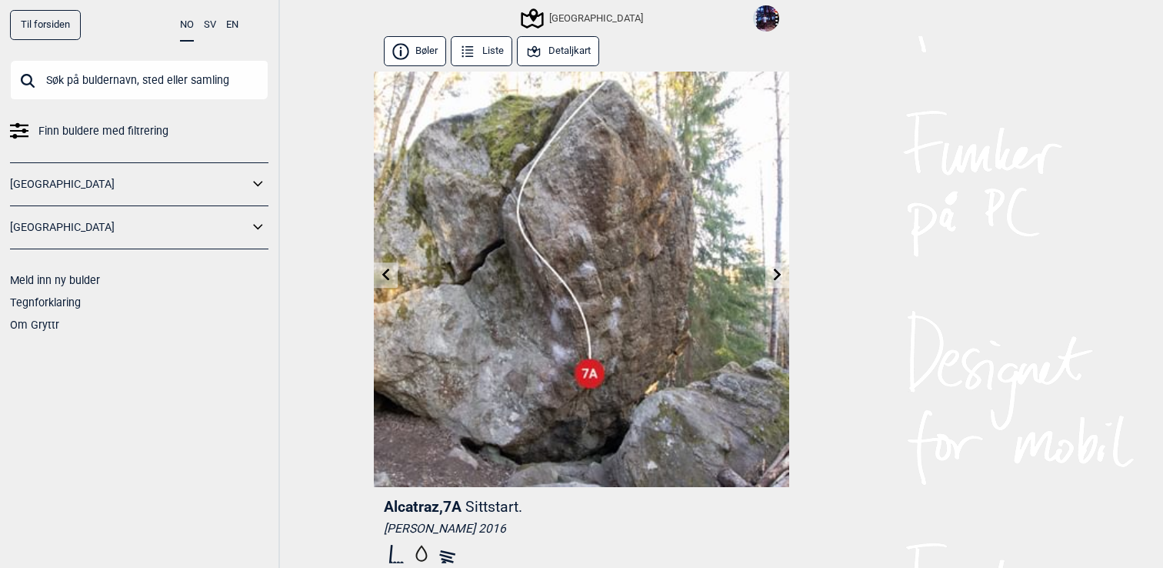
click at [762, 24] on img at bounding box center [766, 18] width 26 height 26
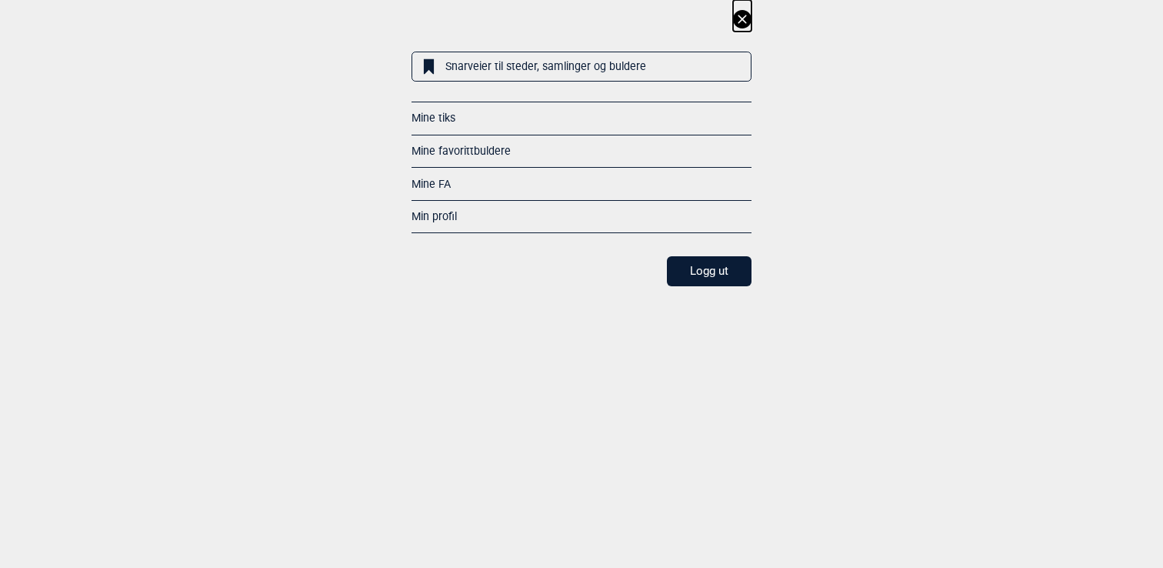
click at [445, 118] on link "Mine tiks" at bounding box center [434, 118] width 44 height 12
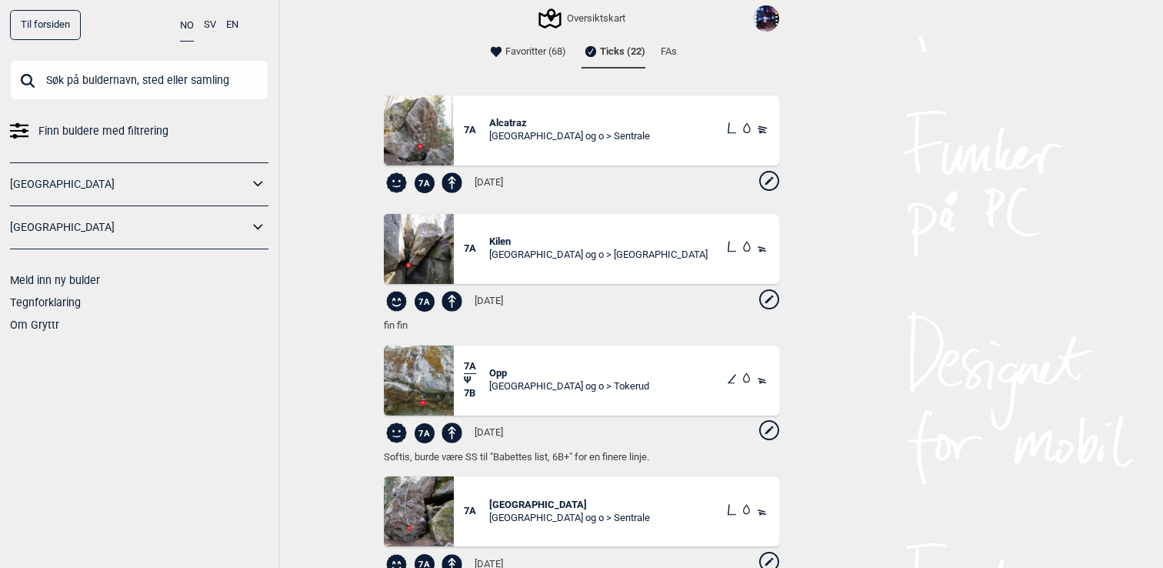
click at [547, 55] on li "Favoritter (68)" at bounding box center [526, 51] width 79 height 31
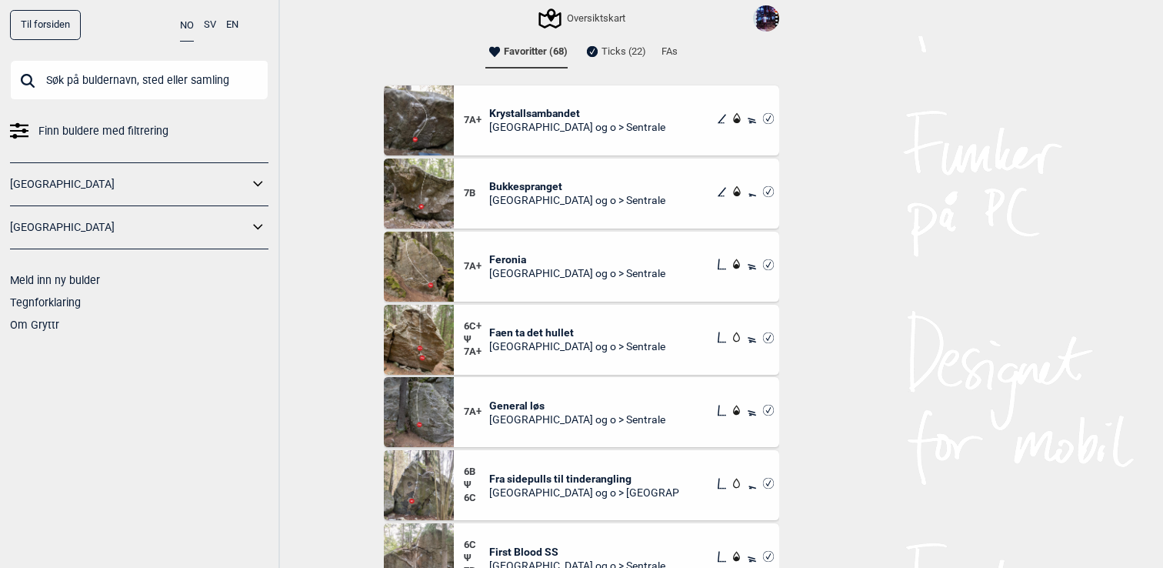
click at [143, 72] on input "text" at bounding box center [139, 80] width 259 height 40
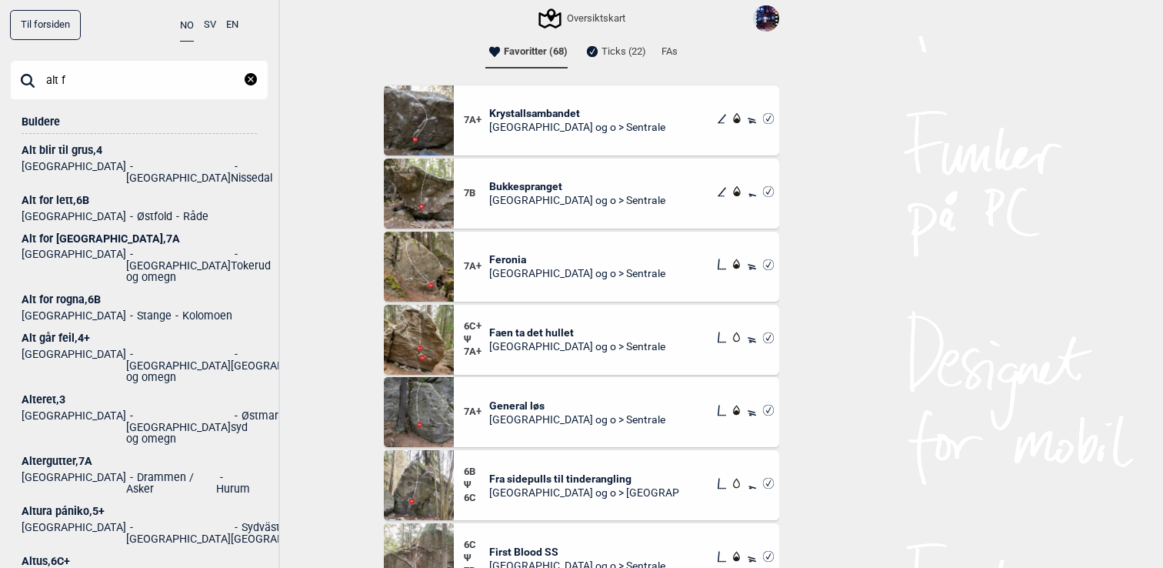
type input "alt f"
click at [80, 233] on div "Alt for Norge , 7A" at bounding box center [139, 239] width 235 height 12
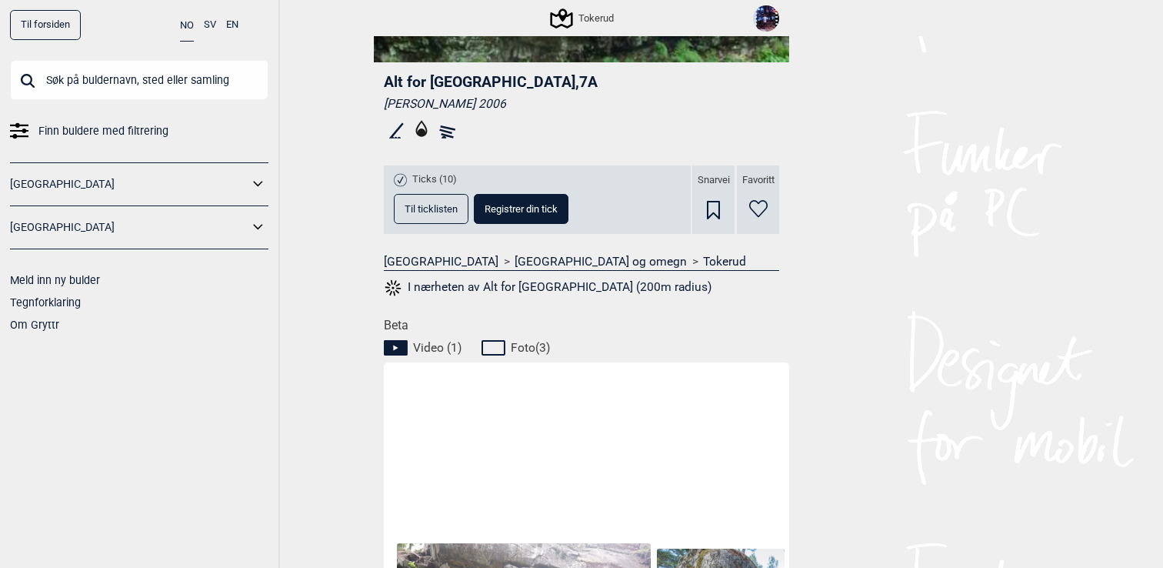
scroll to position [250, 0]
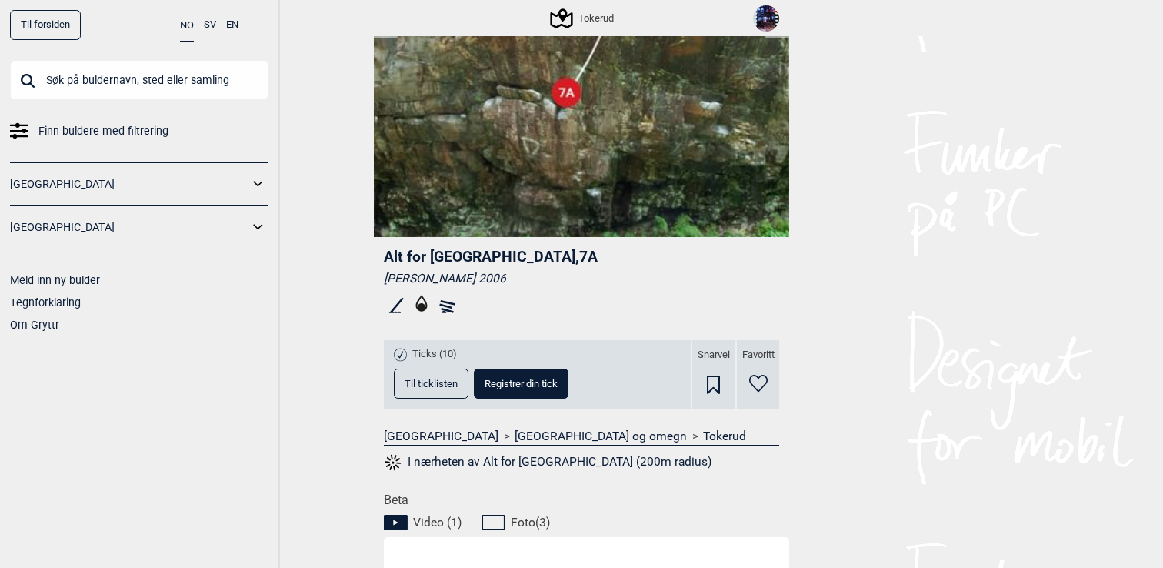
click at [437, 388] on span "Til ticklisten" at bounding box center [431, 384] width 53 height 10
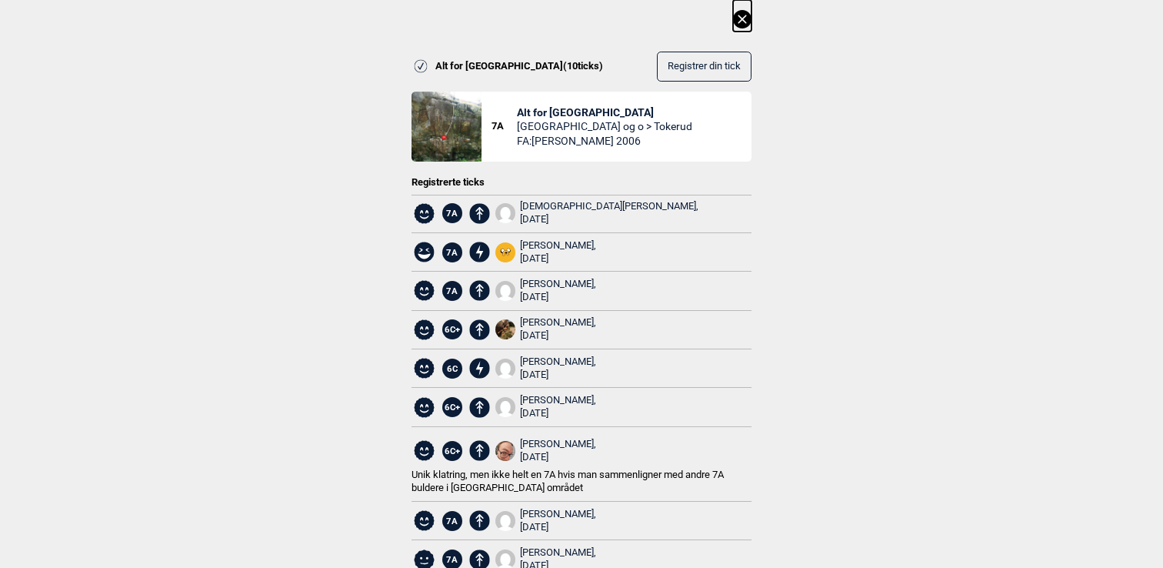
click at [555, 204] on div "Christian Hsiung, 2025.06.26" at bounding box center [609, 213] width 179 height 26
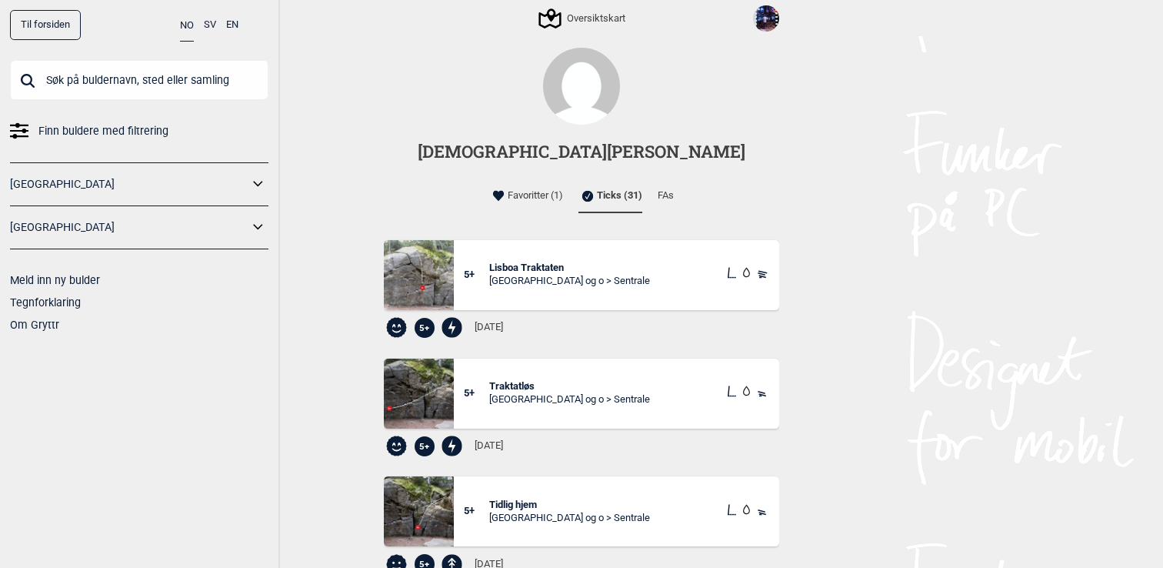
click at [556, 195] on li "Favoritter (1)" at bounding box center [526, 196] width 74 height 31
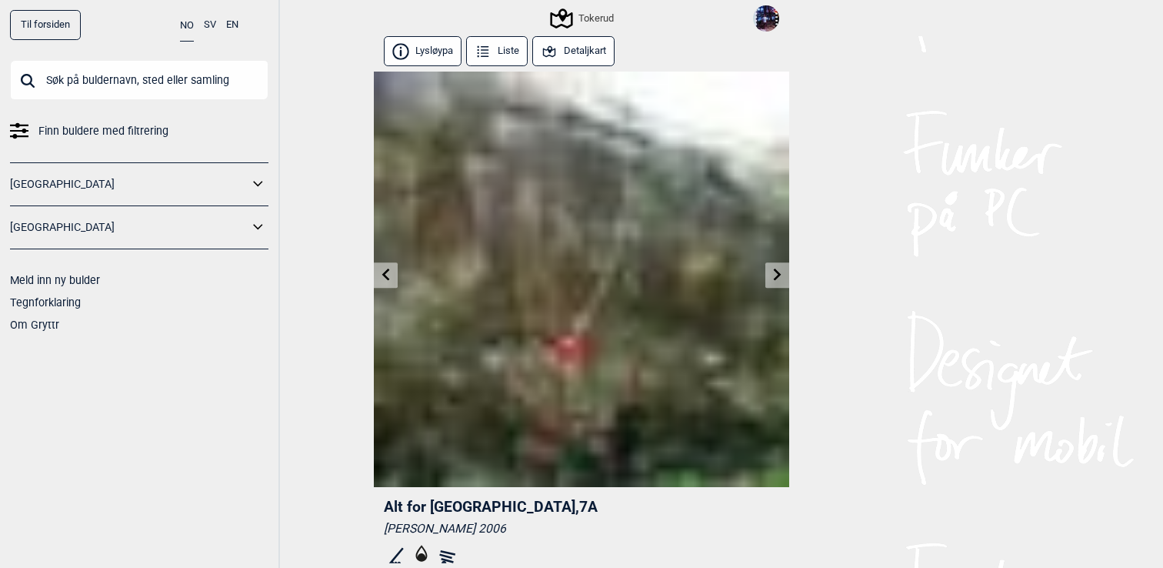
scroll to position [250, 0]
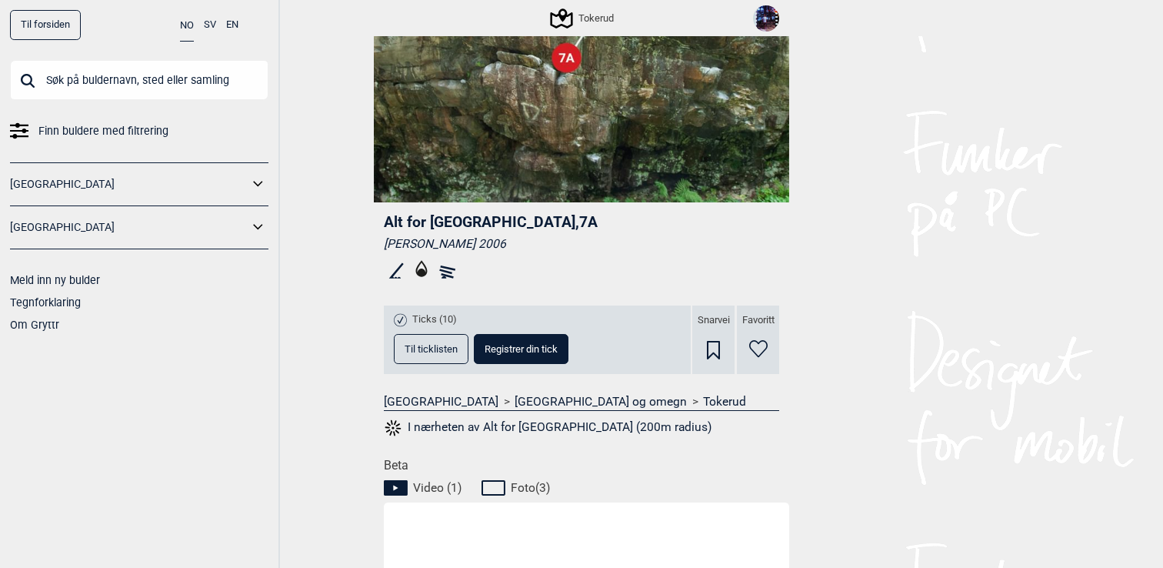
scroll to position [291, 0]
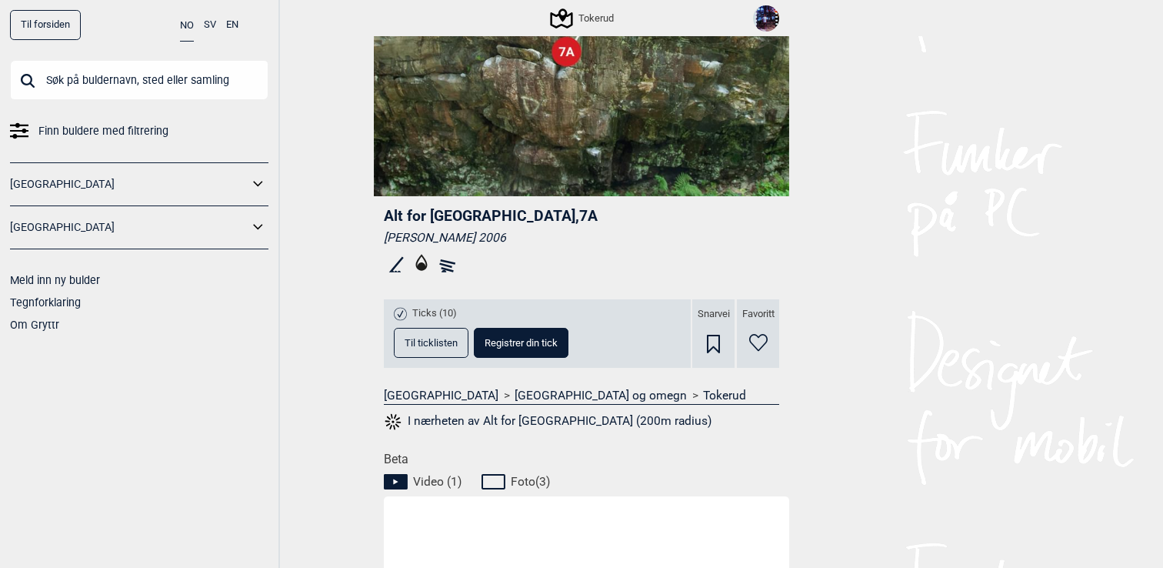
click at [387, 326] on div "Ticks (10) Til ticklisten Registrer din tick" at bounding box center [537, 333] width 307 height 68
click at [419, 345] on span "Til ticklisten" at bounding box center [431, 343] width 53 height 10
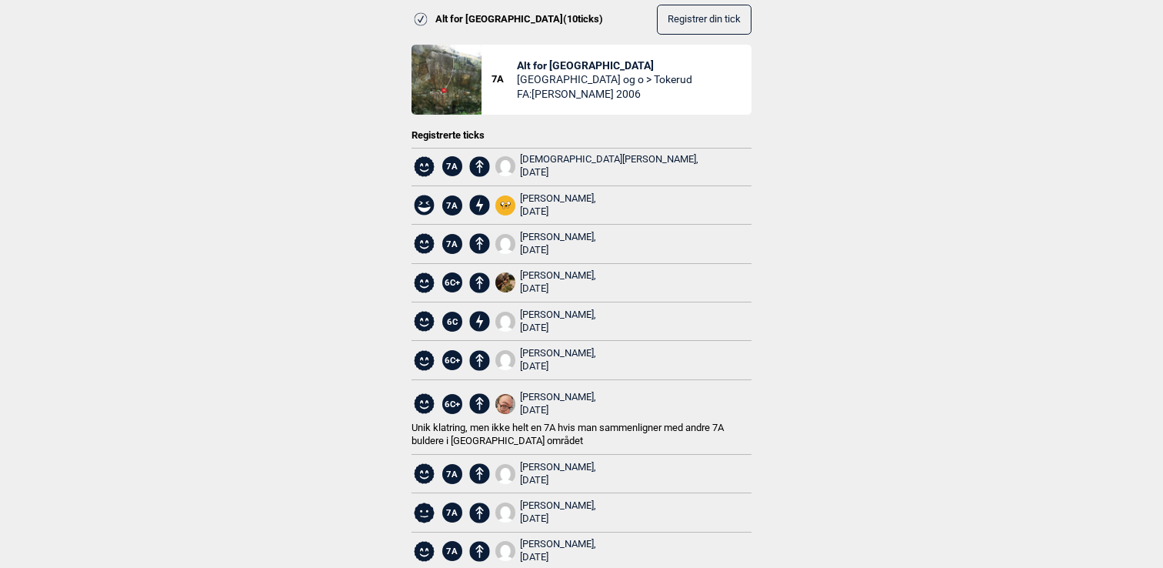
scroll to position [0, 0]
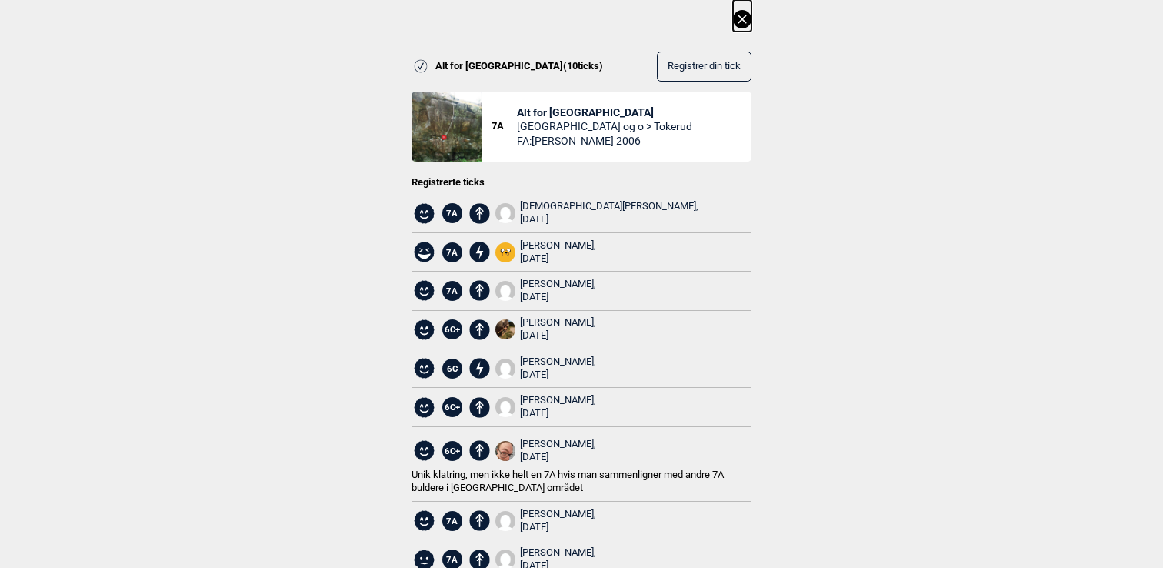
click at [737, 18] on icon at bounding box center [742, 19] width 18 height 18
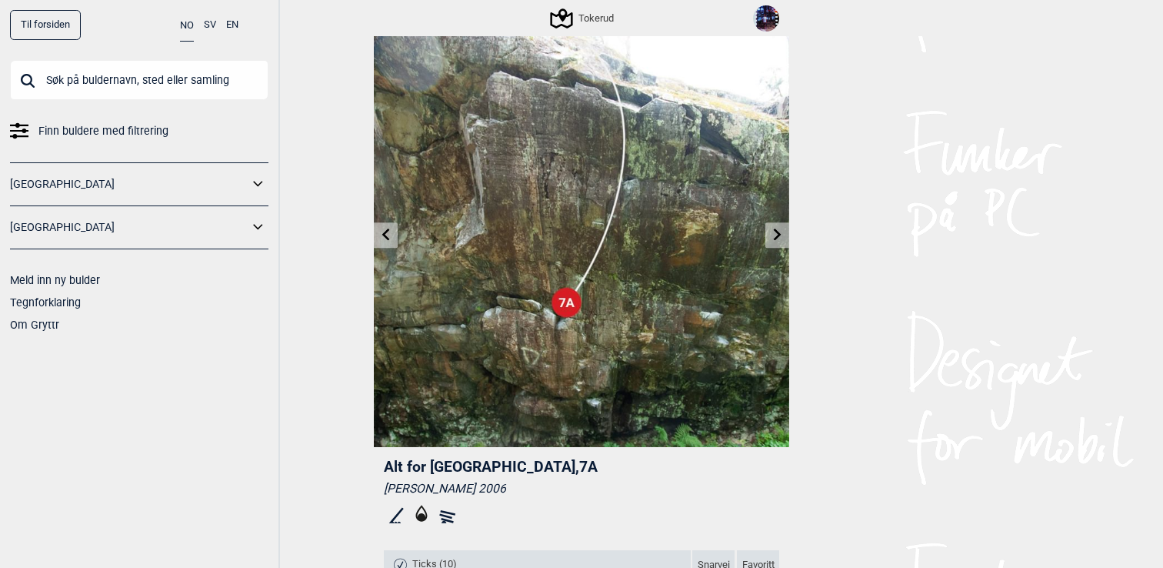
scroll to position [39, 0]
click at [118, 80] on input "text" at bounding box center [139, 80] width 259 height 40
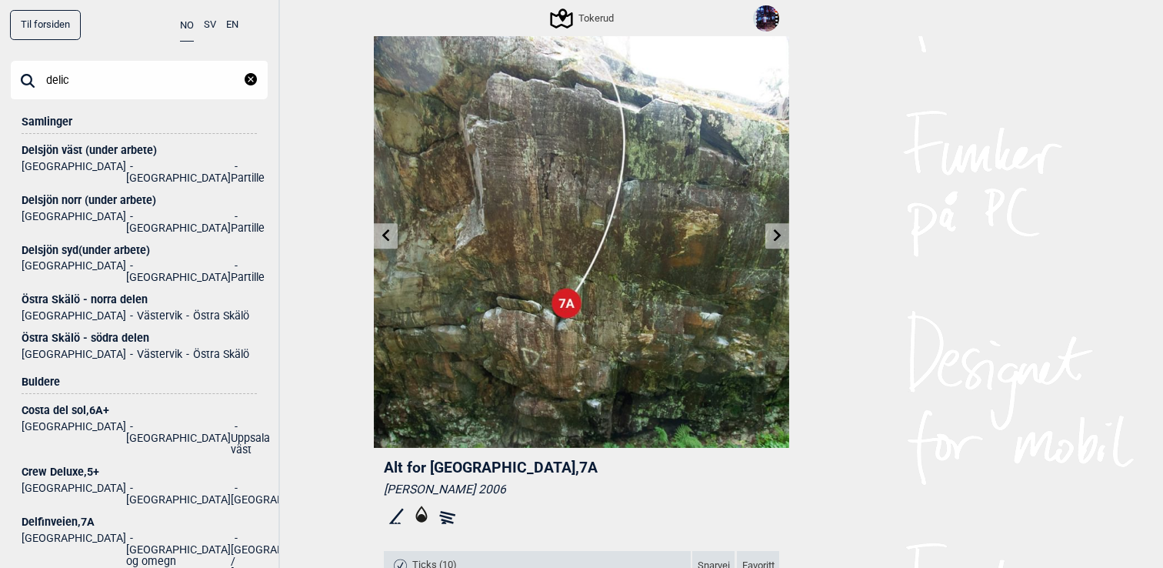
type input "delic"
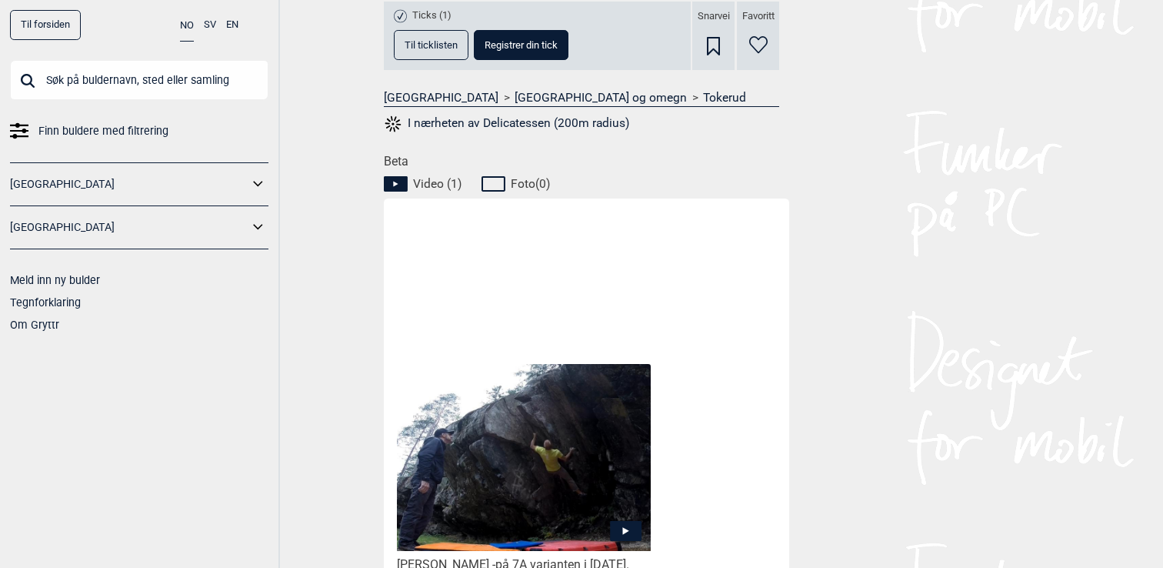
scroll to position [794, 0]
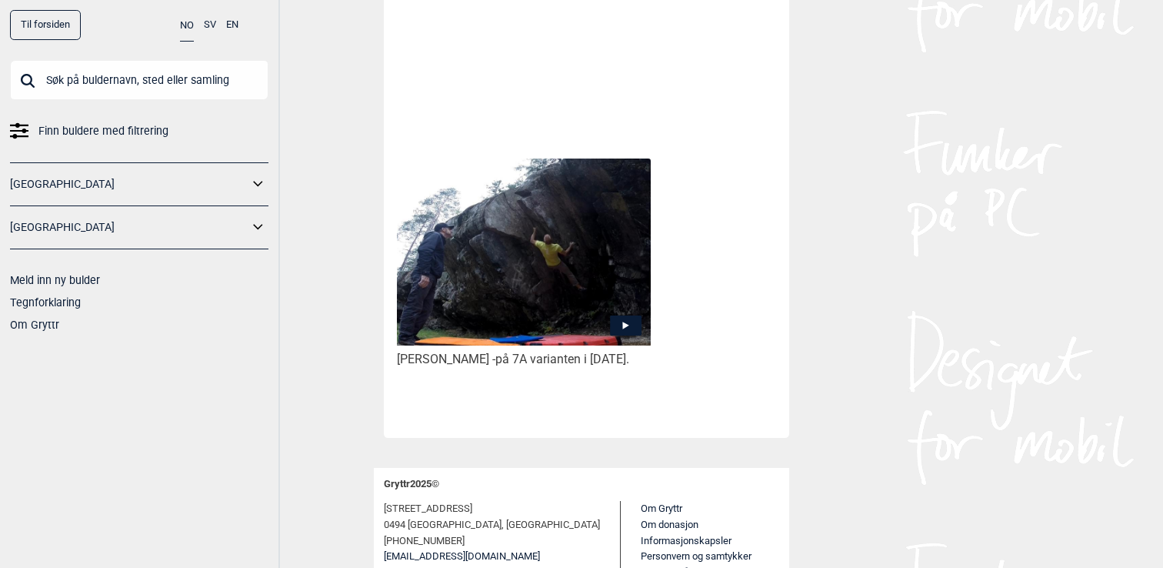
click at [563, 225] on img at bounding box center [524, 251] width 254 height 187
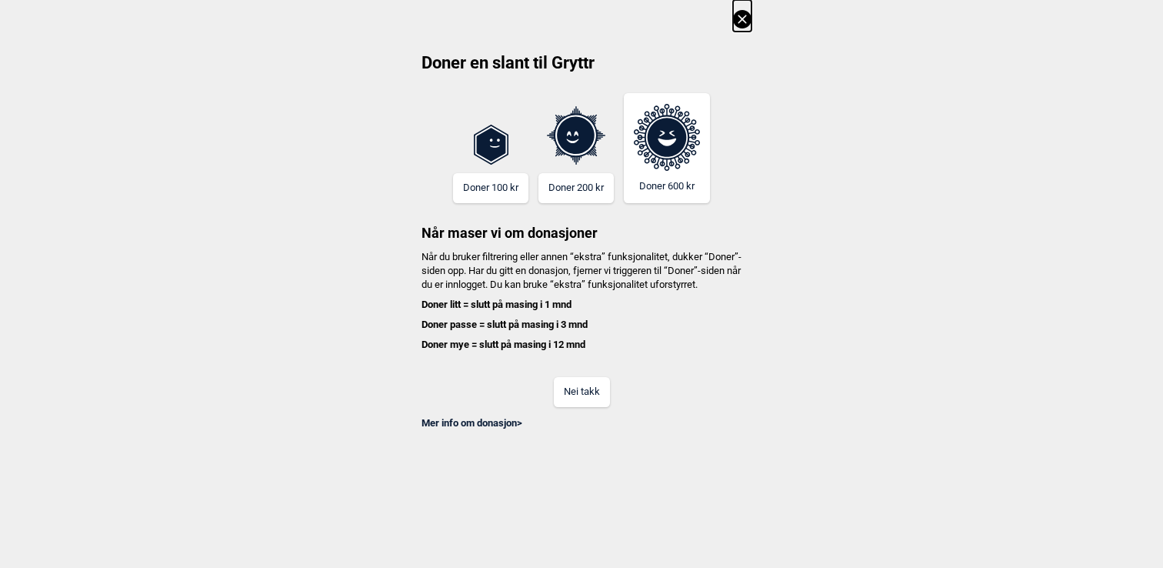
click at [581, 394] on button "Nei takk" at bounding box center [582, 392] width 56 height 30
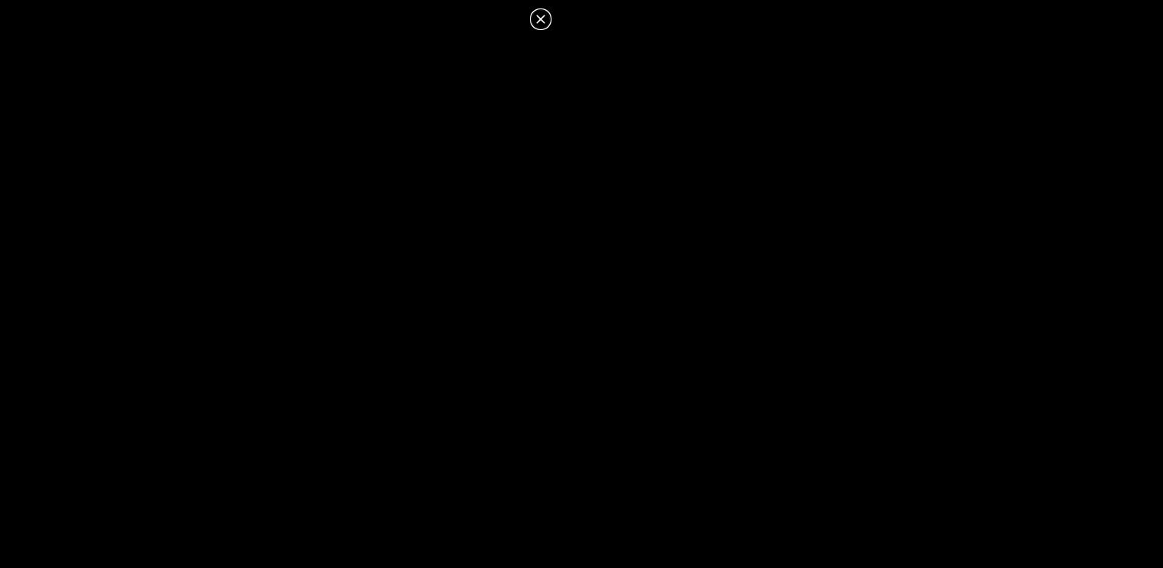
click at [539, 17] on icon at bounding box center [540, 19] width 8 height 8
